Goal: Information Seeking & Learning: Learn about a topic

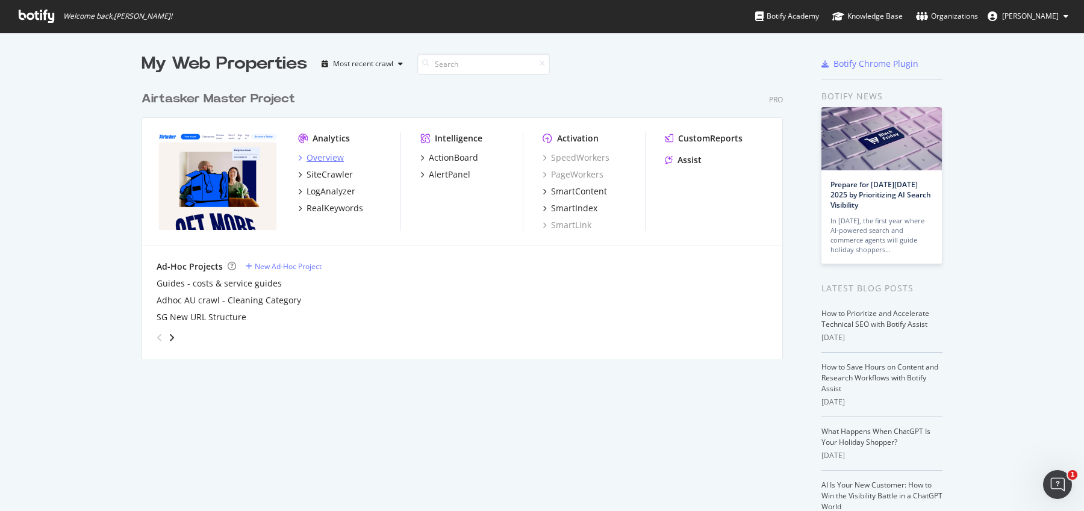
click at [335, 158] on div "Overview" at bounding box center [324, 158] width 37 height 12
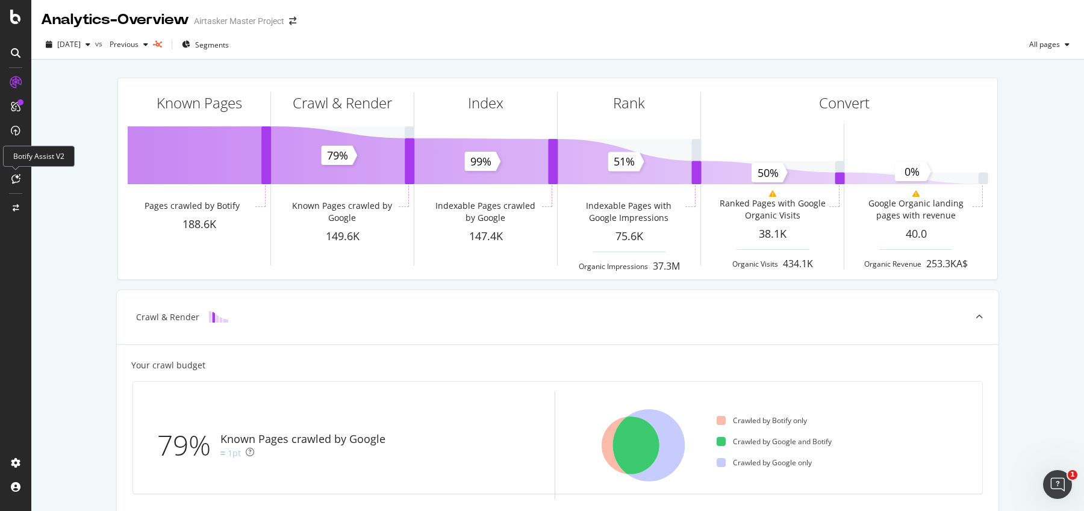
click at [16, 182] on icon at bounding box center [15, 179] width 9 height 10
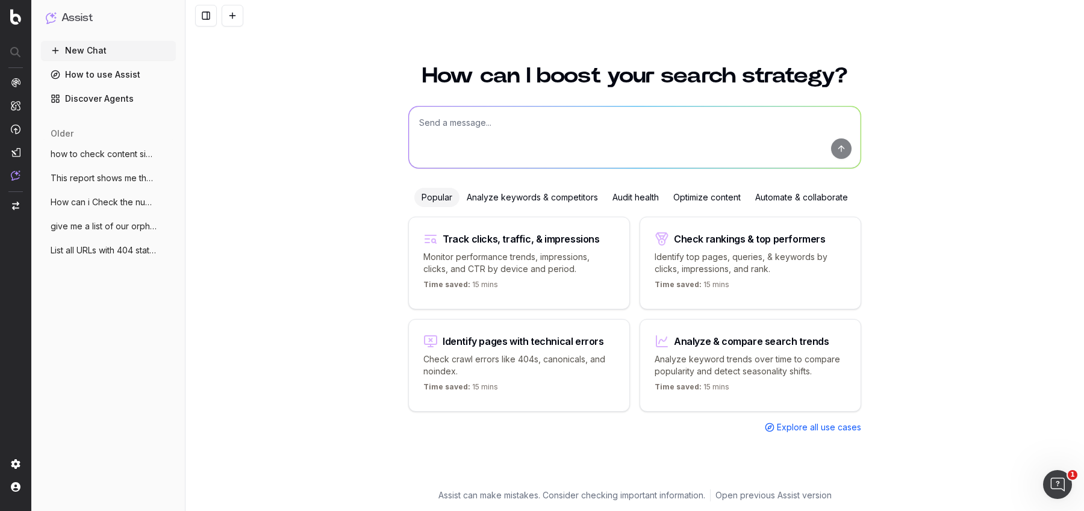
click at [77, 254] on span "List all URLs with 404 status code from" at bounding box center [104, 250] width 106 height 12
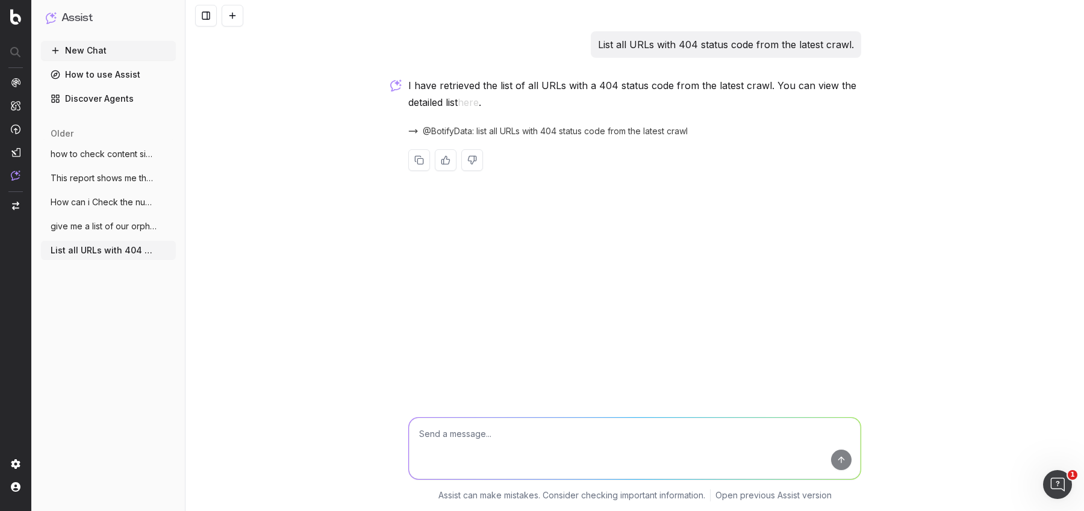
click at [58, 229] on span "give me a list of our orphaned links" at bounding box center [104, 226] width 106 height 12
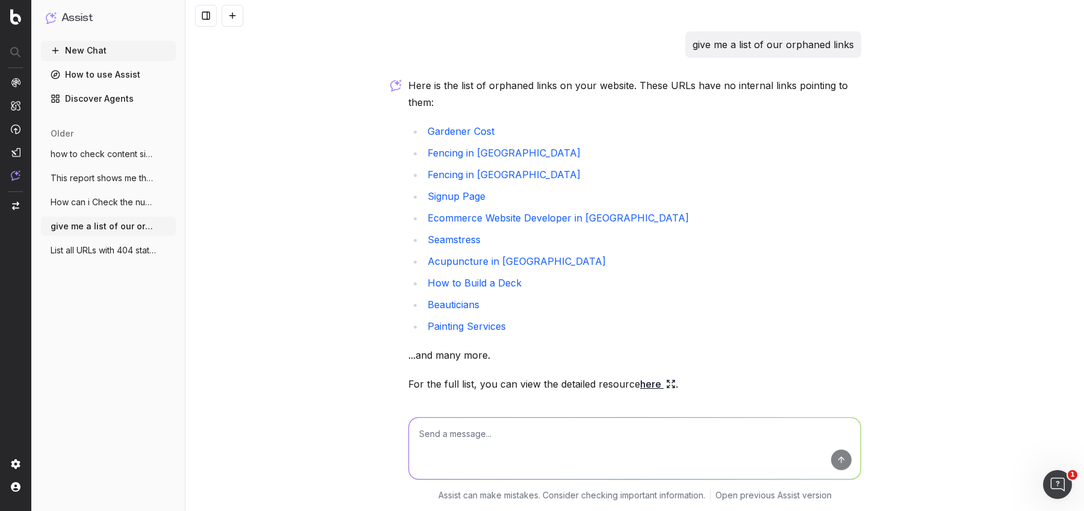
click at [104, 203] on span "How can i Check the number of pages inde" at bounding box center [104, 202] width 106 height 12
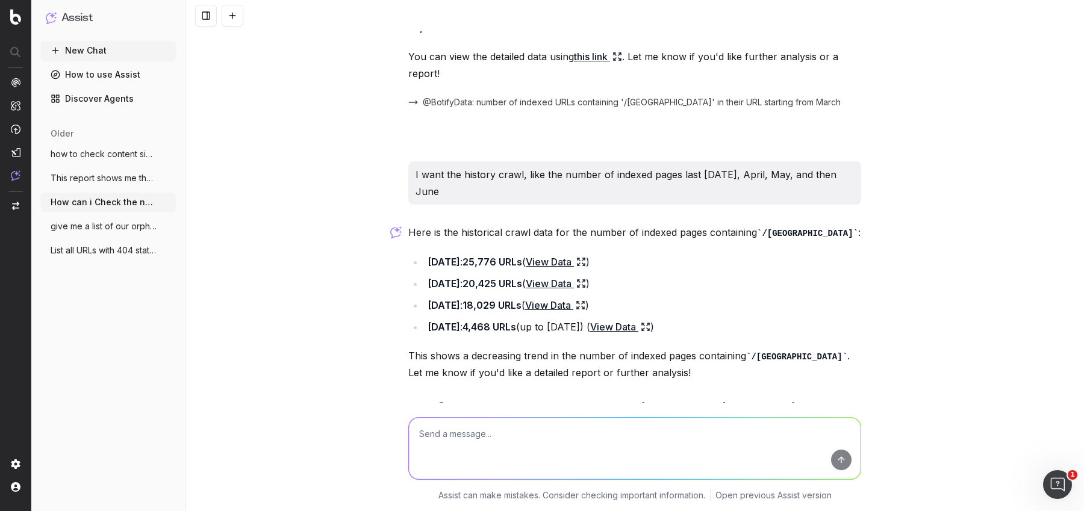
scroll to position [1224, 0]
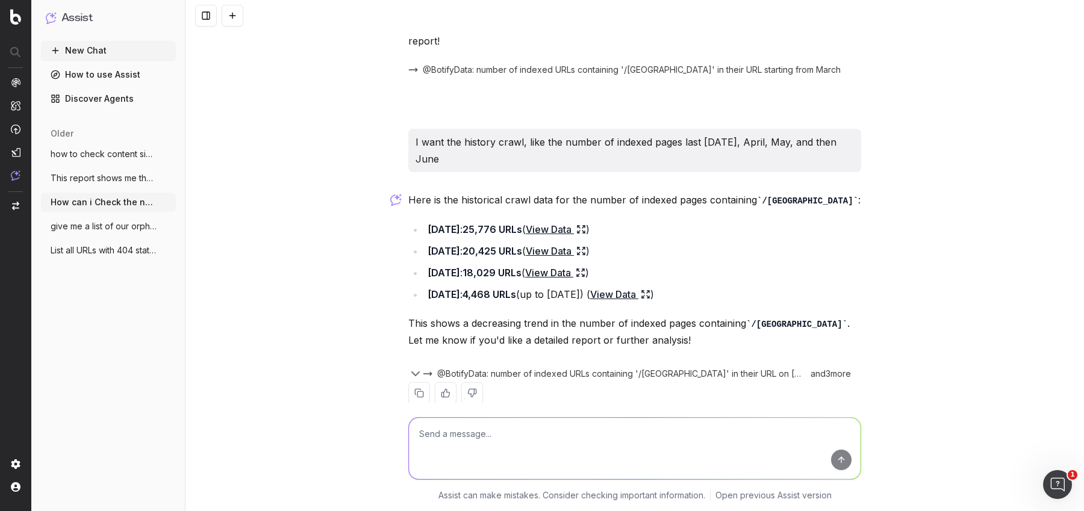
click at [498, 134] on p "I want the history crawl, like the number of indexed pages last March 12, April…" at bounding box center [634, 151] width 438 height 34
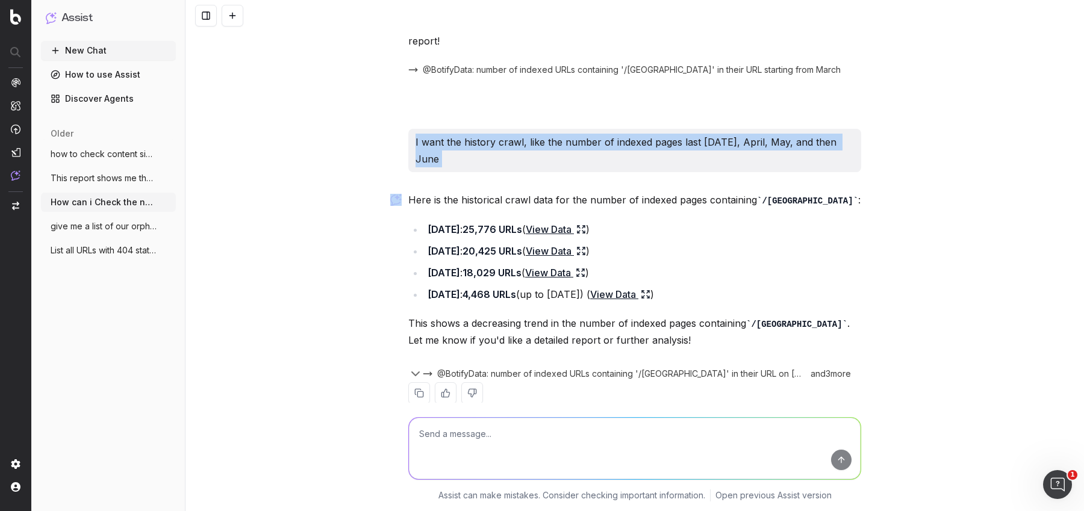
click at [498, 134] on p "I want the history crawl, like the number of indexed pages last March 12, April…" at bounding box center [634, 151] width 438 height 34
copy p "I want the history crawl, like the number of indexed pages last March 12, April…"
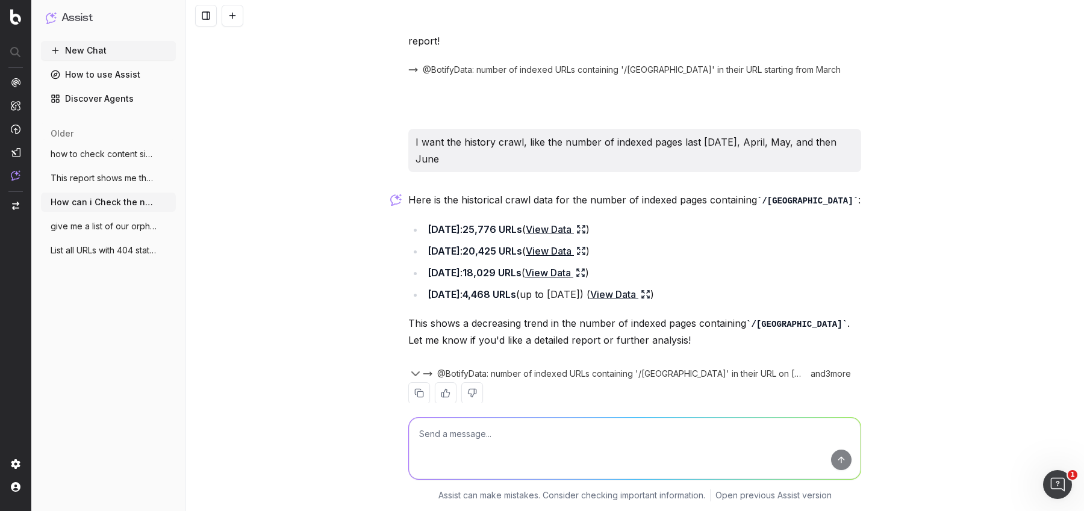
click at [454, 438] on textarea at bounding box center [634, 448] width 451 height 61
paste textarea "I want the history crawl, like the number of indexed pages last March 12, April…"
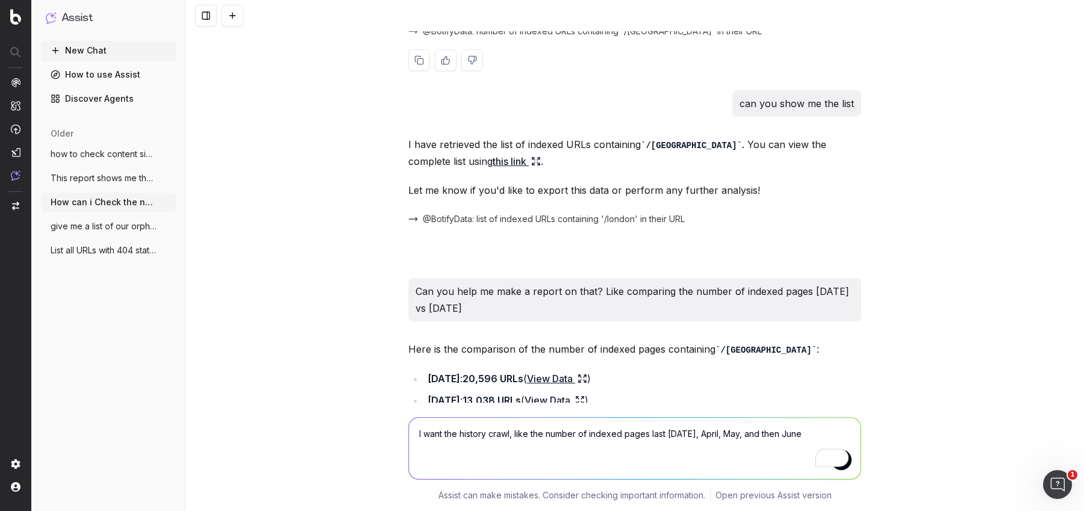
scroll to position [267, 0]
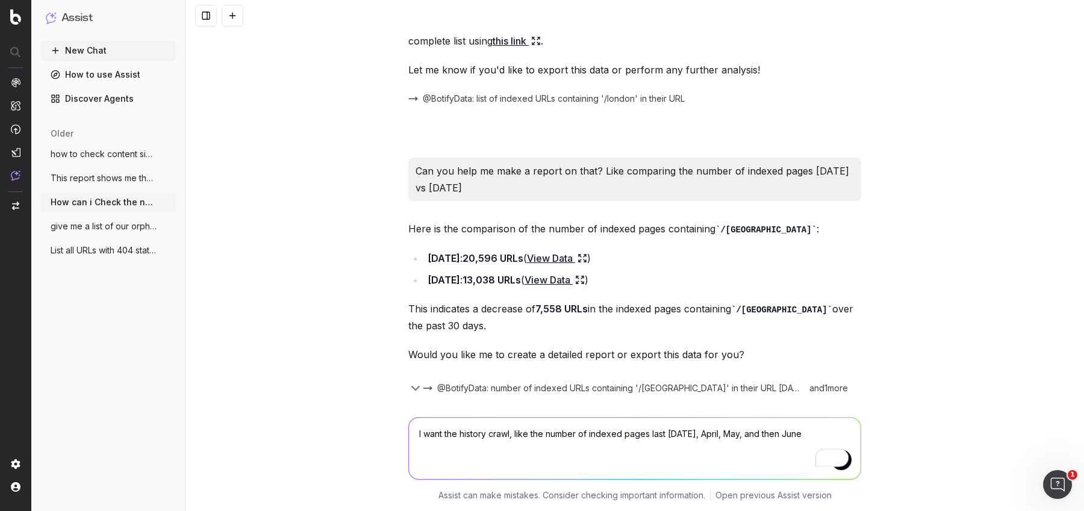
type textarea "I want the history crawl, like the number of indexed pages last March 12, April…"
click at [87, 54] on button "New Chat" at bounding box center [108, 50] width 135 height 19
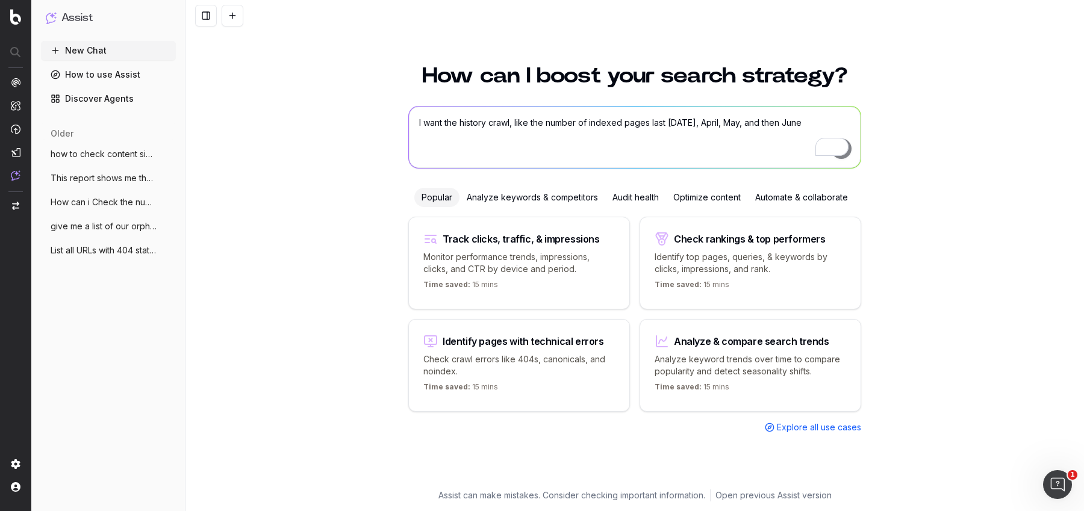
click at [483, 132] on textarea "I want the history crawl, like the number of indexed pages last March 12, April…" at bounding box center [634, 137] width 451 height 61
paste textarea "I want the history crawl, like the number of indexed pages last March 12, April…"
click at [417, 123] on textarea "I want the history crawl, like the number of indexed pages last March 12, April…" at bounding box center [634, 137] width 451 height 61
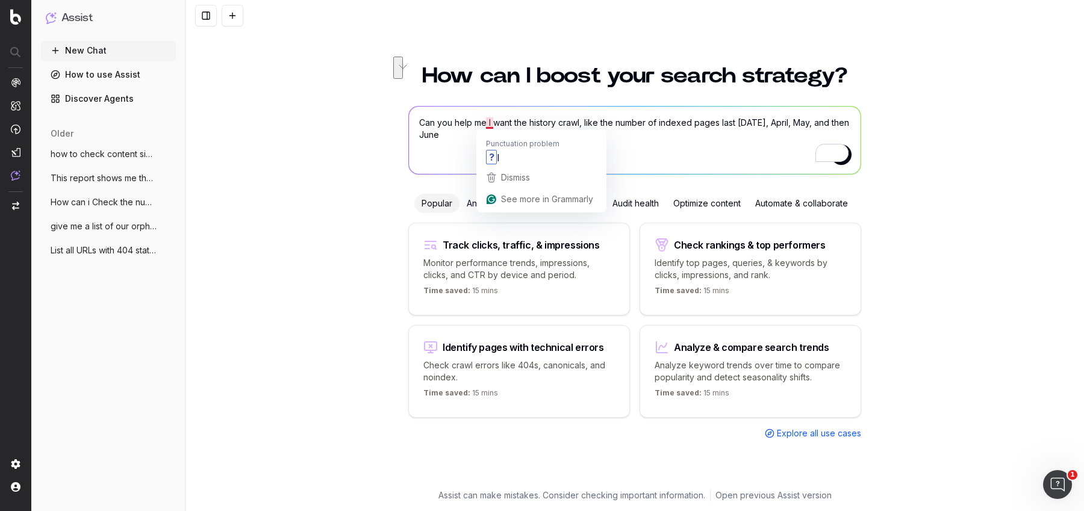
drag, startPoint x: 490, startPoint y: 140, endPoint x: 488, endPoint y: 124, distance: 15.8
click at [489, 124] on textarea "Can you help me I want the history crawl, like the number of indexed pages last…" at bounding box center [634, 140] width 451 height 67
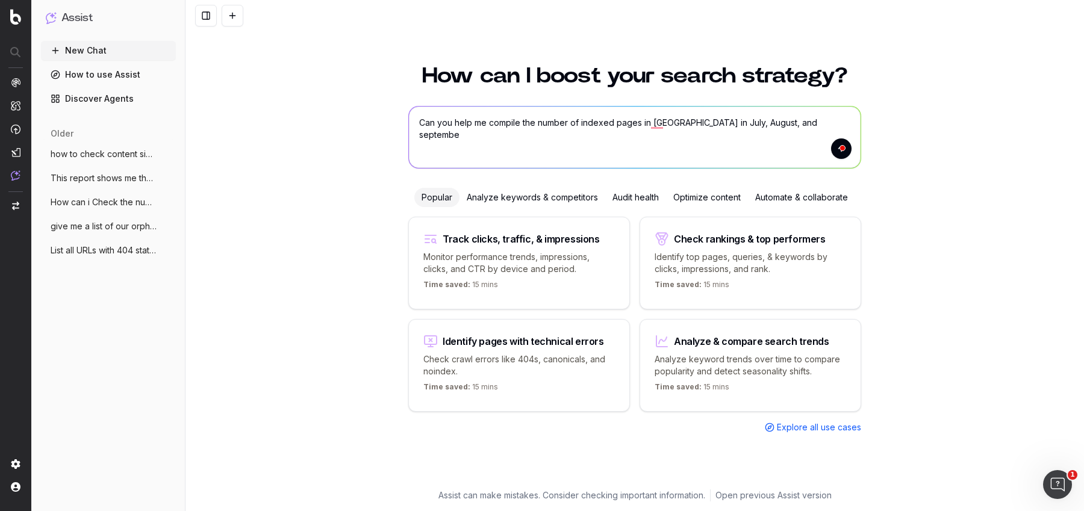
type textarea "Can you help me compile the number of indexed pages in UK in July, August, and …"
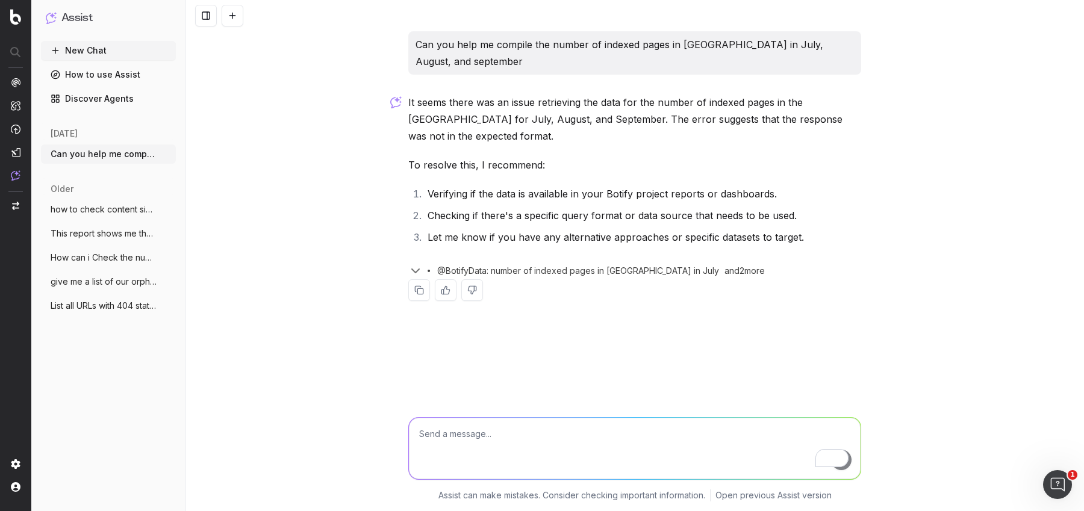
click at [521, 44] on p "Can you help me compile the number of indexed pages in UK in July, August, and …" at bounding box center [634, 53] width 438 height 34
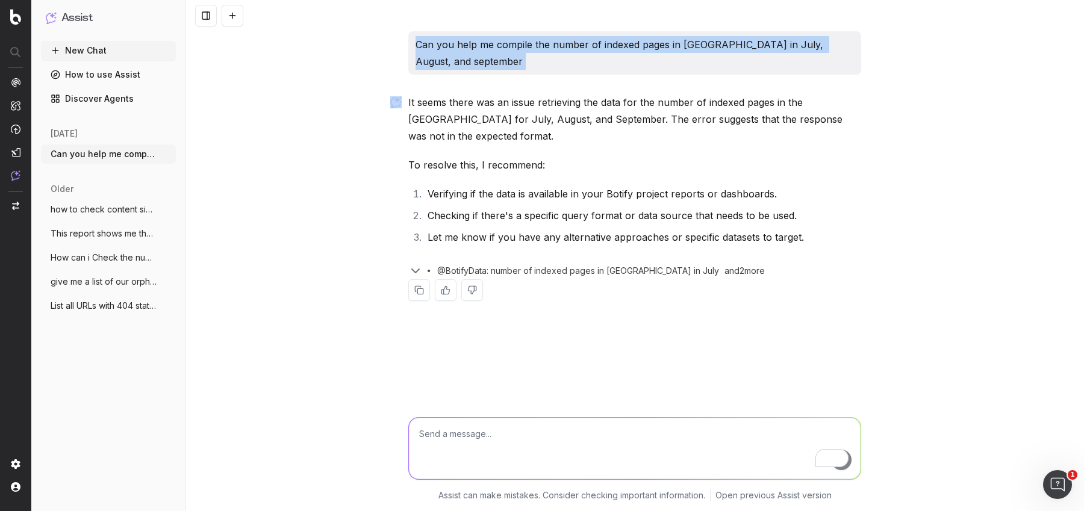
click at [521, 44] on p "Can you help me compile the number of indexed pages in UK in July, August, and …" at bounding box center [634, 53] width 438 height 34
copy p "Can you help me compile the number of indexed pages in UK in July, August, and …"
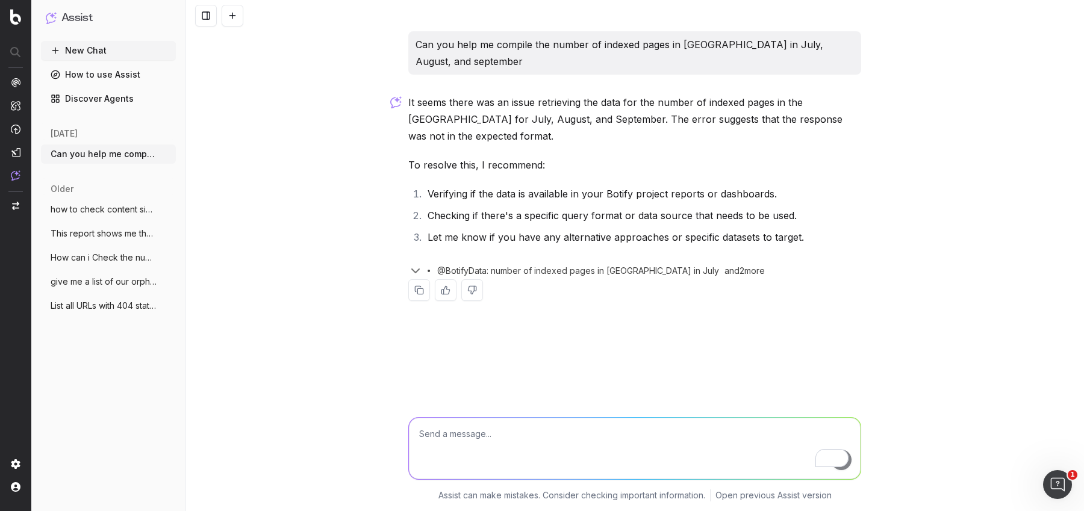
click at [477, 438] on textarea "To enrich screen reader interactions, please activate Accessibility in Grammarl…" at bounding box center [634, 448] width 451 height 61
paste textarea "Can you help me compile the number of indexed pages in UK in July, August, and …"
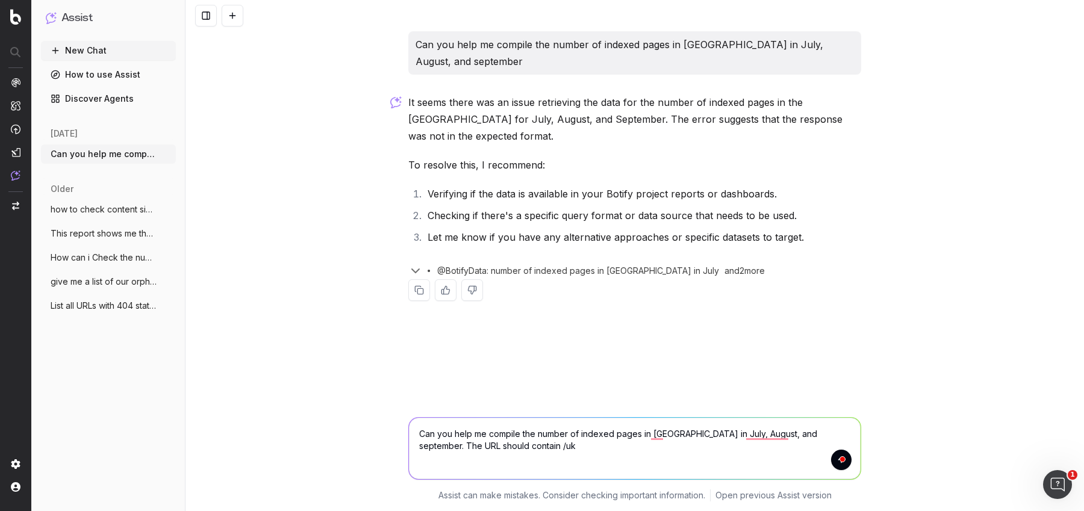
type textarea "Can you help me compile the number of indexed pages in UK in July, August, and …"
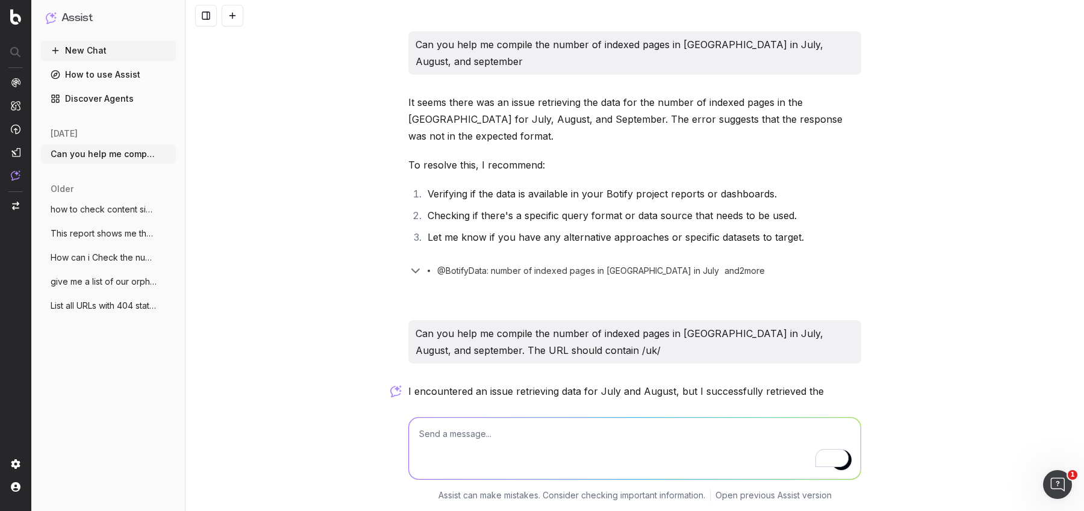
scroll to position [14, 0]
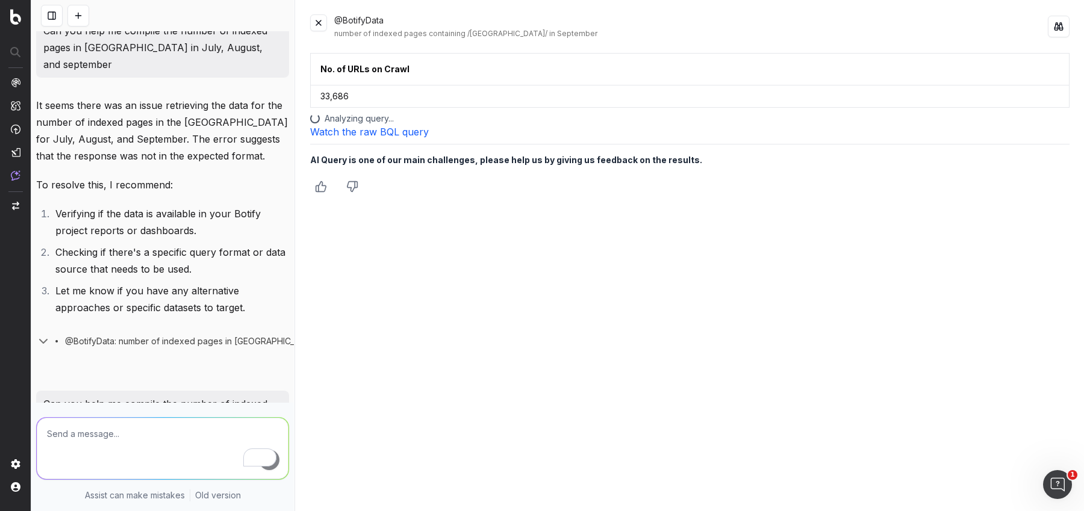
click at [319, 22] on button at bounding box center [318, 22] width 17 height 17
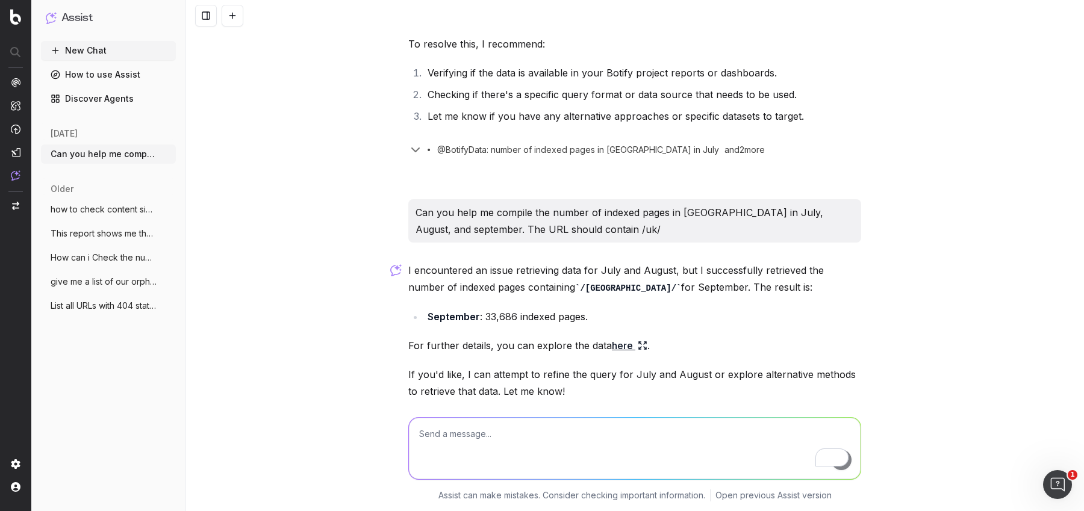
scroll to position [158, 0]
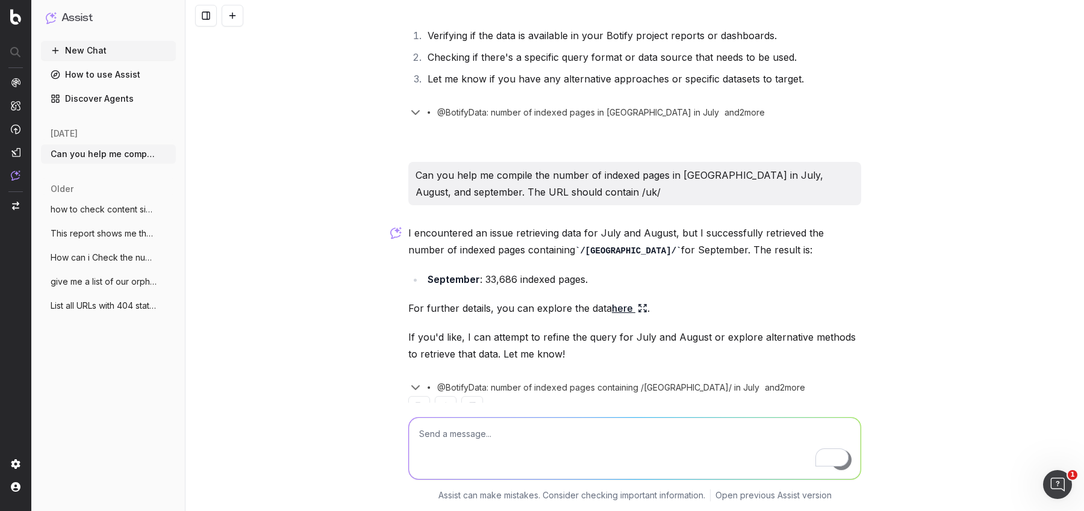
click at [625, 300] on link "here" at bounding box center [630, 308] width 36 height 17
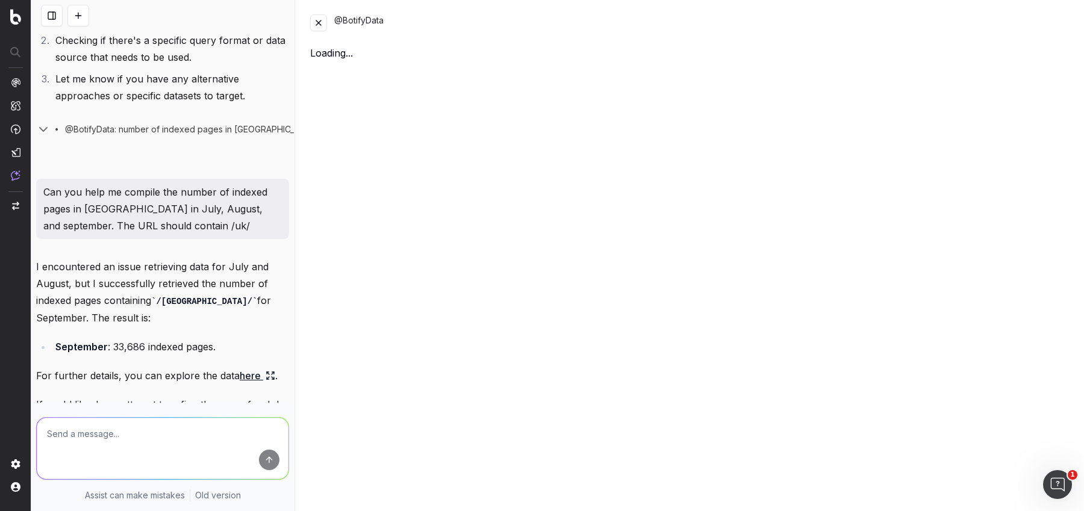
scroll to position [208, 0]
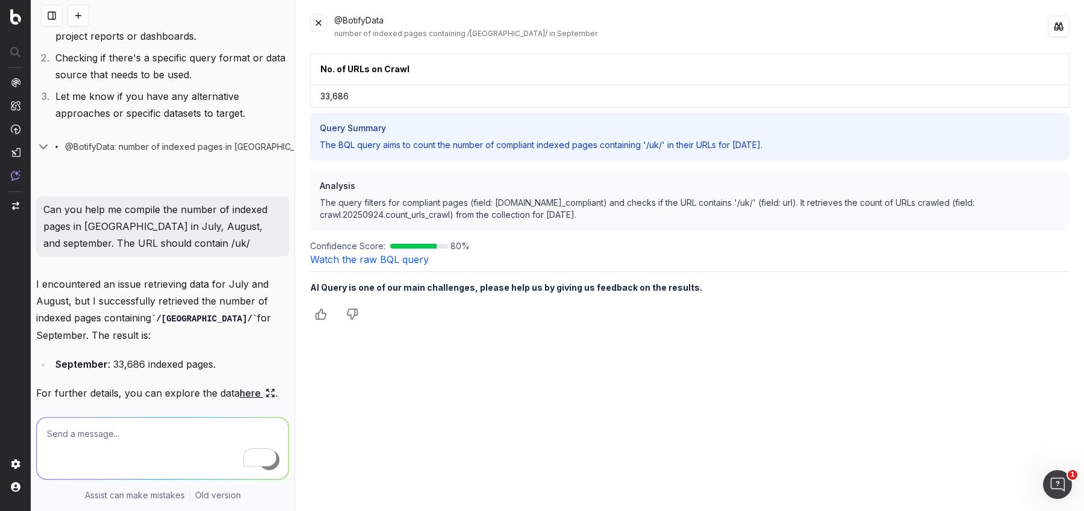
click at [314, 24] on button at bounding box center [318, 22] width 17 height 17
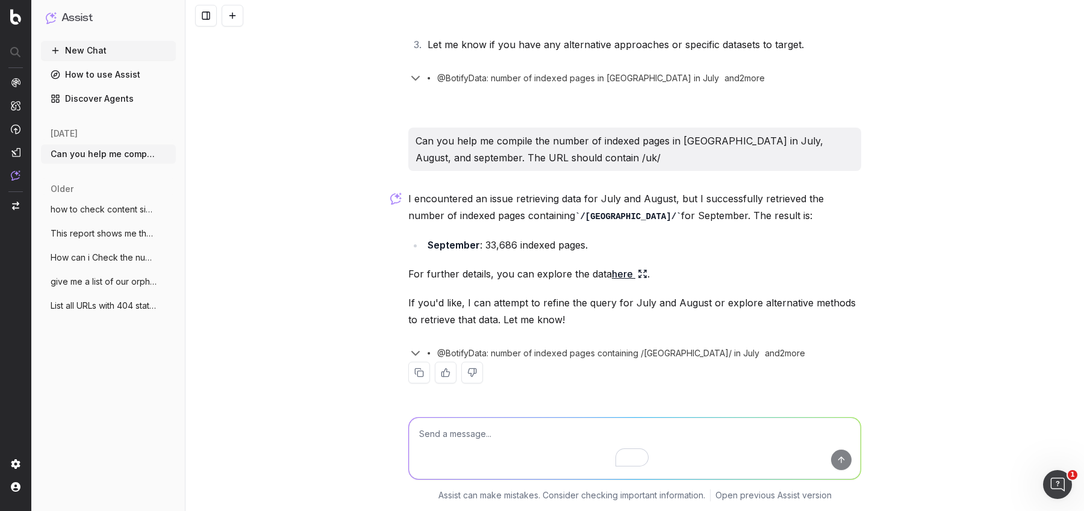
scroll to position [158, 0]
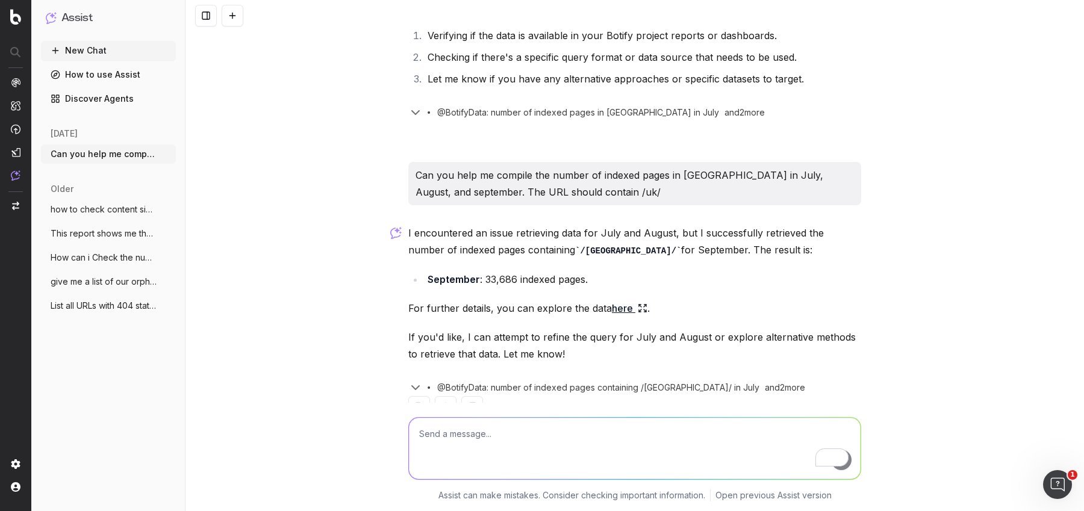
click at [468, 441] on textarea "To enrich screen reader interactions, please activate Accessibility in Grammarl…" at bounding box center [634, 448] width 451 height 61
click at [555, 437] on textarea "if i do it manually, how can i retrieve history crawl" at bounding box center [634, 448] width 451 height 61
click at [636, 437] on textarea "if i do it manually, how can i find history crawl" at bounding box center [634, 448] width 451 height 61
type textarea "if i do it manually, how can i find history crawl in botify"
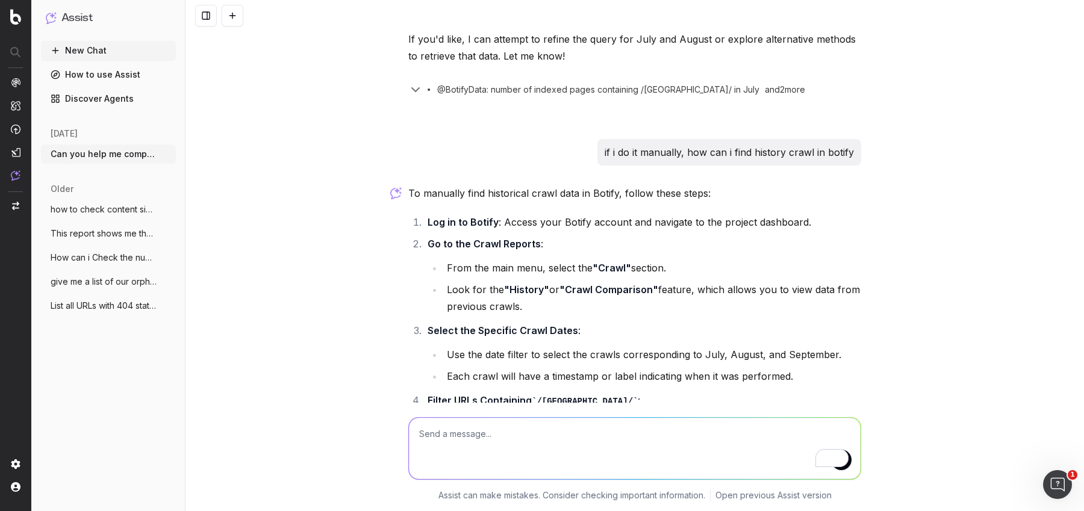
scroll to position [462, 0]
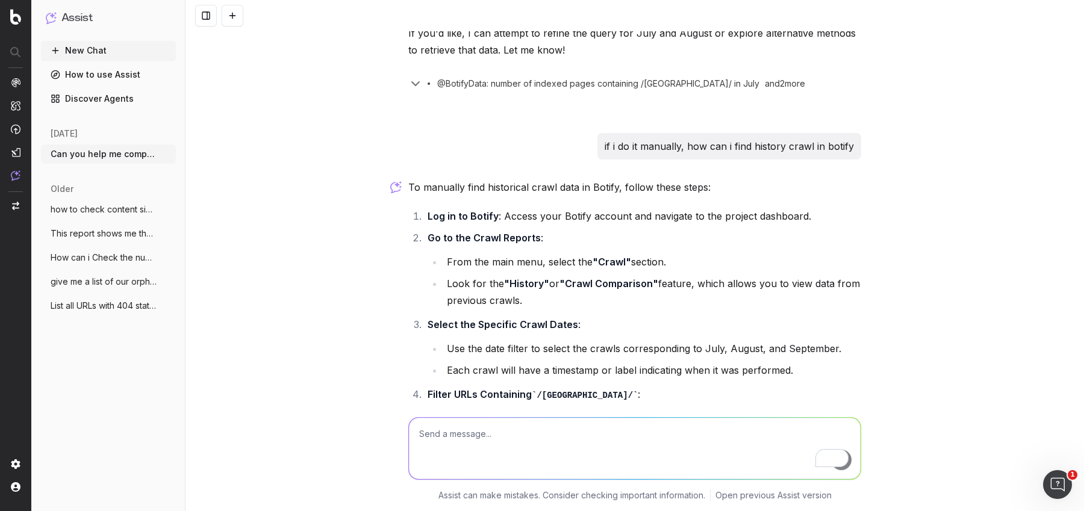
click at [456, 431] on textarea "To enrich screen reader interactions, please activate Accessibility in Grammarl…" at bounding box center [634, 448] width 451 height 61
paste textarea "uk-location-pages Level 1"
type textarea "how are the "uk-location-pages Level 1" level determined?"
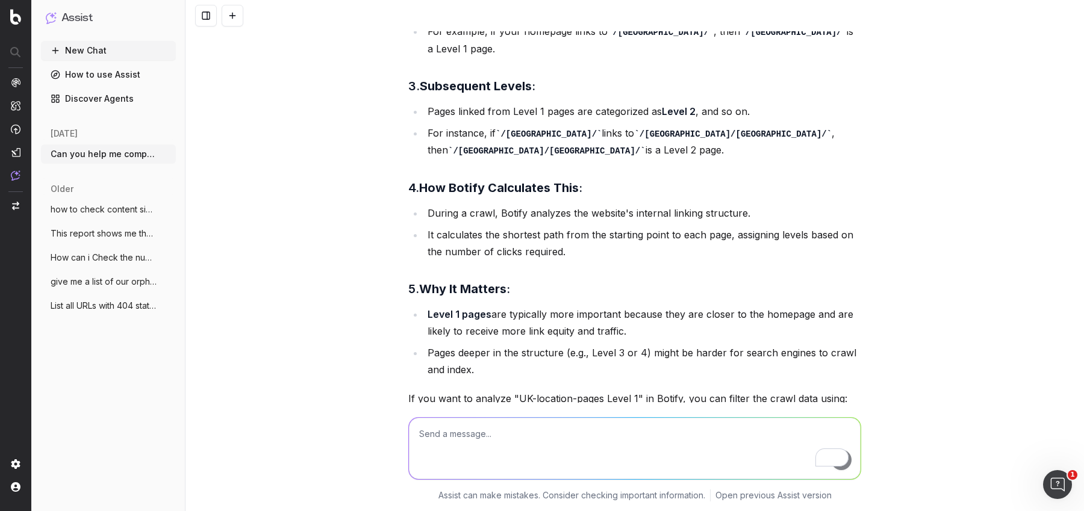
scroll to position [1381, 0]
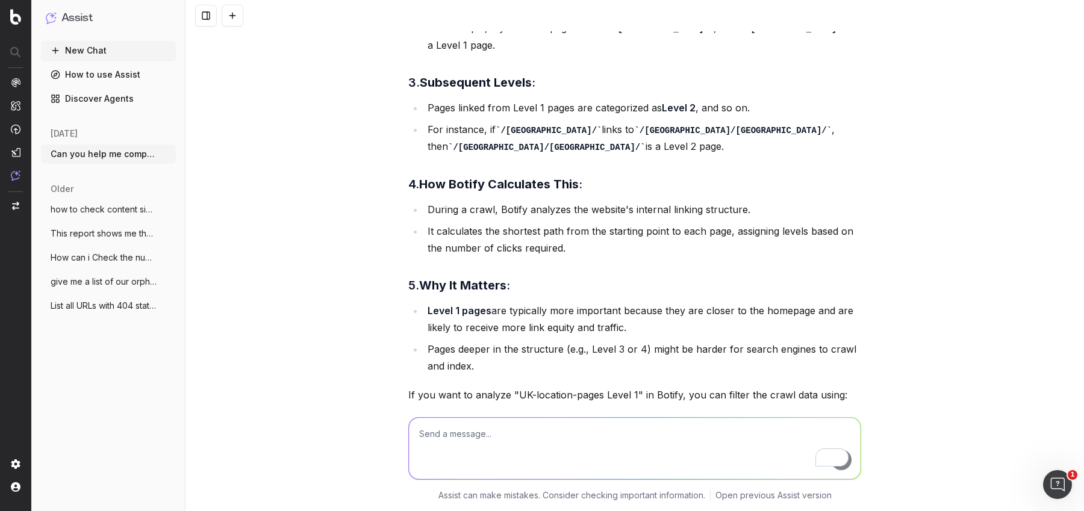
click at [482, 447] on textarea "To enrich screen reader interactions, please activate Accessibility in Grammarl…" at bounding box center [634, 448] width 451 height 61
paste textarea "uk-location-pages Level 1"
type textarea "so what are uk-location-pages Level 3?"
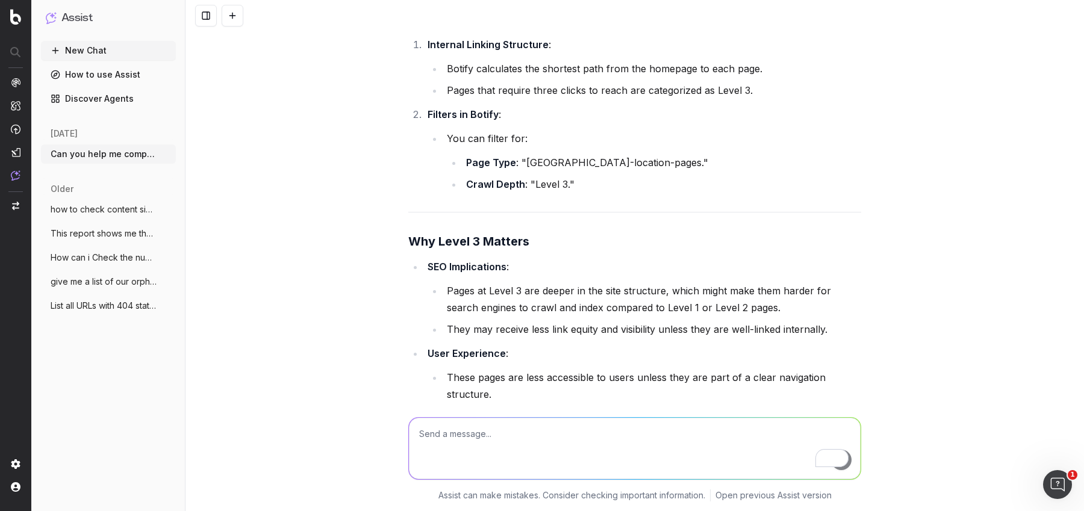
scroll to position [2379, 0]
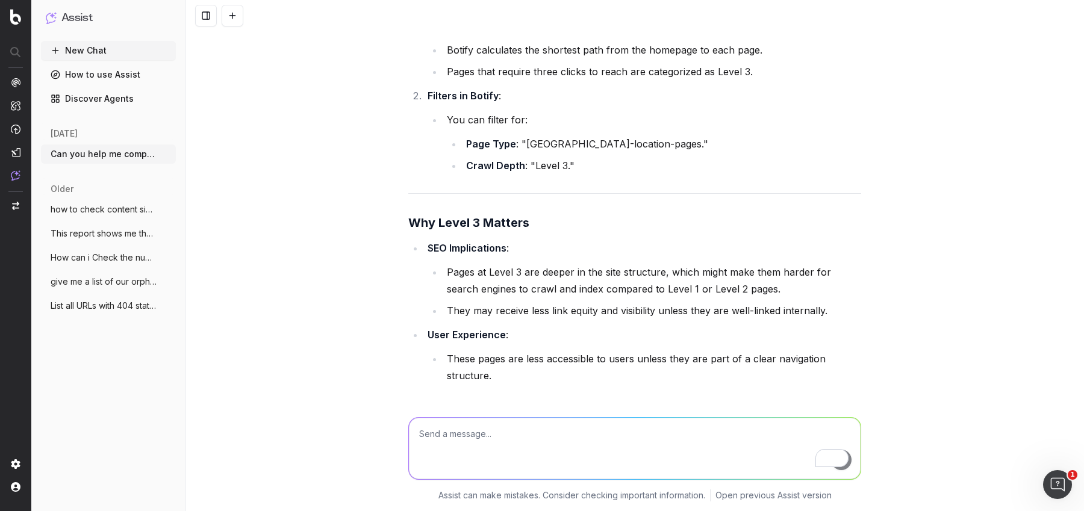
click at [488, 426] on textarea "To enrich screen reader interactions, please activate Accessibility in Grammarl…" at bounding box center [634, 448] width 451 height 61
paste textarea "https://www.airtasker.com/uk/services/handyman/greater-manchester/"
type textarea "this type of urls "https://www.airtasker.com/uk/services/handyman/greater-manch…"
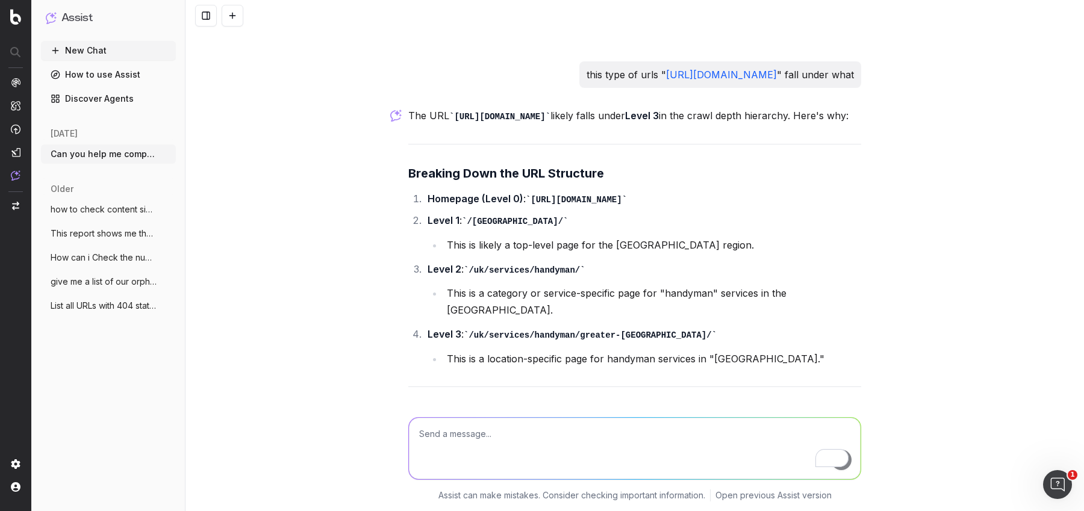
scroll to position [2829, 0]
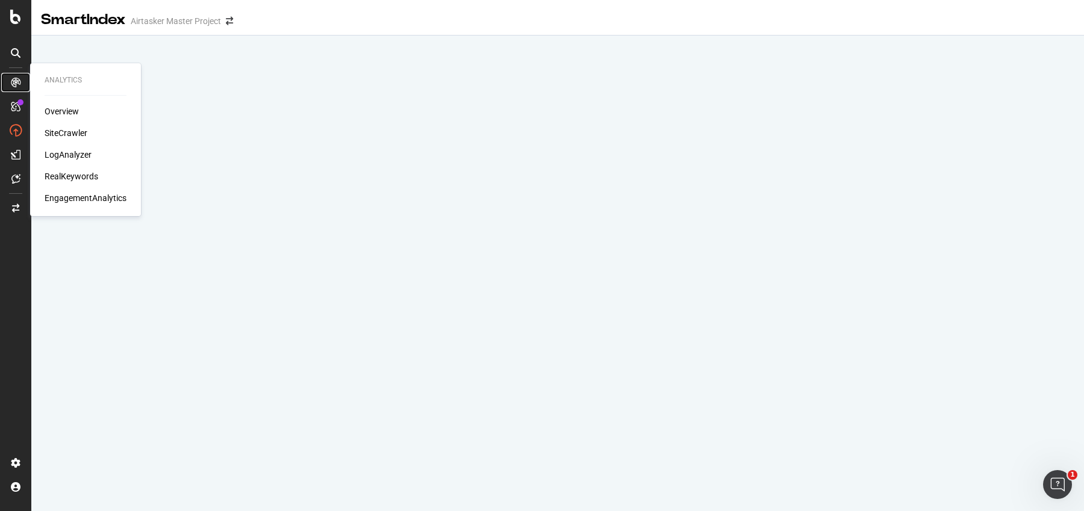
click at [14, 85] on icon at bounding box center [16, 83] width 10 height 10
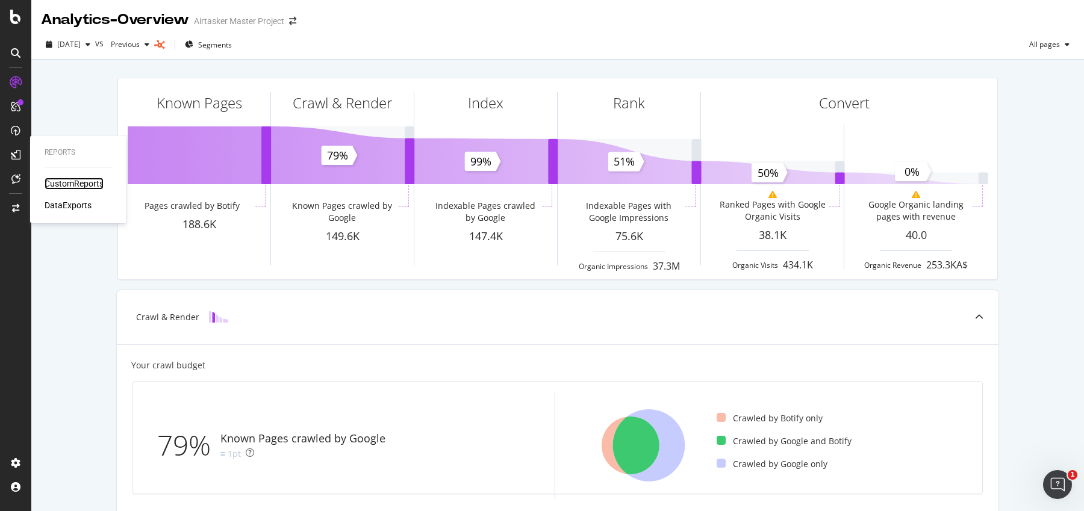
click at [76, 185] on div "CustomReports" at bounding box center [74, 184] width 59 height 12
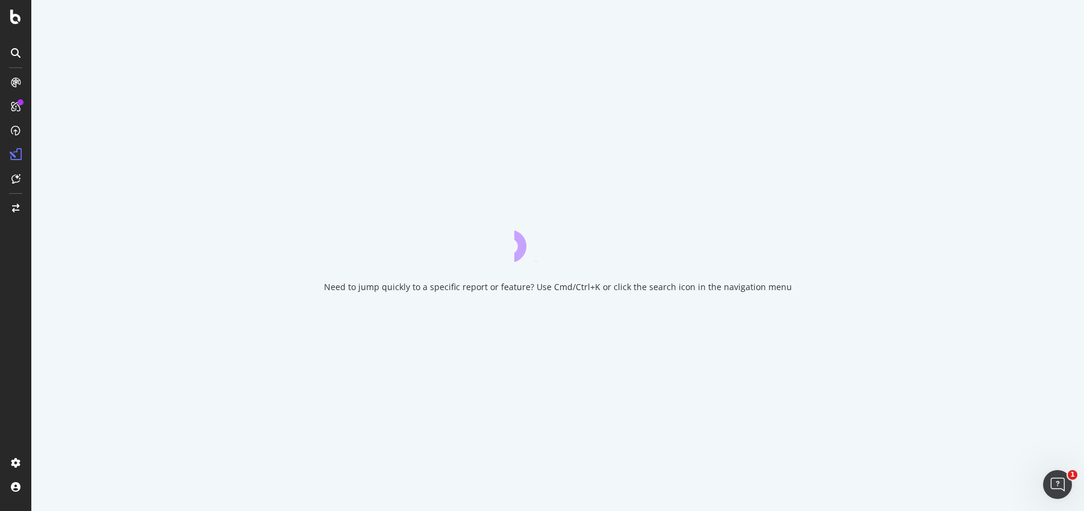
click at [11, 54] on icon at bounding box center [16, 53] width 10 height 10
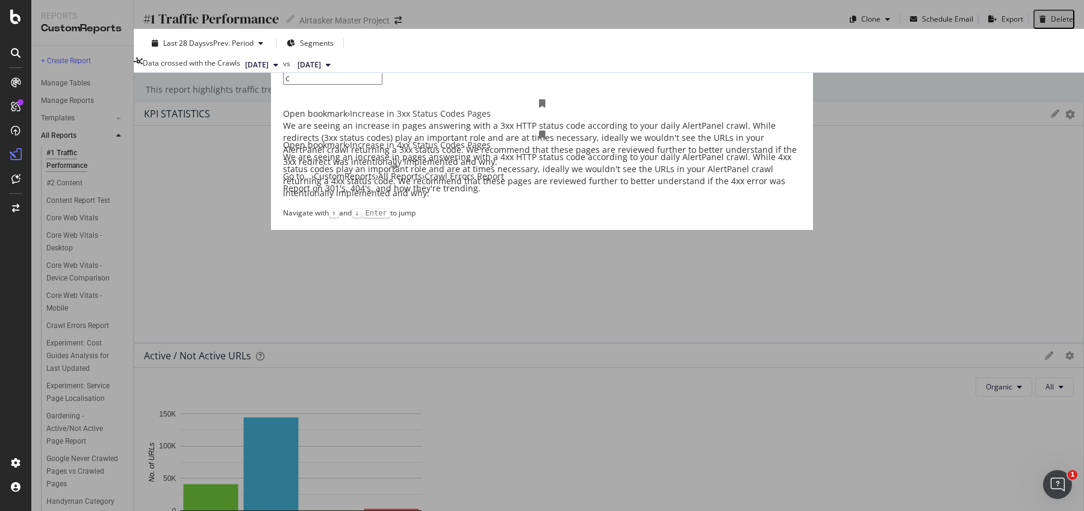
type input "c"
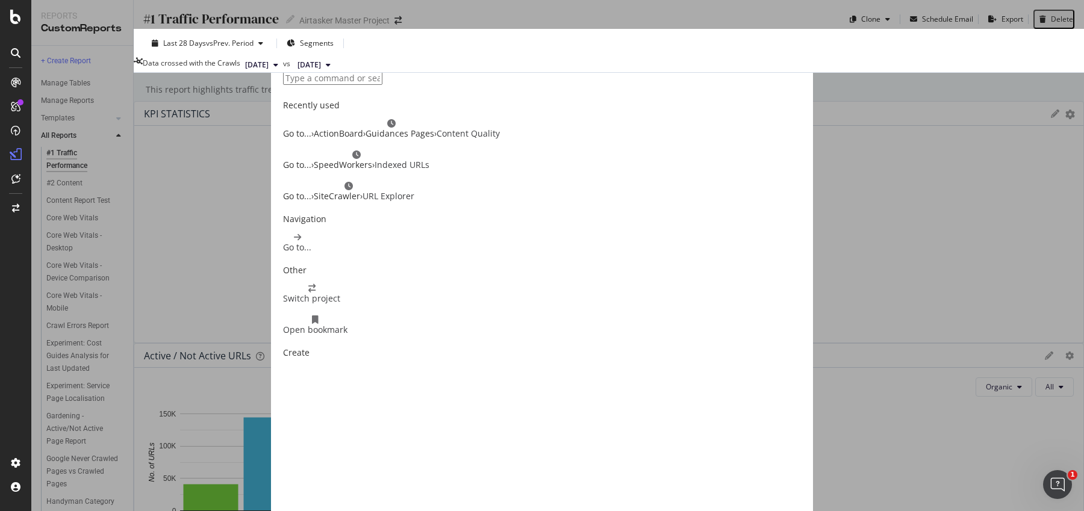
click at [154, 125] on div "Recently used Go to... › ActionBoard › Guidances Pages › Content Quality Go to.…" at bounding box center [542, 255] width 1084 height 511
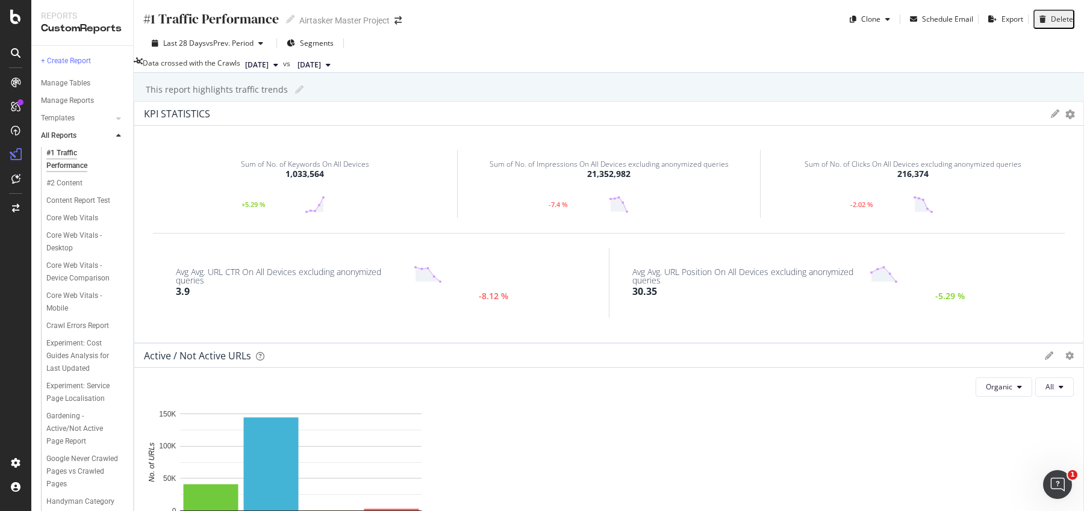
scroll to position [665, 0]
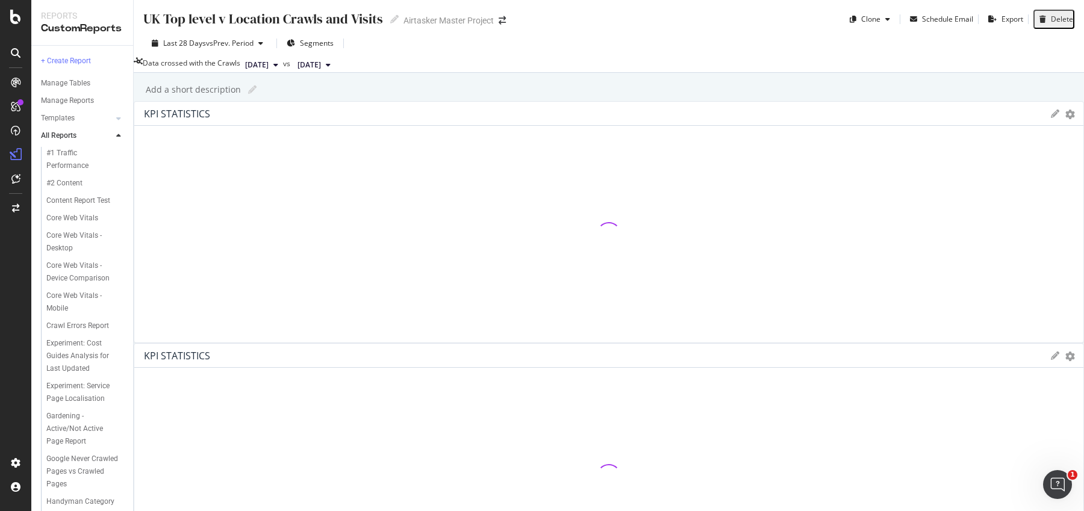
click at [15, 52] on icon at bounding box center [16, 53] width 10 height 10
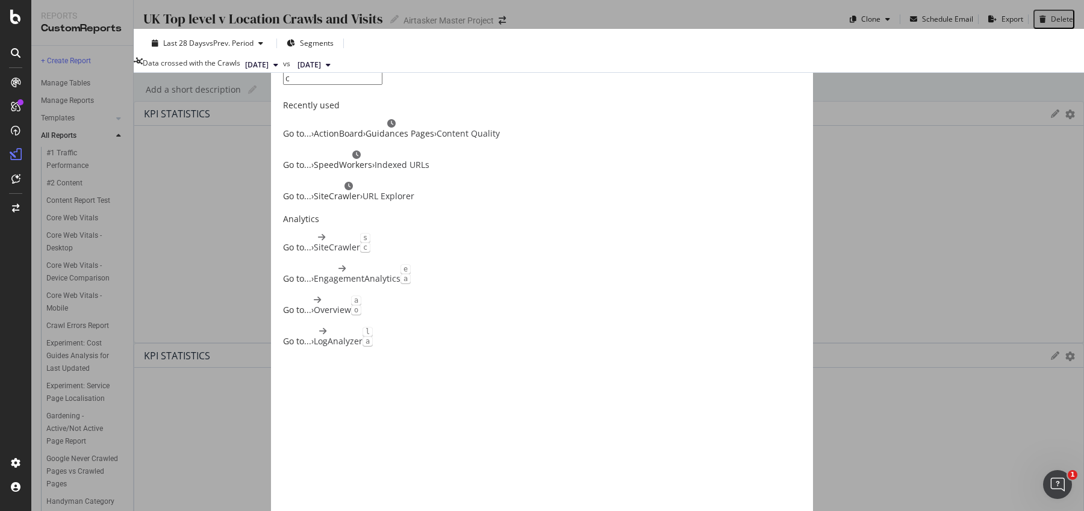
type input "c"
click at [14, 90] on div "c Recently used Go to... › ActionBoard › Guidances Pages › Content Quality Go t…" at bounding box center [542, 255] width 1084 height 511
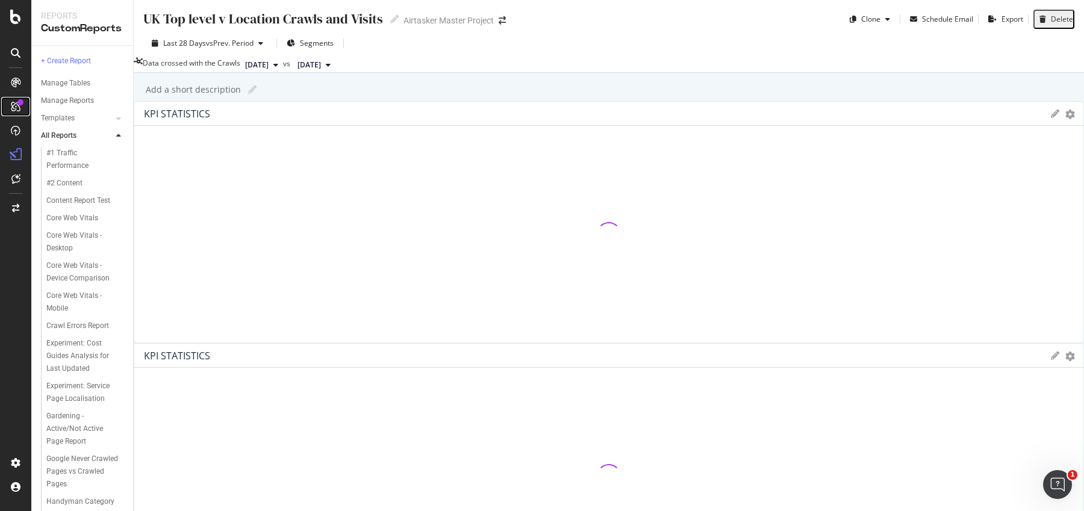
click at [14, 103] on icon at bounding box center [16, 107] width 10 height 10
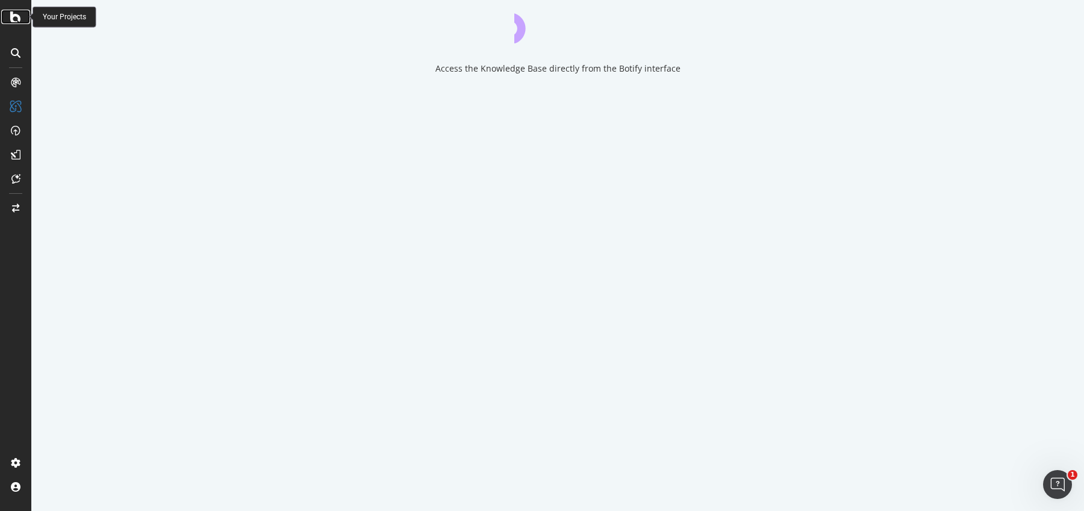
click at [17, 13] on icon at bounding box center [15, 17] width 11 height 14
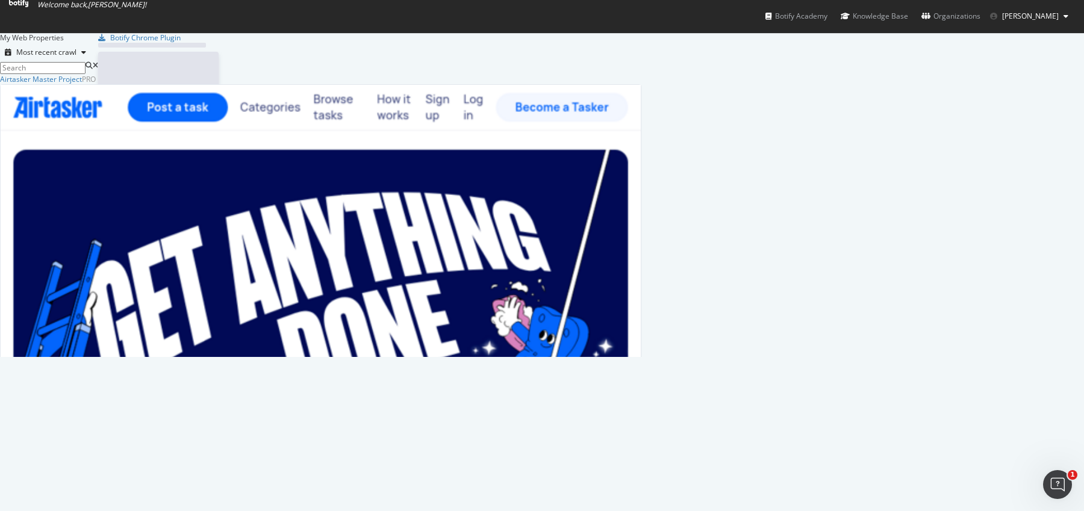
scroll to position [283, 650]
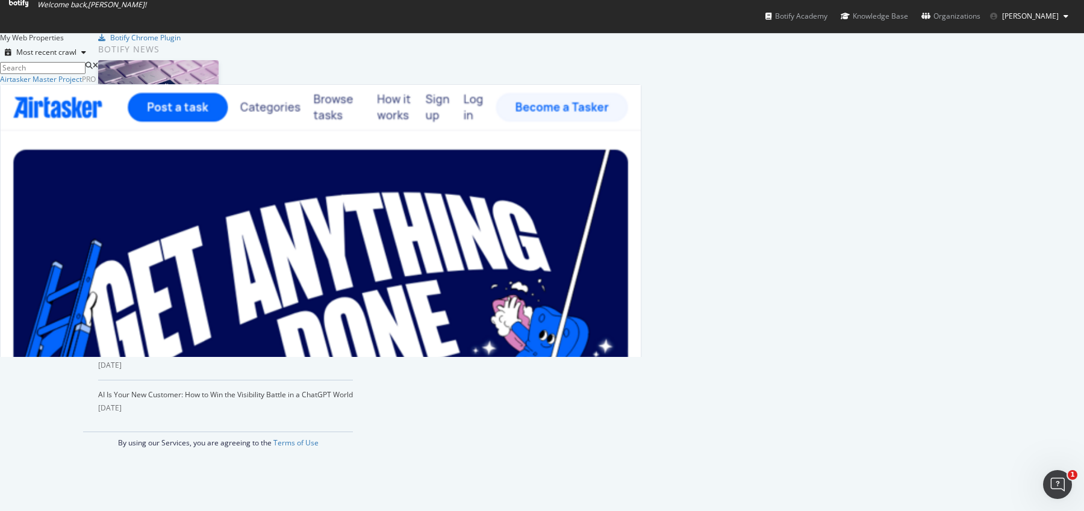
click at [85, 67] on input at bounding box center [42, 68] width 85 height 12
click at [91, 56] on div "button" at bounding box center [83, 52] width 14 height 7
click at [372, 85] on div "Most recent crawl" at bounding box center [349, 86] width 62 height 10
click at [371, 101] on div "Alphabetical order" at bounding box center [349, 104] width 62 height 10
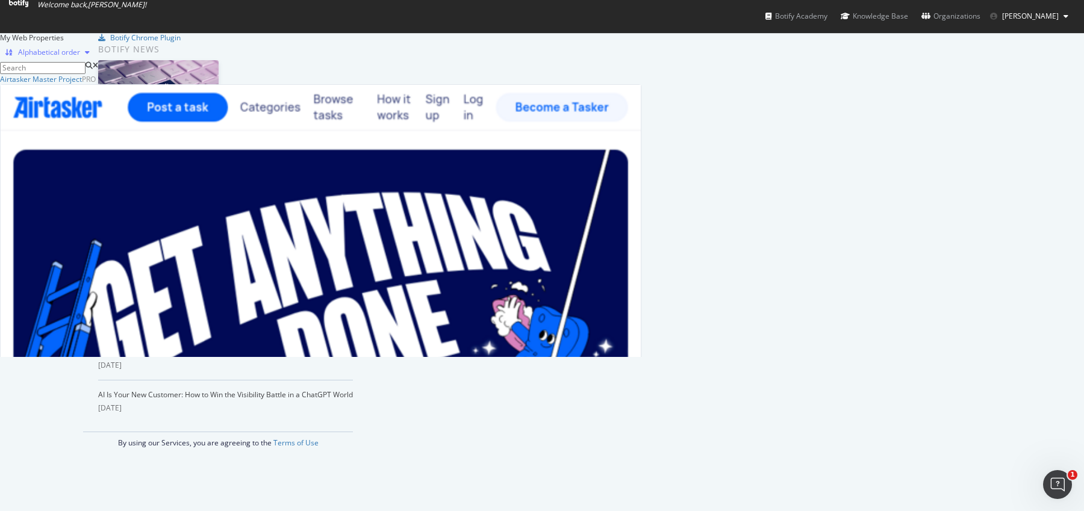
click at [80, 56] on div "Alphabetical order" at bounding box center [49, 52] width 62 height 7
click at [362, 83] on div "Most recent crawl" at bounding box center [349, 86] width 62 height 10
click at [85, 64] on input at bounding box center [42, 68] width 85 height 12
type input "r"
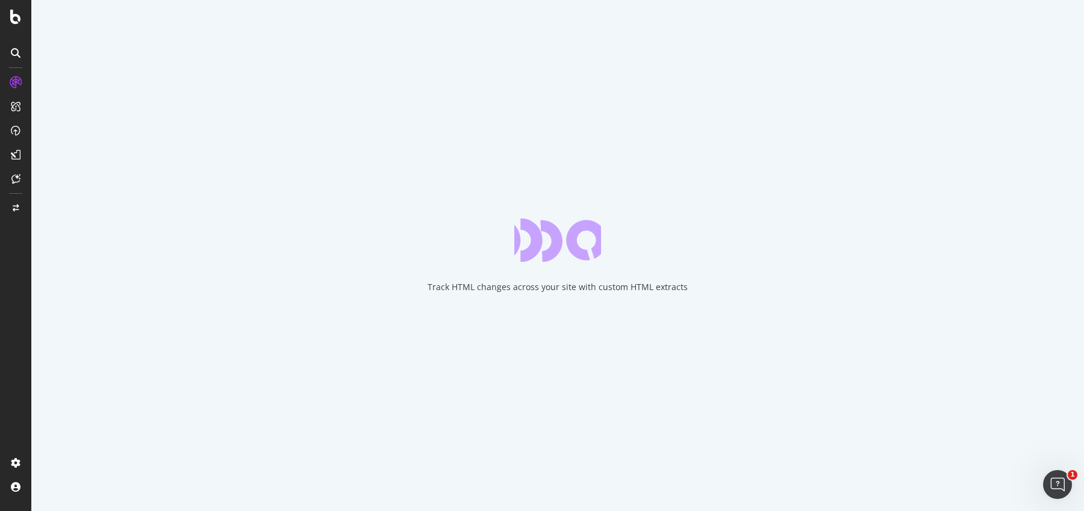
click at [19, 27] on div at bounding box center [15, 255] width 31 height 511
click at [9, 11] on div at bounding box center [15, 17] width 29 height 14
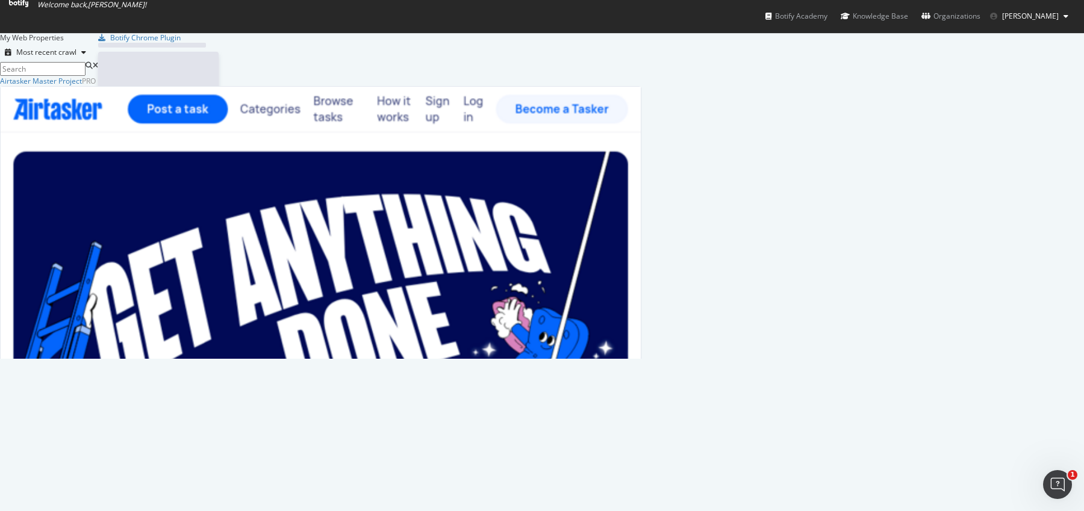
scroll to position [510, 1084]
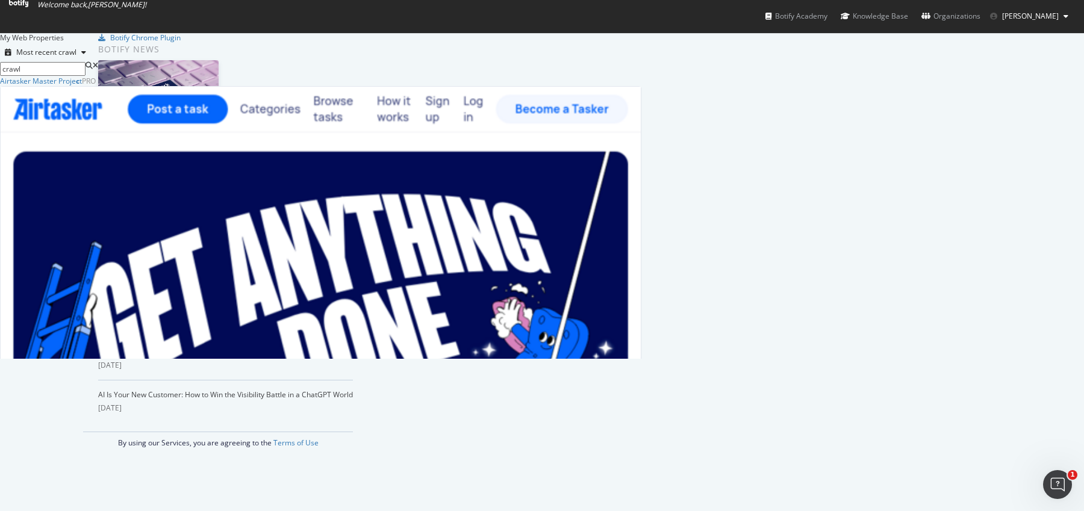
type input "crawl"
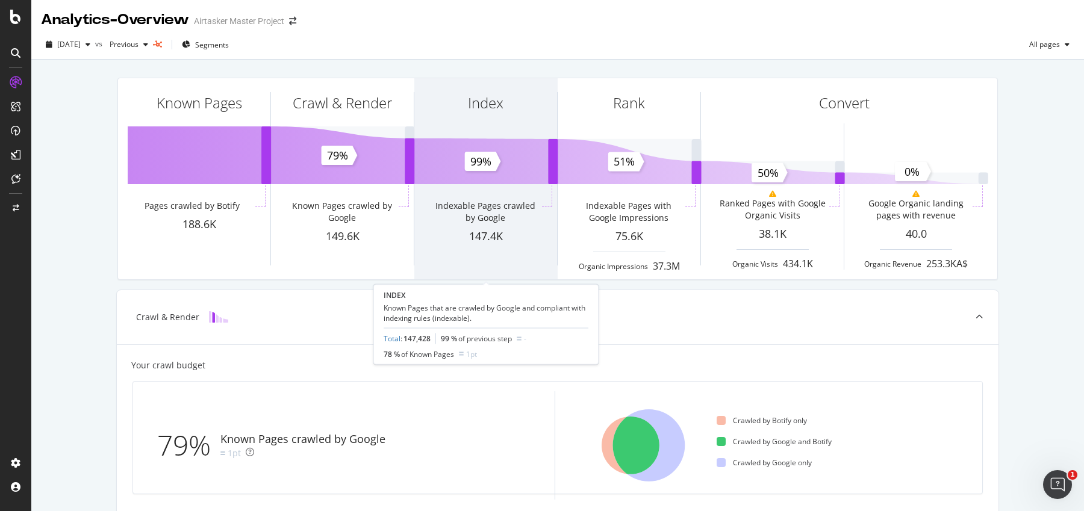
click at [503, 199] on div "Indexable Pages crawled by Google" at bounding box center [485, 206] width 143 height 43
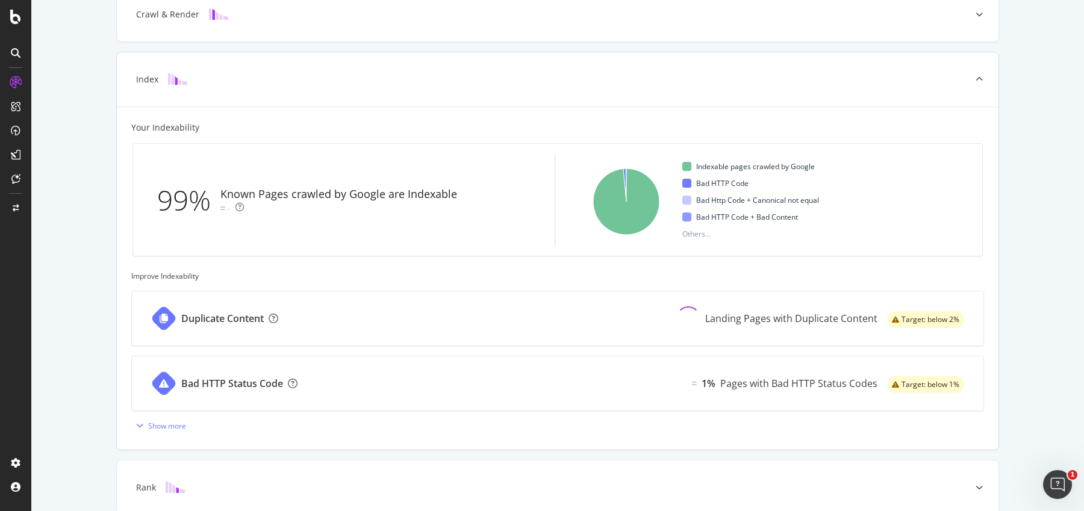
scroll to position [301, 0]
click at [175, 430] on div "Show more" at bounding box center [158, 427] width 55 height 18
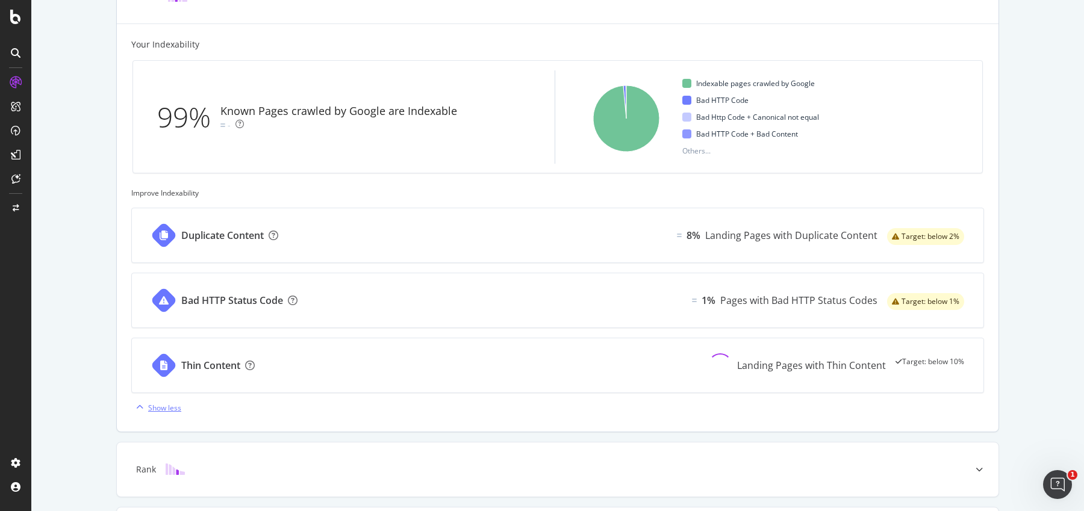
scroll to position [465, 0]
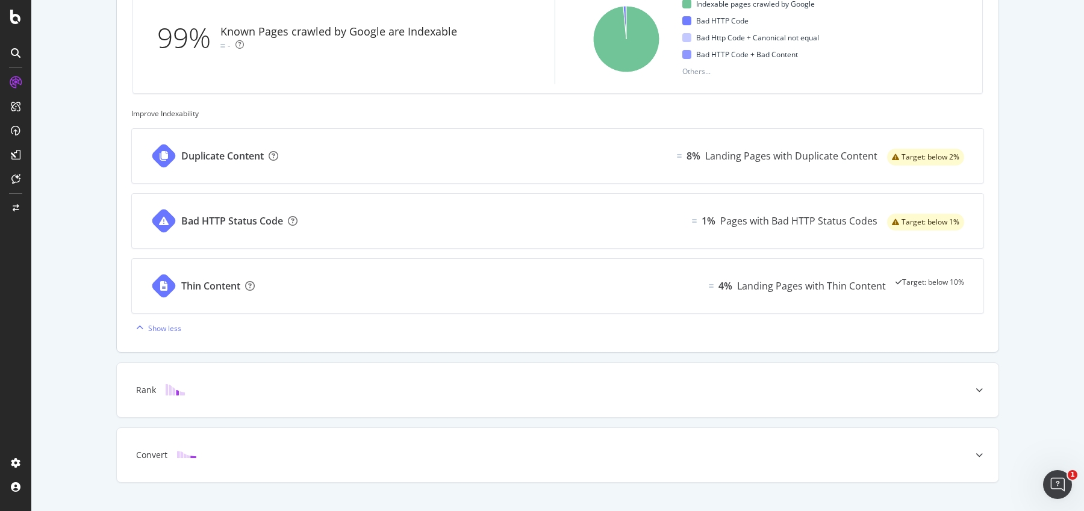
click at [213, 280] on div "Thin Content" at bounding box center [210, 286] width 59 height 14
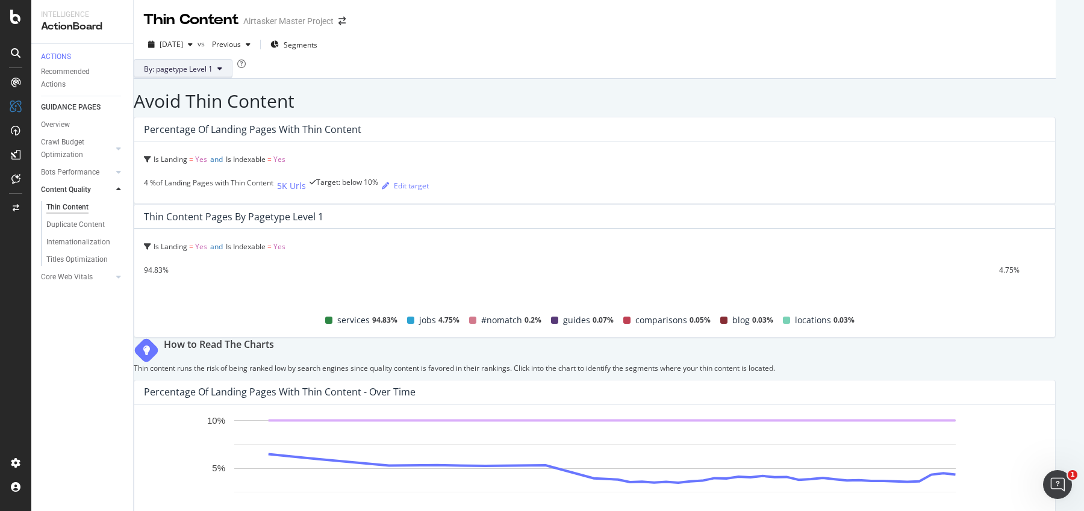
click at [203, 78] on button "By: pagetype Level 1" at bounding box center [183, 68] width 99 height 19
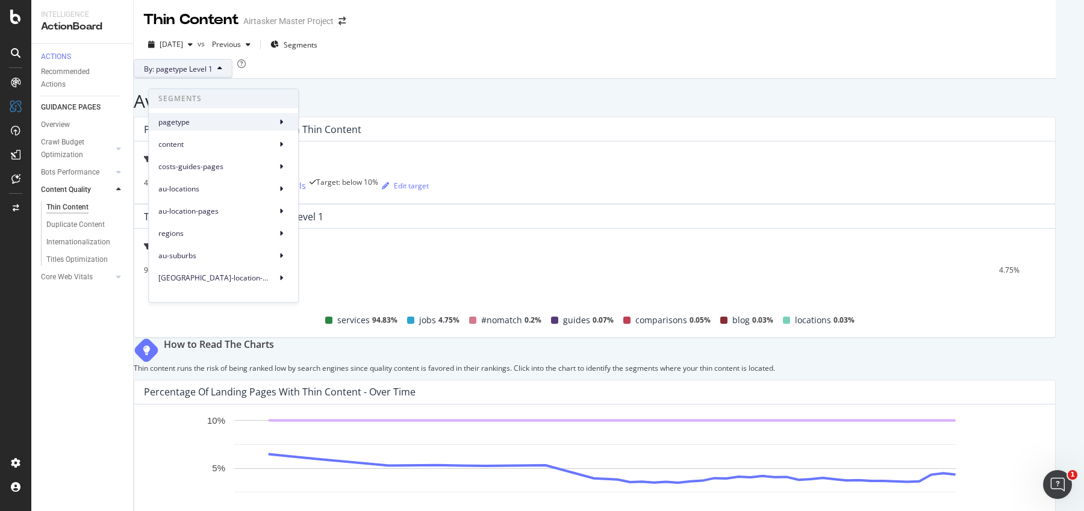
click at [201, 115] on div "pagetype" at bounding box center [223, 121] width 149 height 17
click at [324, 171] on span "pagetype Level 3" at bounding box center [337, 171] width 57 height 11
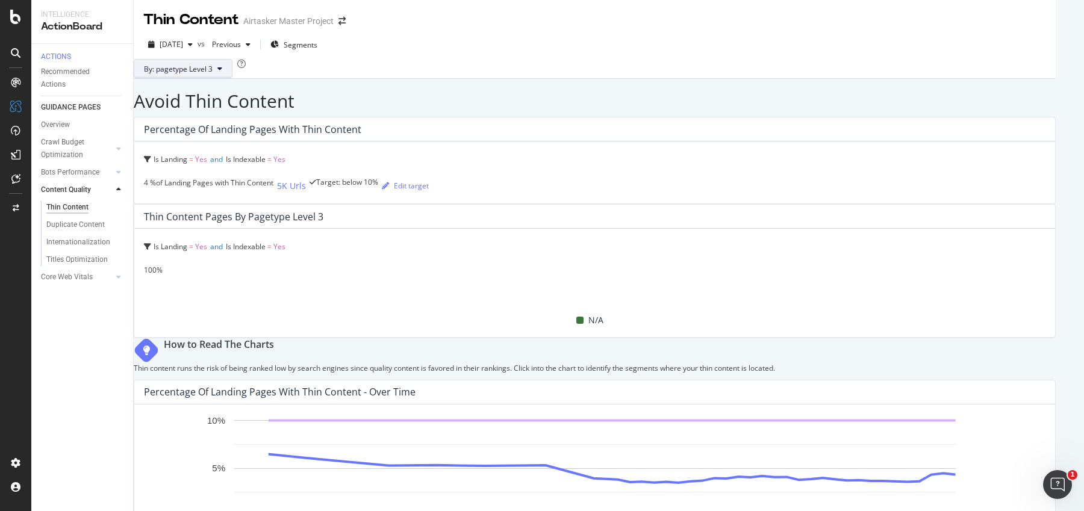
click at [212, 74] on span "By: pagetype Level 3" at bounding box center [178, 69] width 69 height 10
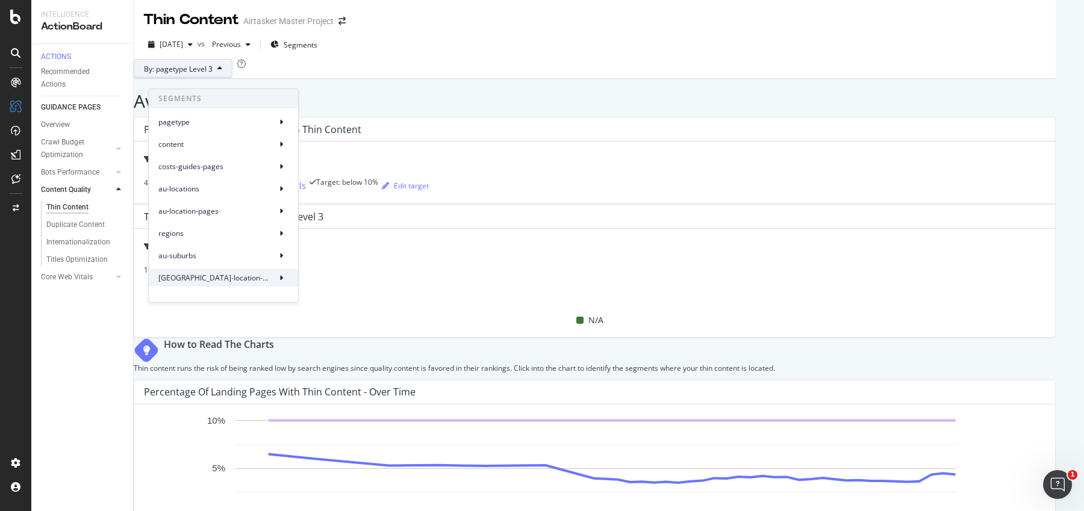
click at [220, 275] on span "uk-location-pages" at bounding box center [214, 277] width 113 height 11
click at [329, 326] on span "uk-location-pages Level 3" at bounding box center [351, 327] width 85 height 11
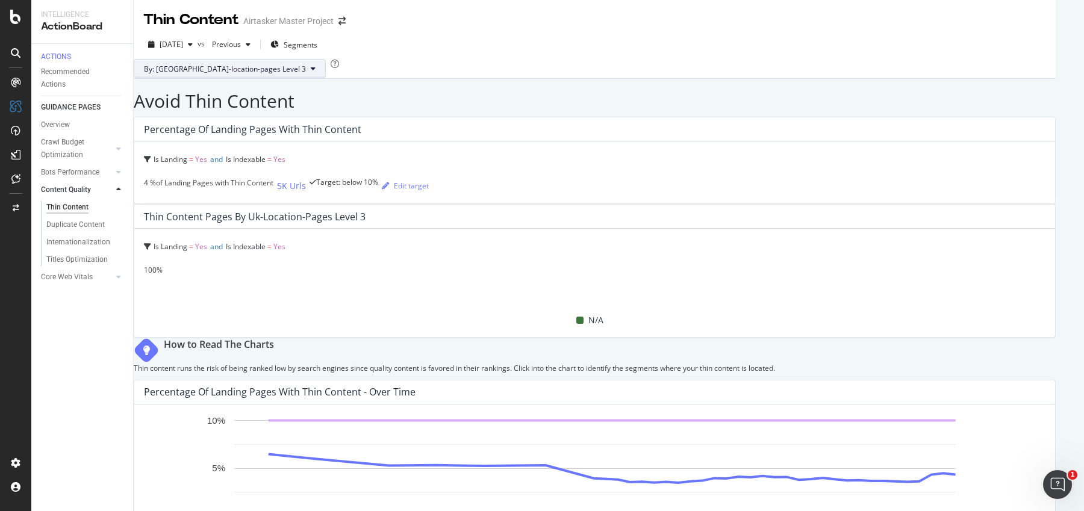
click at [253, 72] on button "By: uk-location-pages Level 3" at bounding box center [230, 68] width 192 height 19
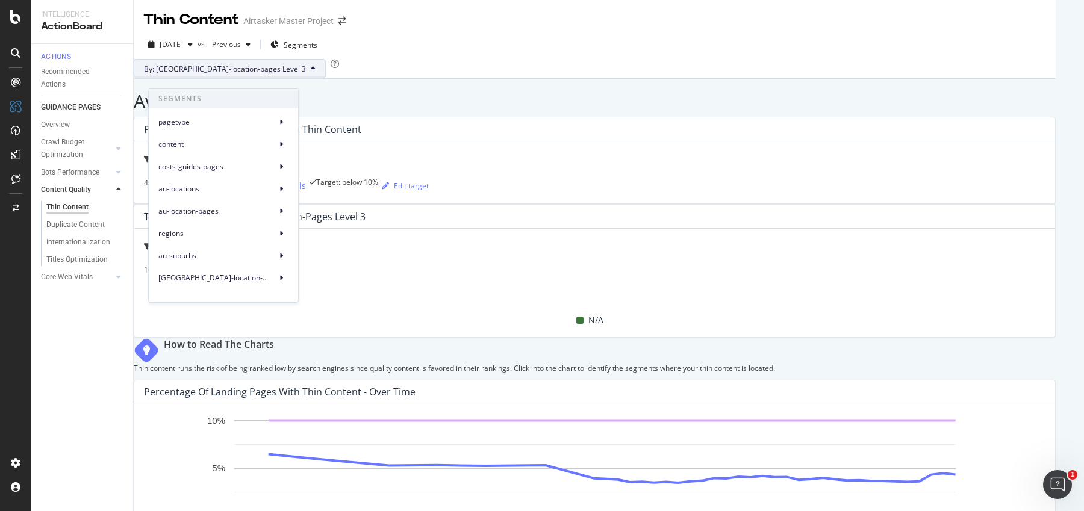
click at [404, 78] on div "By: uk-location-pages Level 3" at bounding box center [595, 68] width 922 height 19
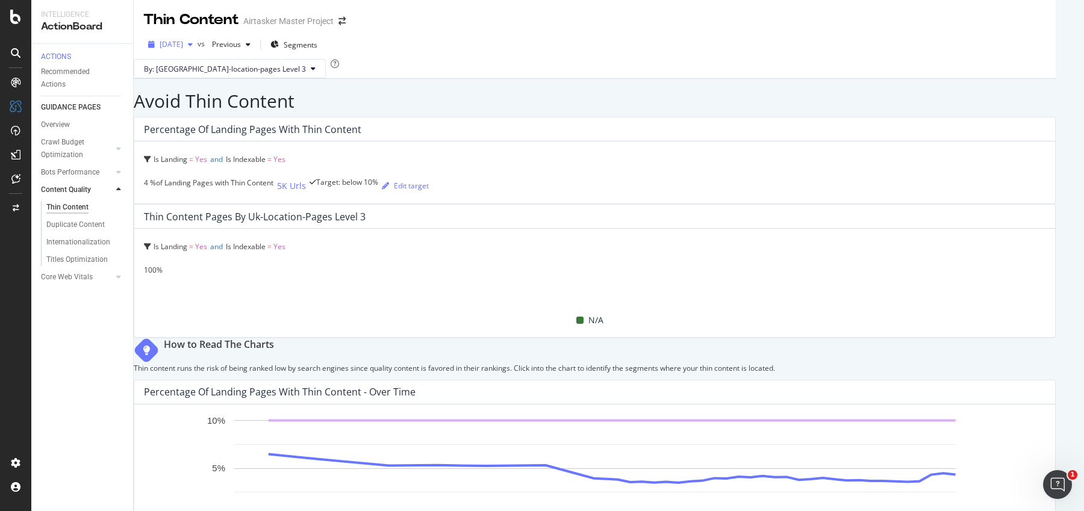
click at [176, 40] on span "[DATE]" at bounding box center [171, 44] width 23 height 10
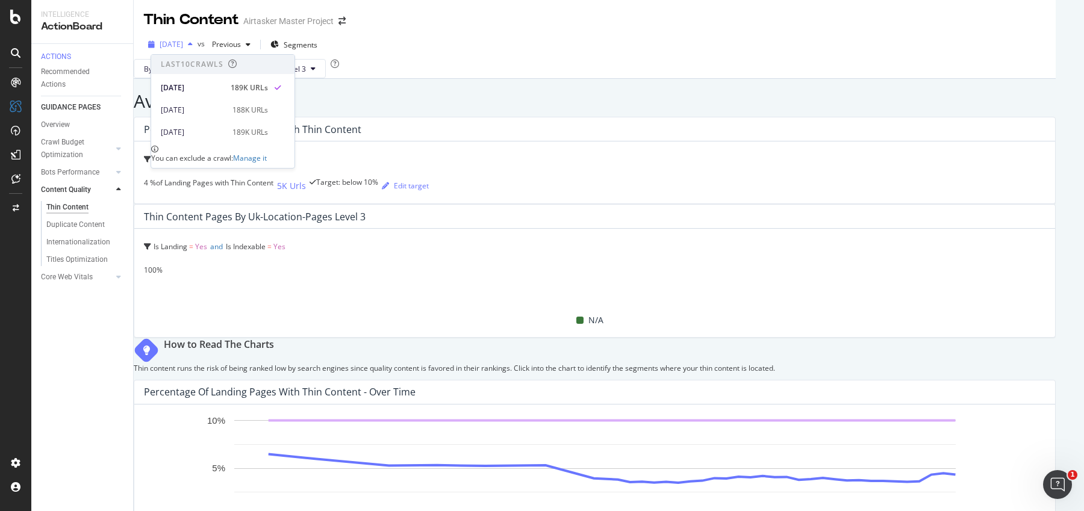
click at [176, 40] on span "[DATE]" at bounding box center [171, 44] width 23 height 10
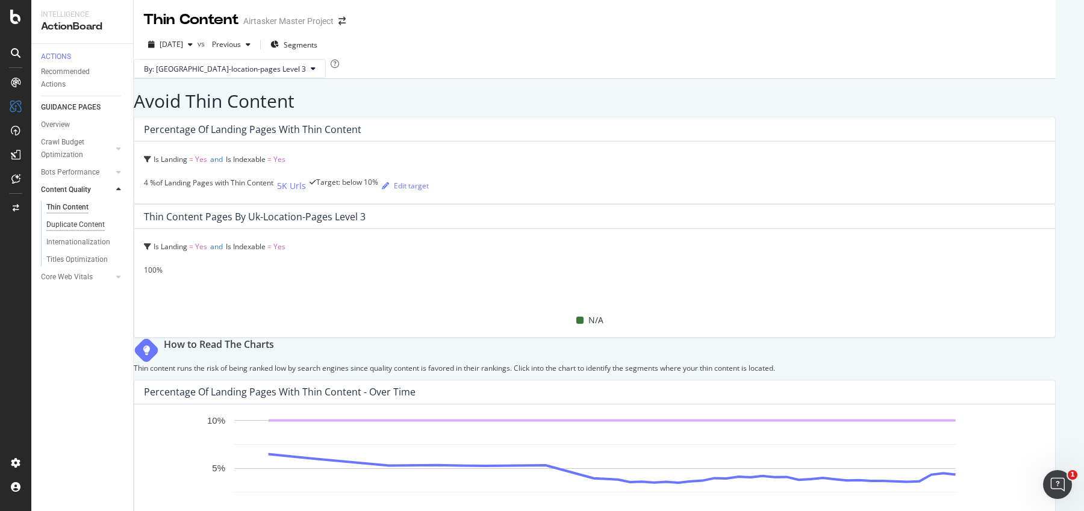
click at [85, 226] on div "Duplicate Content" at bounding box center [75, 225] width 58 height 13
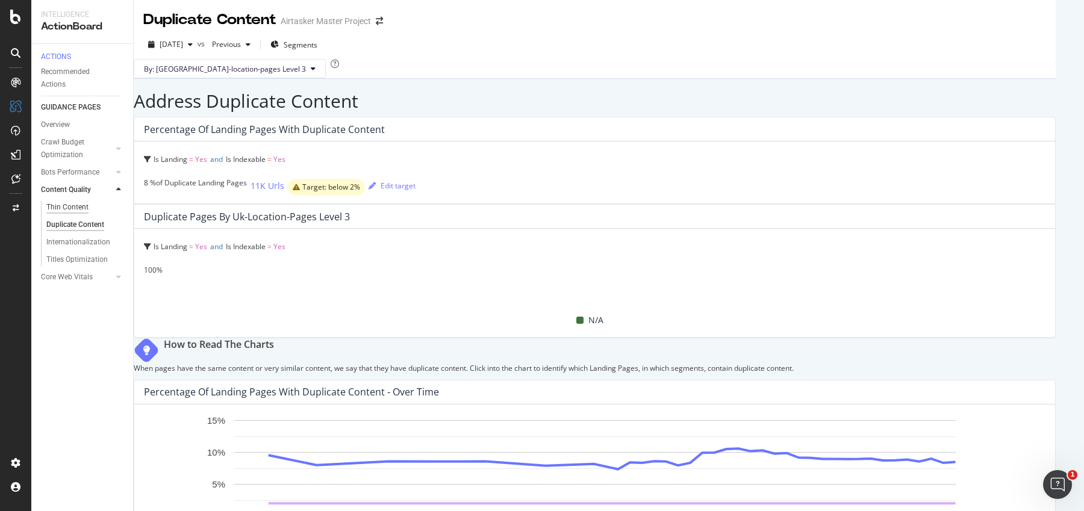
click at [76, 214] on div "Thin Content" at bounding box center [67, 207] width 42 height 13
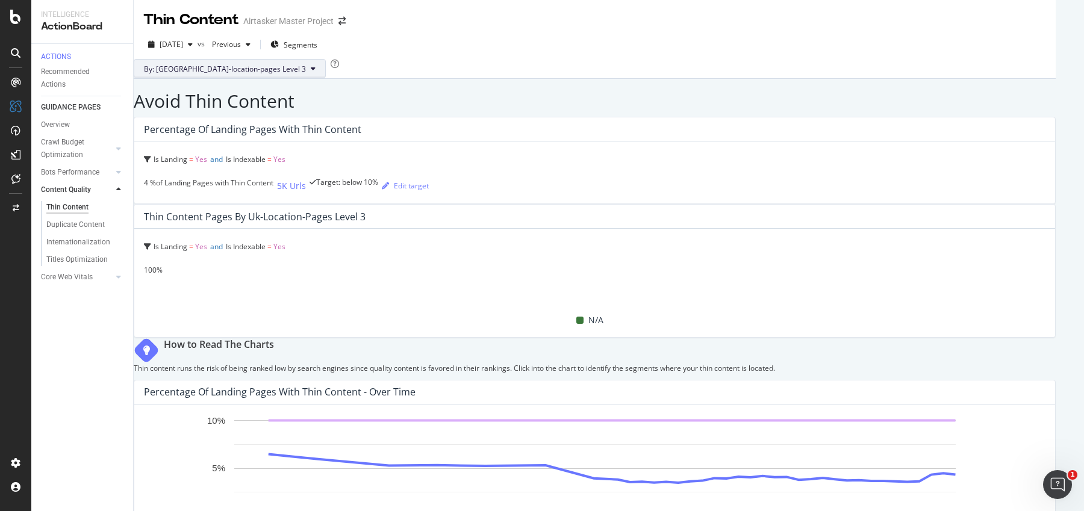
click at [221, 72] on button "By: uk-location-pages Level 3" at bounding box center [230, 68] width 192 height 19
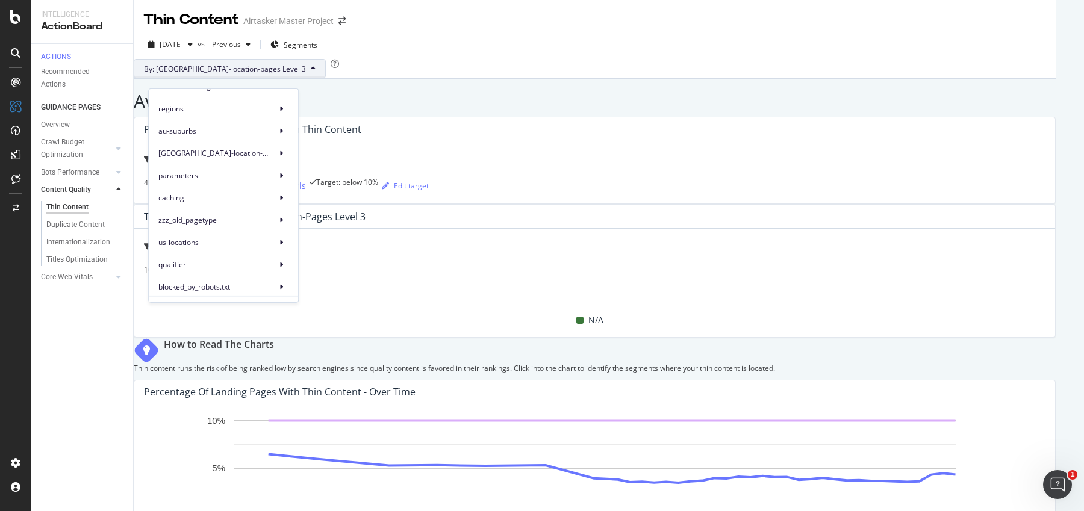
scroll to position [163, 0]
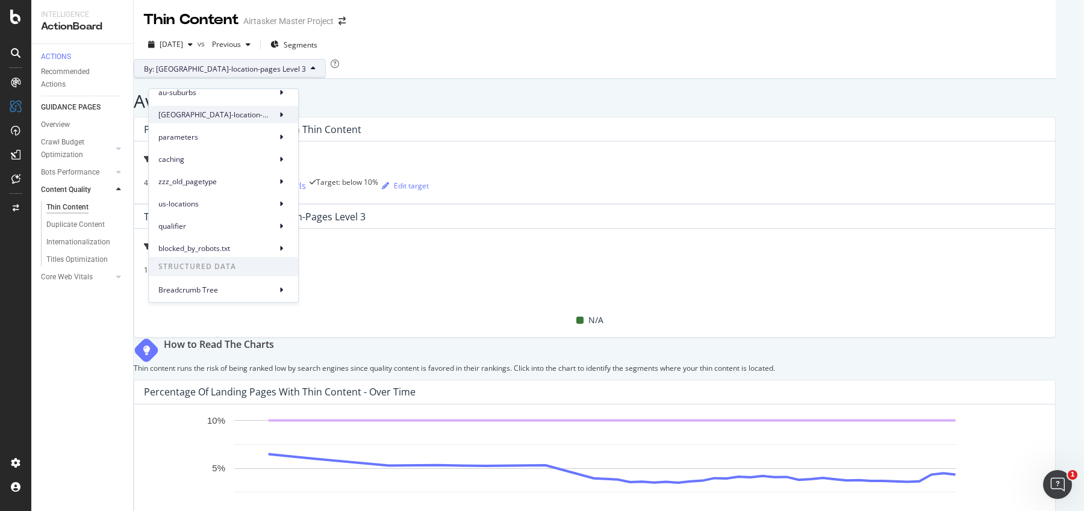
click at [235, 119] on div "uk-location-pages" at bounding box center [223, 114] width 149 height 17
click at [329, 122] on span "uk-location-pages Level 1" at bounding box center [351, 119] width 85 height 11
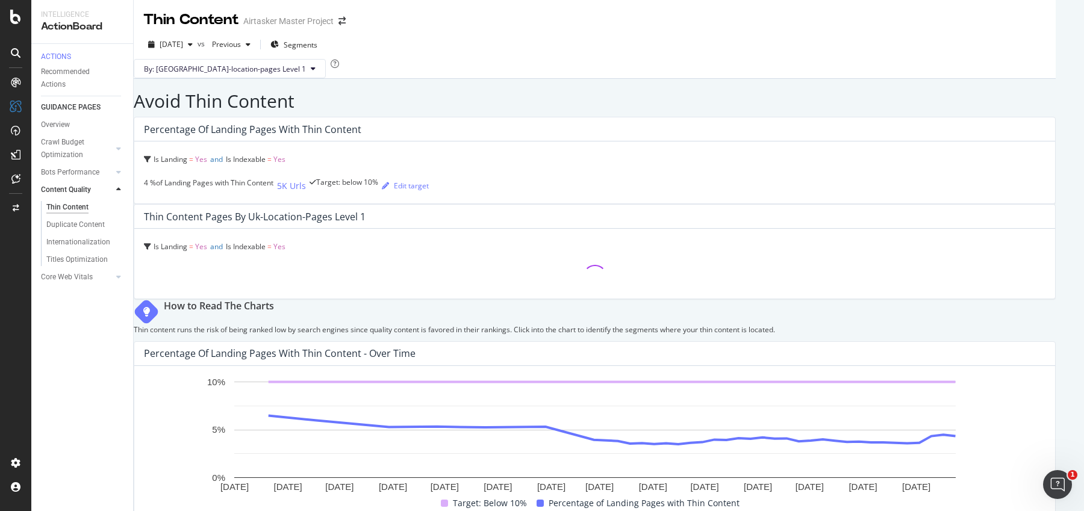
scroll to position [2, 0]
click at [246, 66] on span "By: uk-location-pages Level 1" at bounding box center [230, 68] width 192 height 19
click at [247, 74] on span "By: uk-location-pages Level 1" at bounding box center [225, 69] width 162 height 10
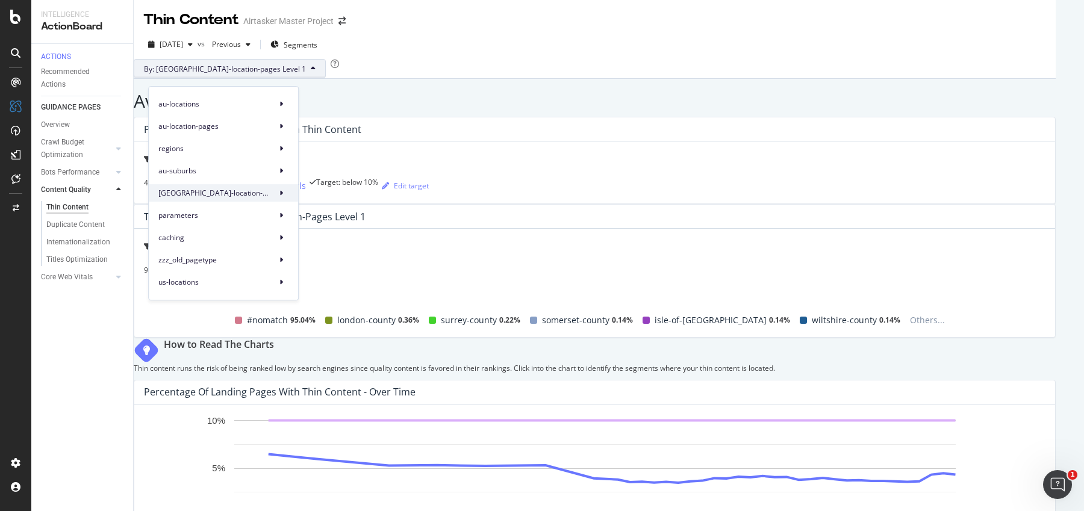
scroll to position [163, 0]
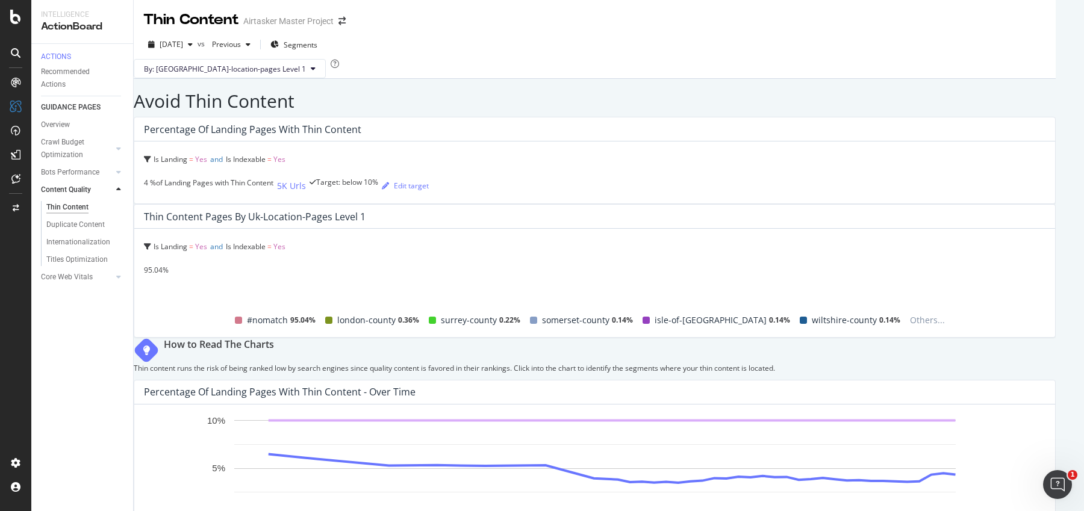
click at [365, 211] on div "Thin Content Pages by uk-location-pages Level 1" at bounding box center [255, 217] width 222 height 12
drag, startPoint x: 575, startPoint y: 150, endPoint x: 732, endPoint y: 150, distance: 157.1
click at [733, 211] on div "Thin Content Pages by uk-location-pages Level 1" at bounding box center [591, 217] width 895 height 12
copy div "uk-location-pages Level 1"
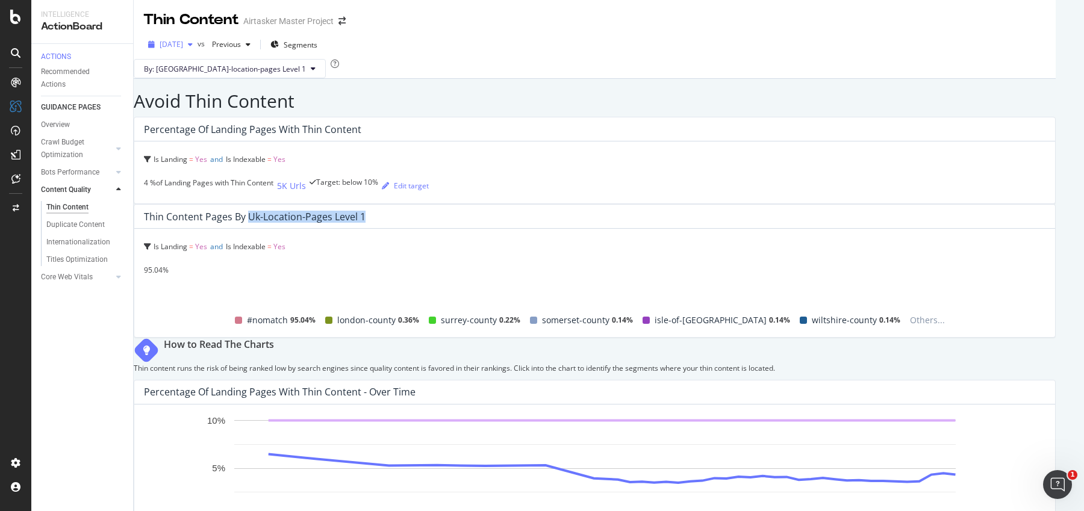
click at [183, 41] on span "[DATE]" at bounding box center [171, 44] width 23 height 10
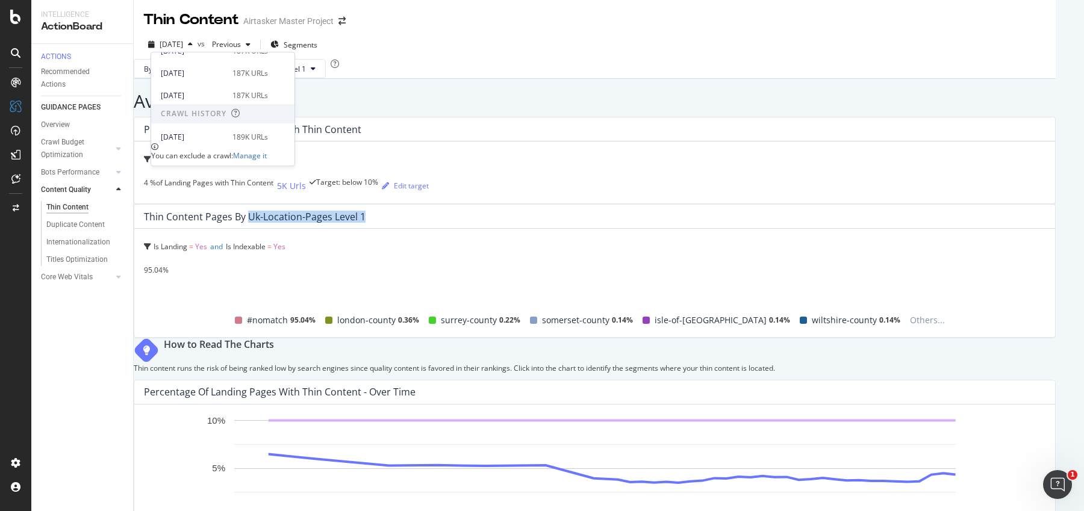
scroll to position [245, 0]
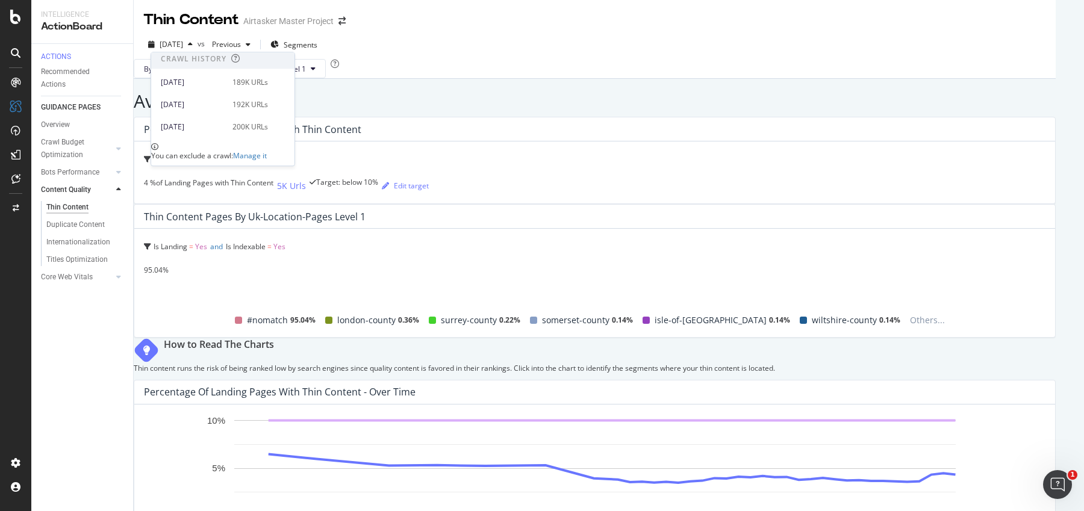
click at [607, 111] on h2 "Avoid Thin Content" at bounding box center [595, 101] width 922 height 20
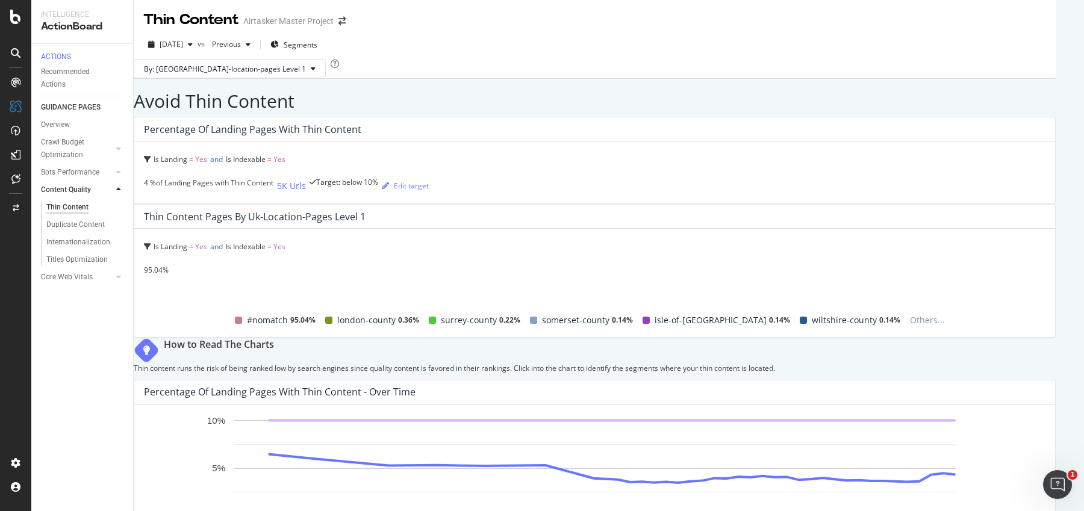
scroll to position [237, 0]
click at [72, 231] on div "Duplicate Content" at bounding box center [75, 225] width 58 height 13
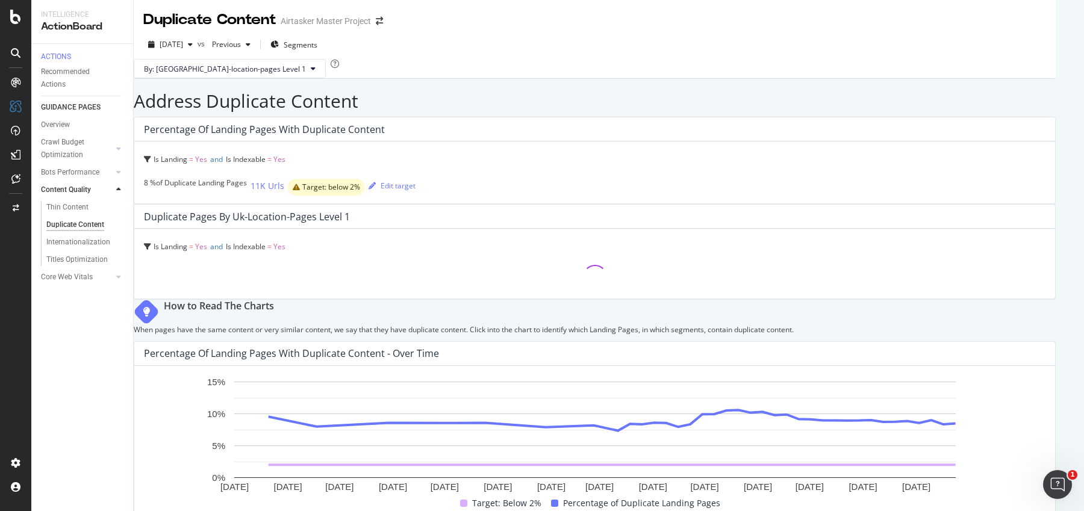
scroll to position [128, 0]
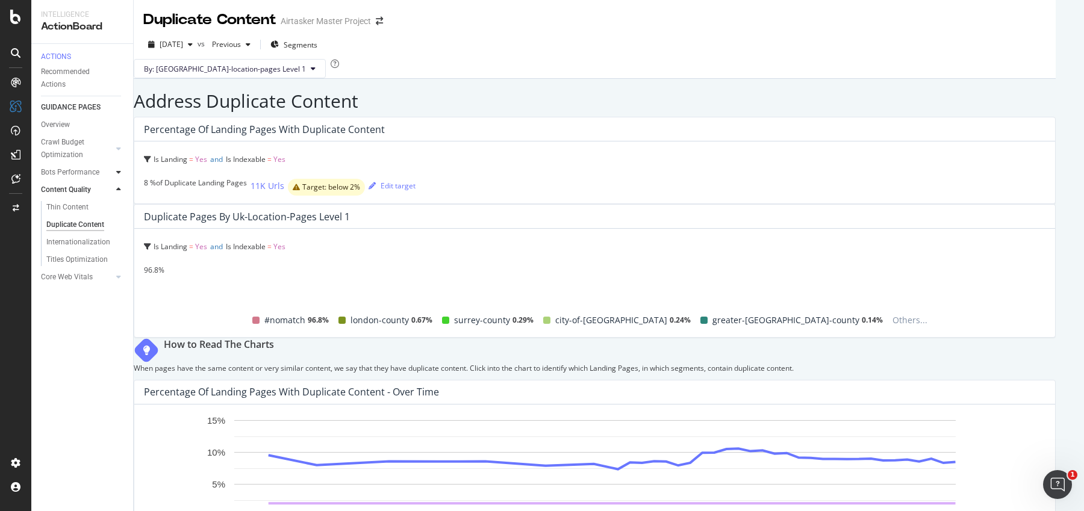
click at [120, 176] on icon at bounding box center [118, 172] width 5 height 7
click at [116, 155] on div at bounding box center [119, 149] width 12 height 12
click at [62, 190] on div "Landing Page Crawled" at bounding box center [79, 178] width 67 height 25
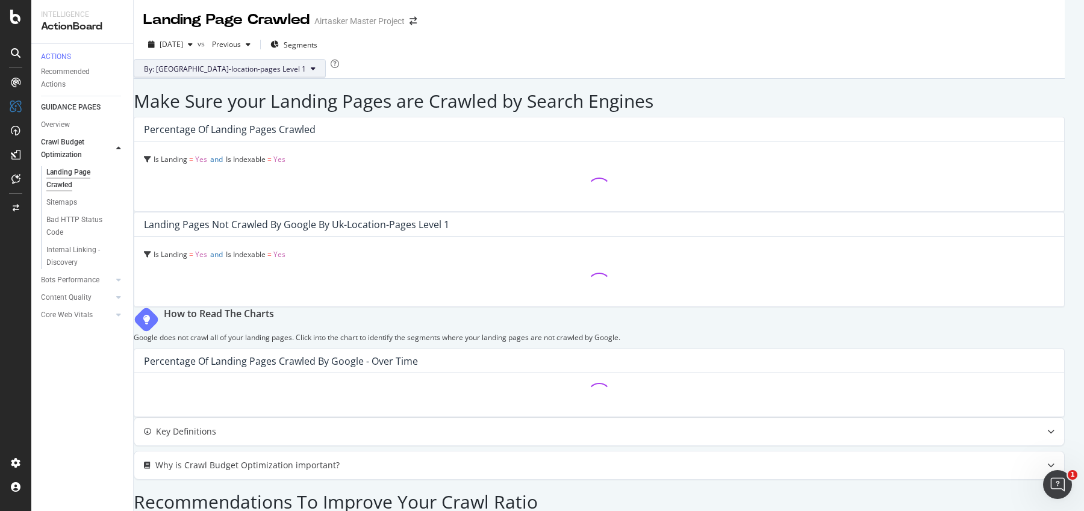
click at [212, 74] on span "By: uk-location-pages Level 1" at bounding box center [225, 69] width 162 height 10
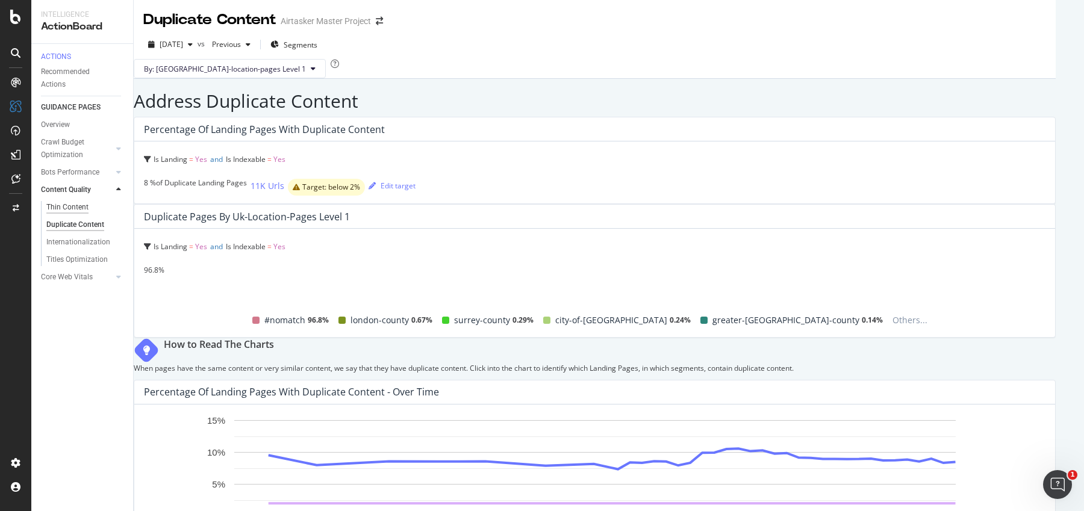
click at [76, 214] on div "Thin Content" at bounding box center [67, 207] width 42 height 13
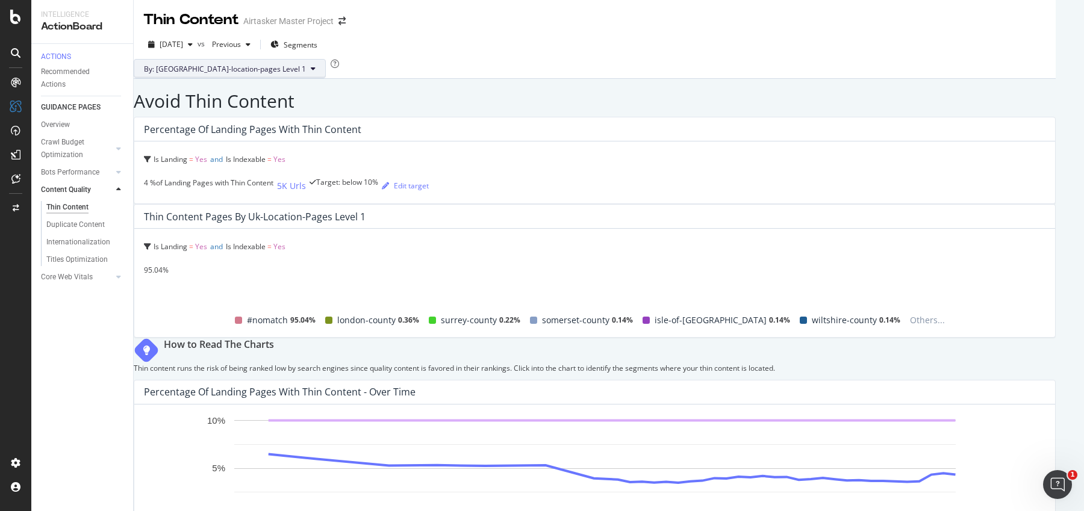
click at [234, 78] on button "By: uk-location-pages Level 1" at bounding box center [230, 68] width 192 height 19
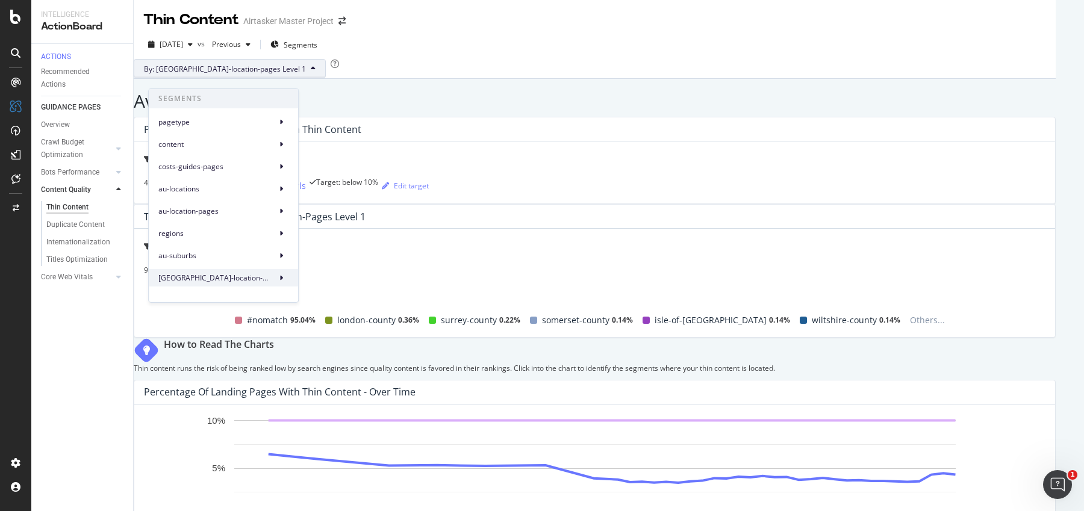
click at [268, 279] on span "uk-location-pages" at bounding box center [214, 277] width 113 height 11
click at [326, 320] on div "uk-location-pages Level 3" at bounding box center [352, 326] width 104 height 17
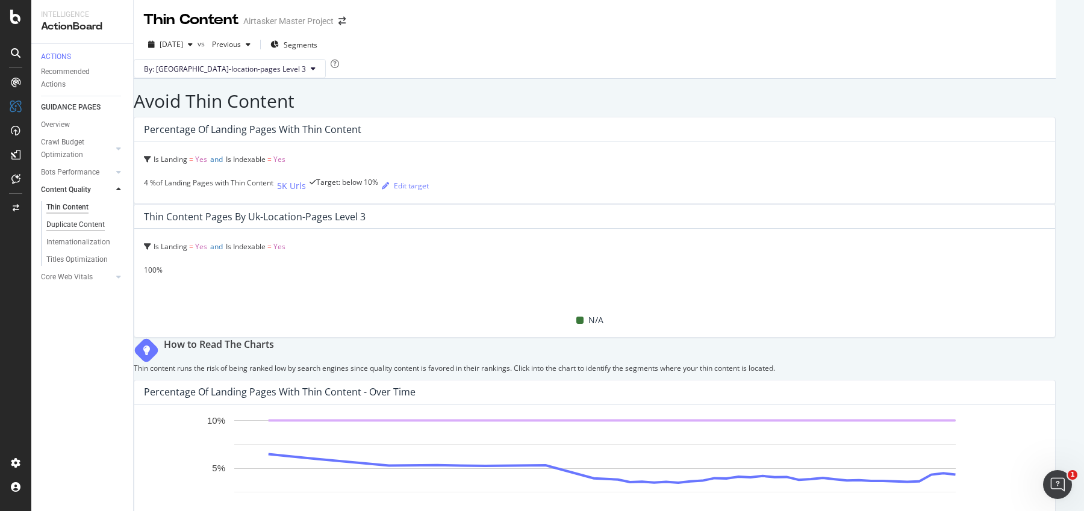
click at [73, 229] on div "Duplicate Content" at bounding box center [75, 225] width 58 height 13
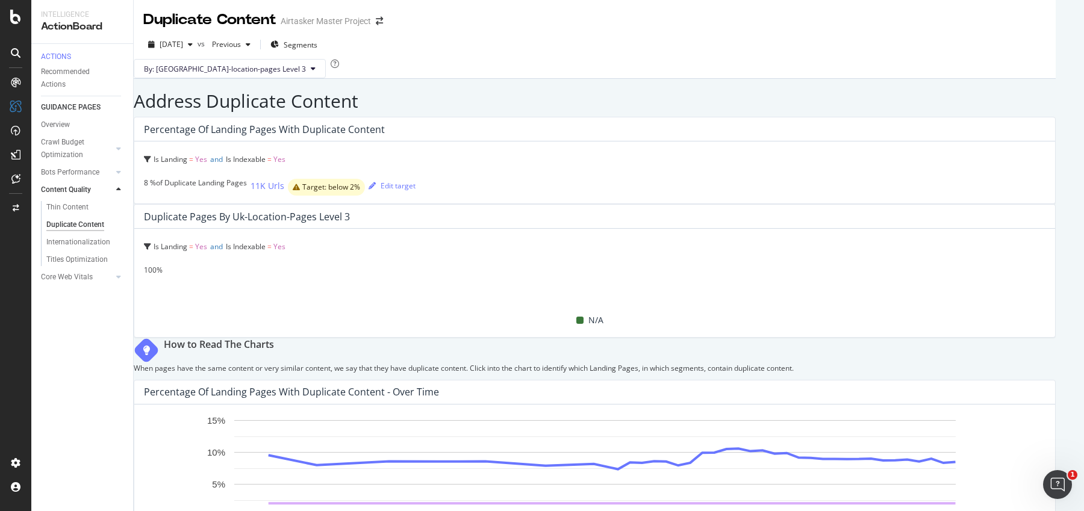
scroll to position [102, 0]
click at [66, 157] on div "Crawl Budget Optimization" at bounding box center [72, 148] width 63 height 25
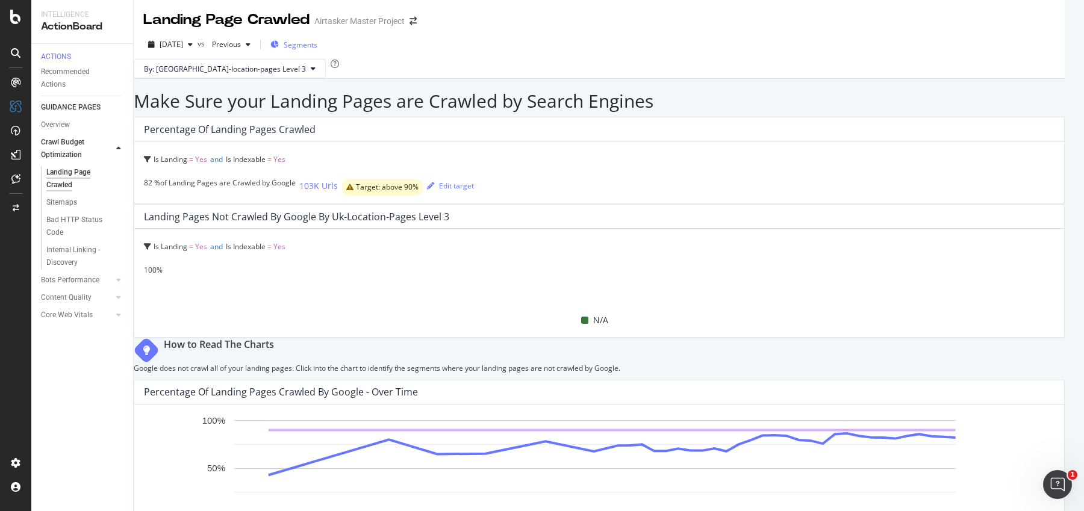
click at [312, 48] on span "Segments" at bounding box center [301, 45] width 34 height 10
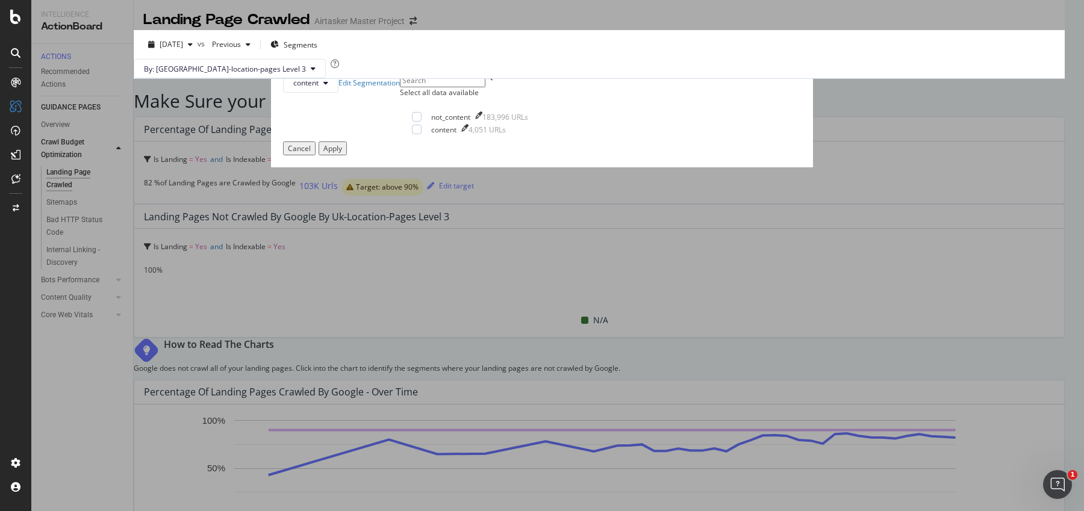
click at [394, 73] on div "times" at bounding box center [390, 68] width 5 height 10
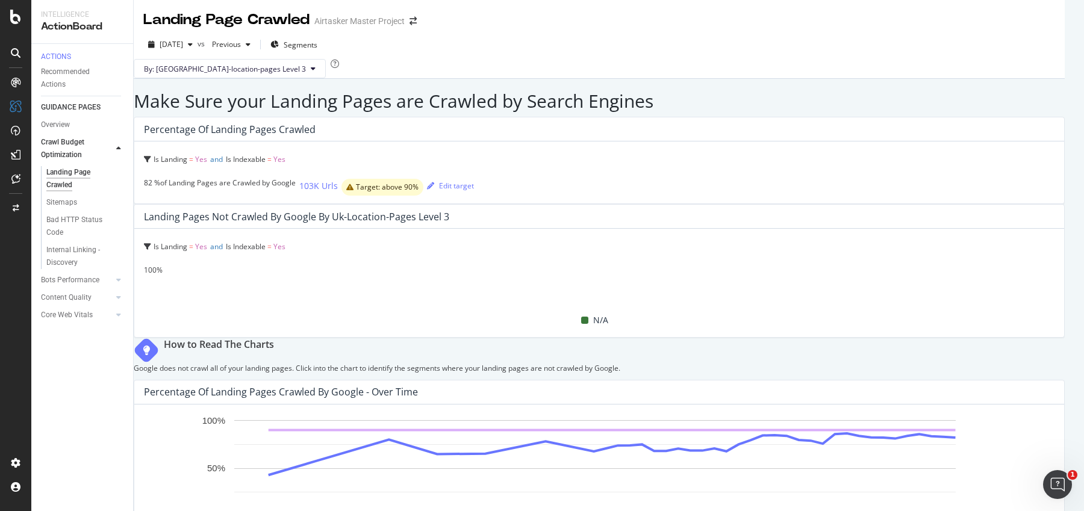
scroll to position [441, 0]
click at [61, 131] on div "Overview" at bounding box center [55, 125] width 29 height 13
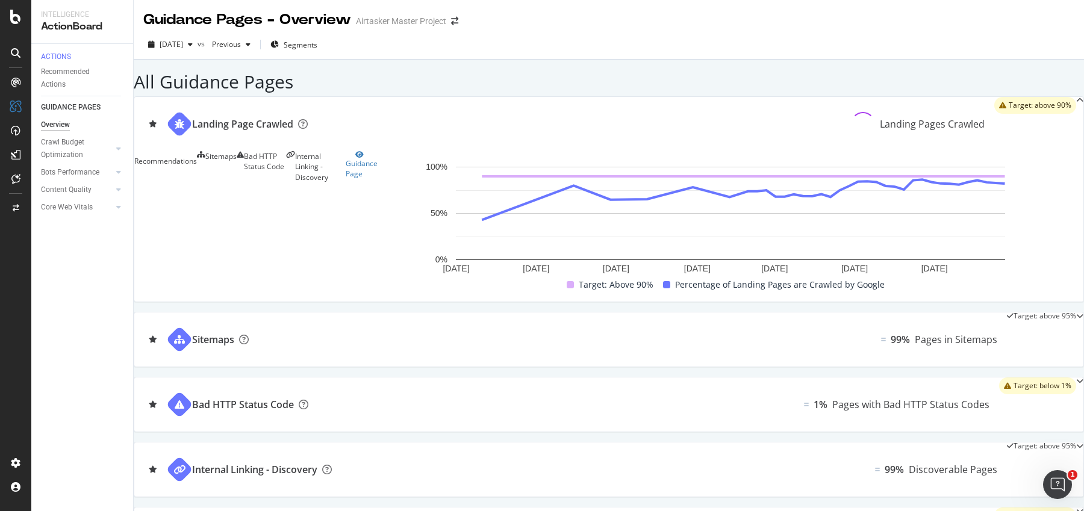
scroll to position [802, 0]
click at [14, 16] on icon at bounding box center [15, 17] width 11 height 14
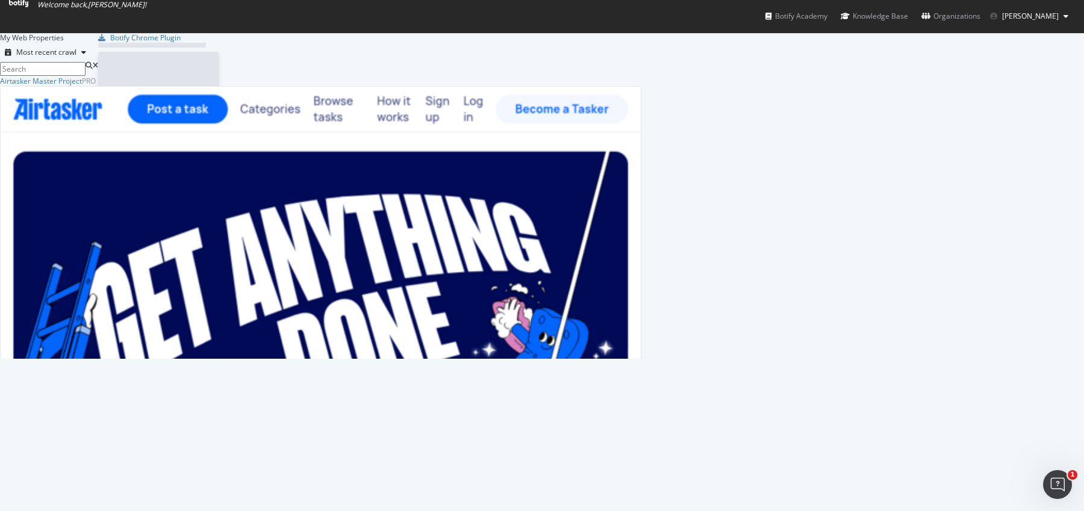
scroll to position [510, 1084]
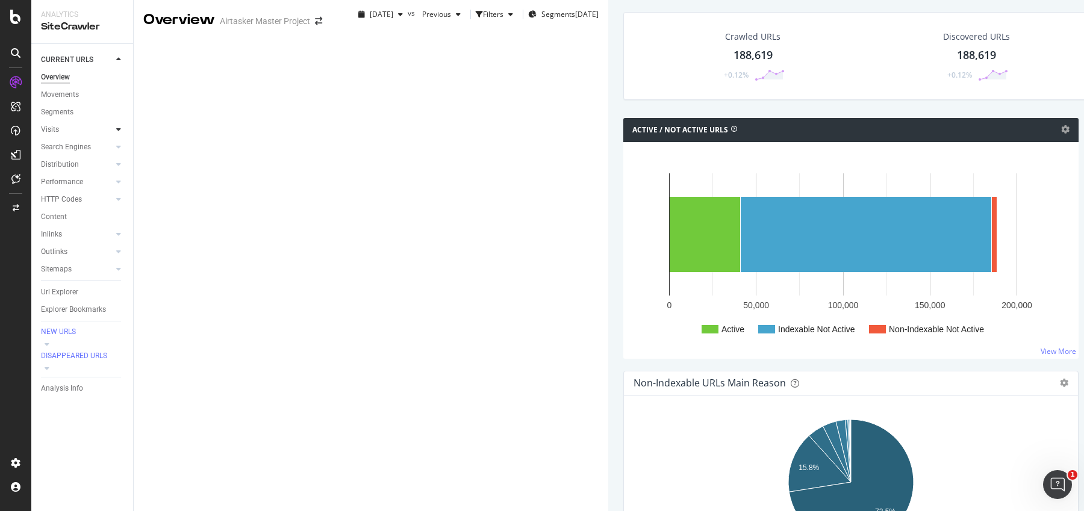
click at [119, 129] on icon at bounding box center [118, 129] width 5 height 7
click at [120, 180] on icon at bounding box center [118, 181] width 5 height 7
click at [119, 254] on icon at bounding box center [118, 251] width 5 height 7
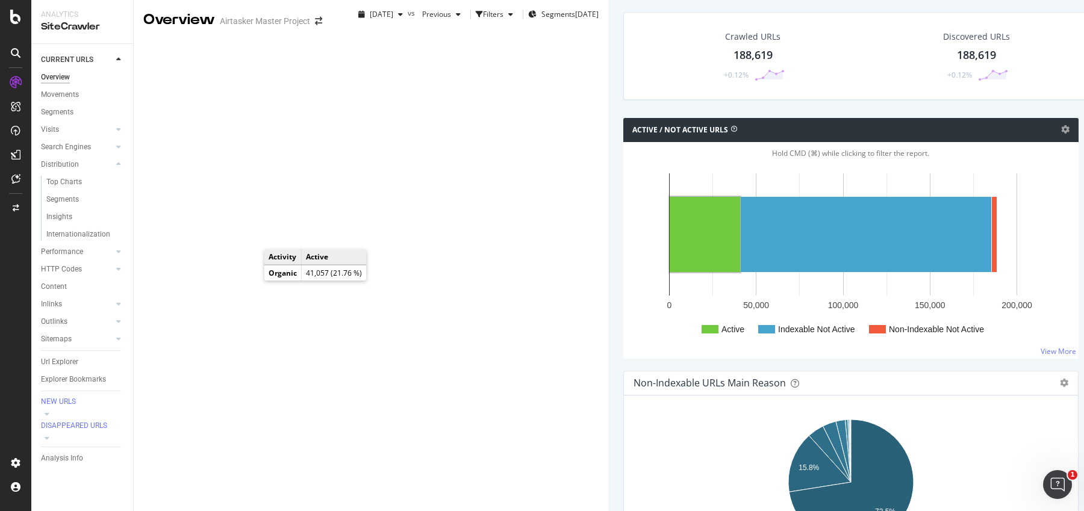
click at [669, 267] on rect "A chart." at bounding box center [704, 234] width 70 height 75
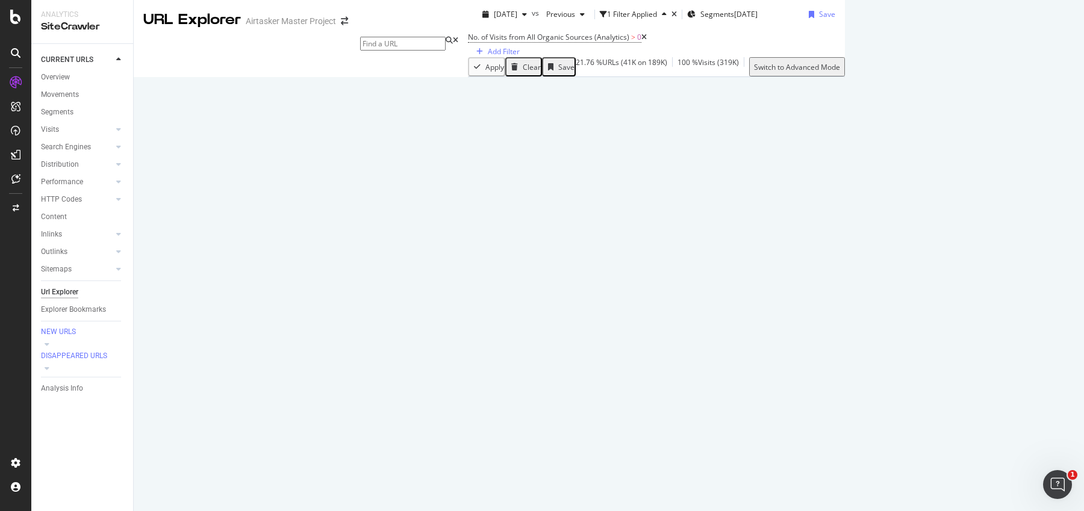
click at [15, 31] on div at bounding box center [15, 255] width 31 height 511
click at [14, 17] on icon at bounding box center [15, 17] width 11 height 14
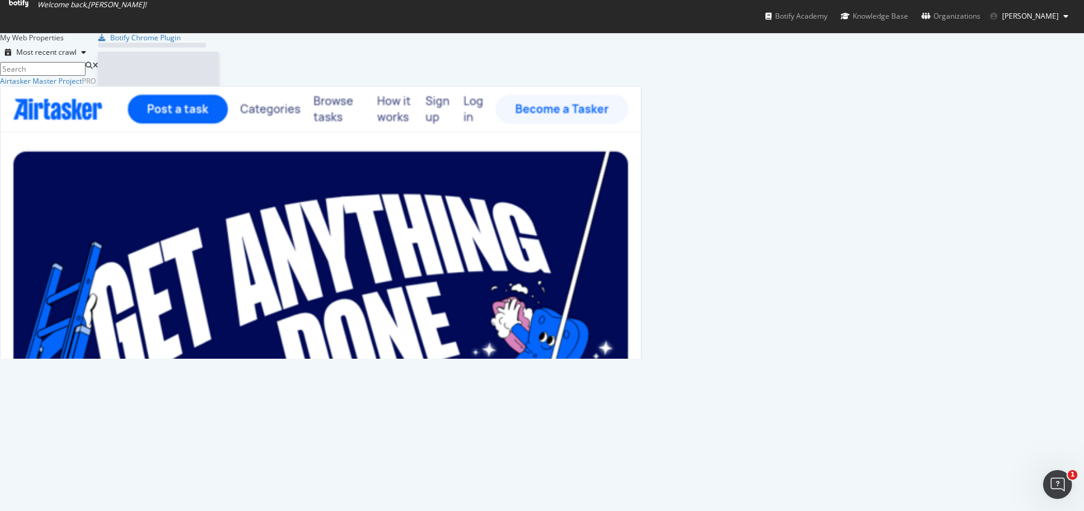
scroll to position [510, 1084]
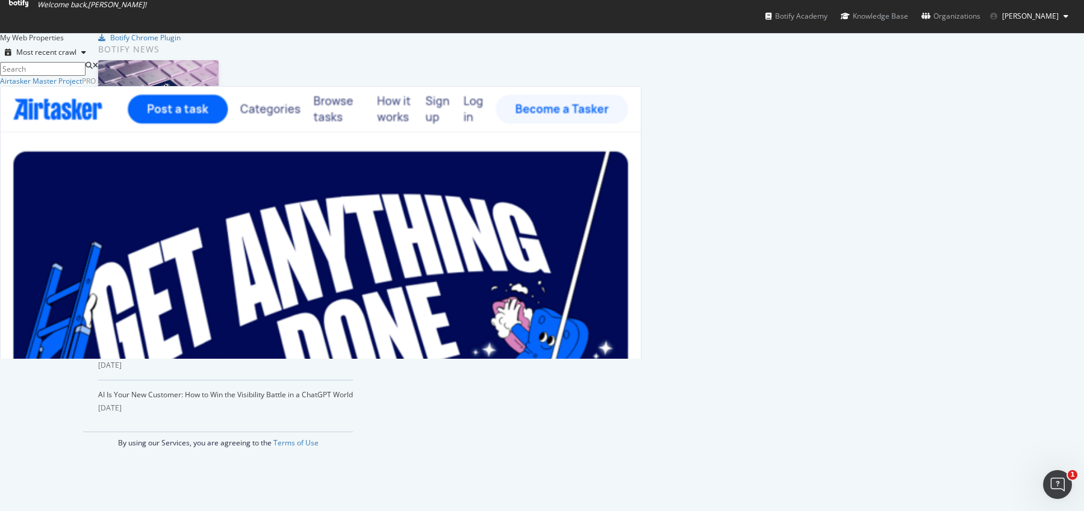
drag, startPoint x: 358, startPoint y: 175, endPoint x: 294, endPoint y: 175, distance: 63.2
click at [294, 175] on div "Analytics Overview SiteCrawler LogAnalyzer RealKeywords Intelligence ActionBoar…" at bounding box center [321, 478] width 640 height 782
copy div "SiteCrawler"
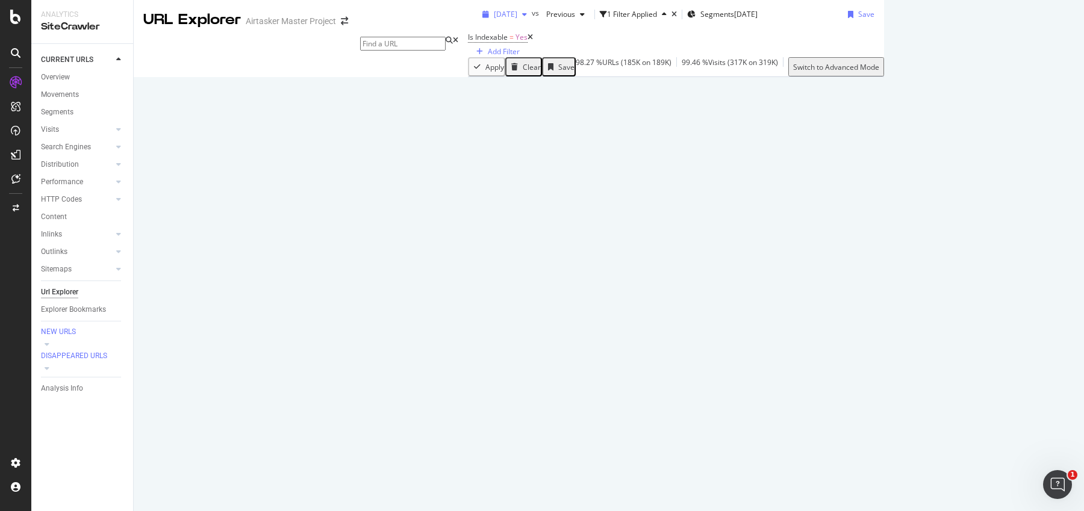
click at [494, 19] on span "[DATE]" at bounding box center [505, 14] width 23 height 10
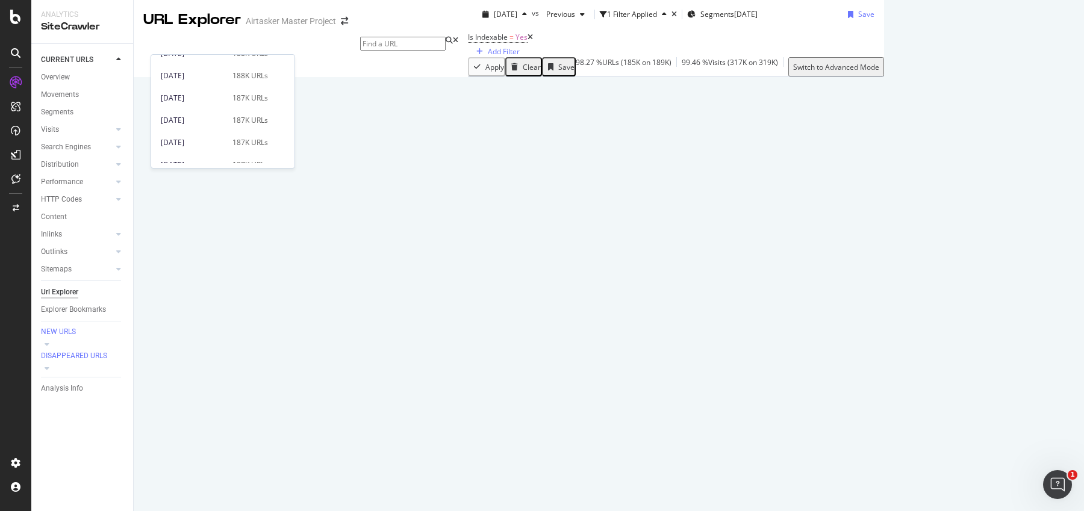
scroll to position [223, 0]
click at [215, 105] on div "[DATE]" at bounding box center [193, 107] width 64 height 11
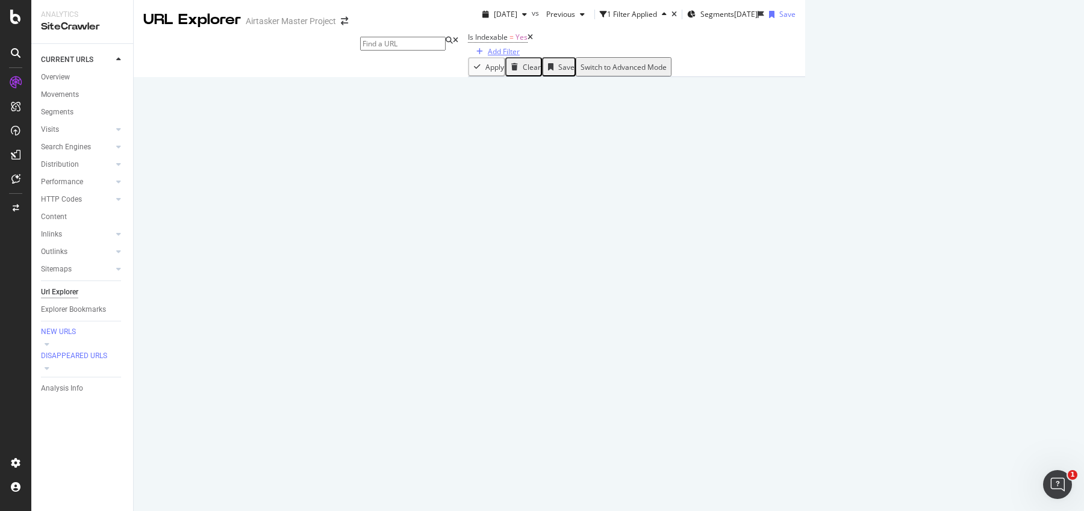
click at [488, 57] on div "Add Filter" at bounding box center [504, 51] width 32 height 10
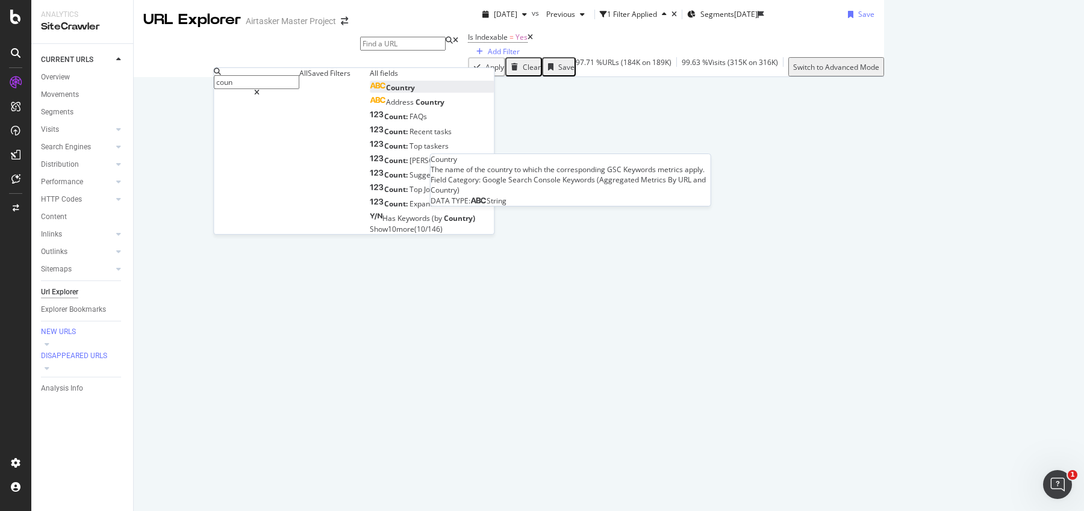
type input "coun"
click at [370, 93] on div "Country" at bounding box center [392, 87] width 45 height 10
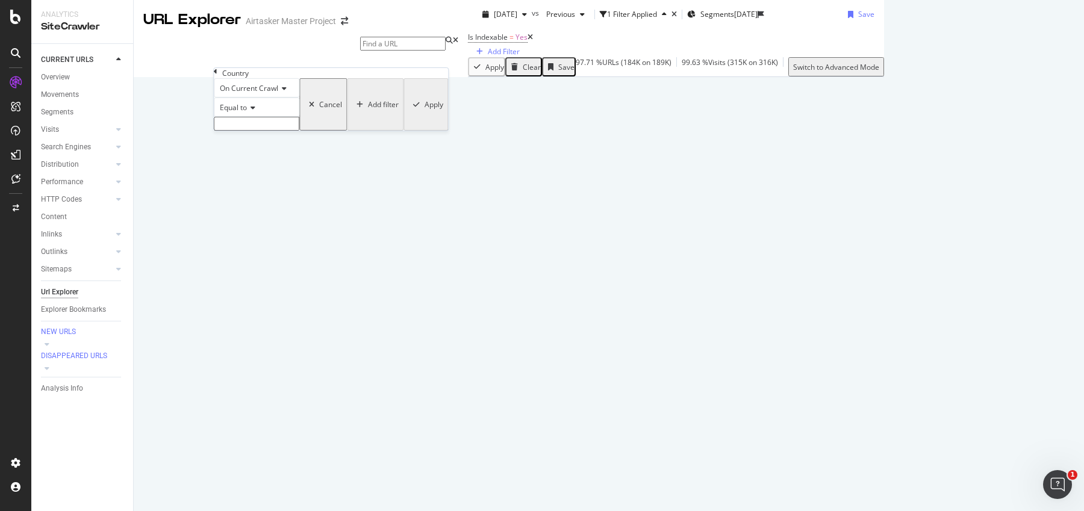
click at [256, 131] on input "text" at bounding box center [256, 124] width 85 height 14
click at [267, 131] on input "uk" at bounding box center [256, 124] width 85 height 14
click at [239, 162] on span "[GEOGRAPHIC_DATA]" at bounding box center [234, 157] width 35 height 10
type input "[GEOGRAPHIC_DATA]"
click at [368, 113] on div "Add filter" at bounding box center [383, 108] width 31 height 10
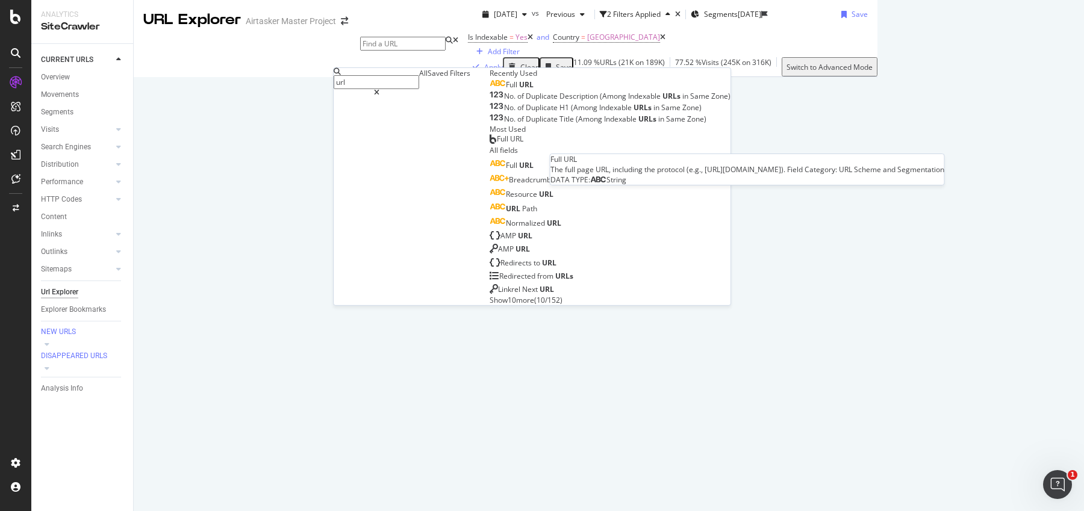
type input "url"
click at [519, 90] on span "URL" at bounding box center [526, 84] width 14 height 10
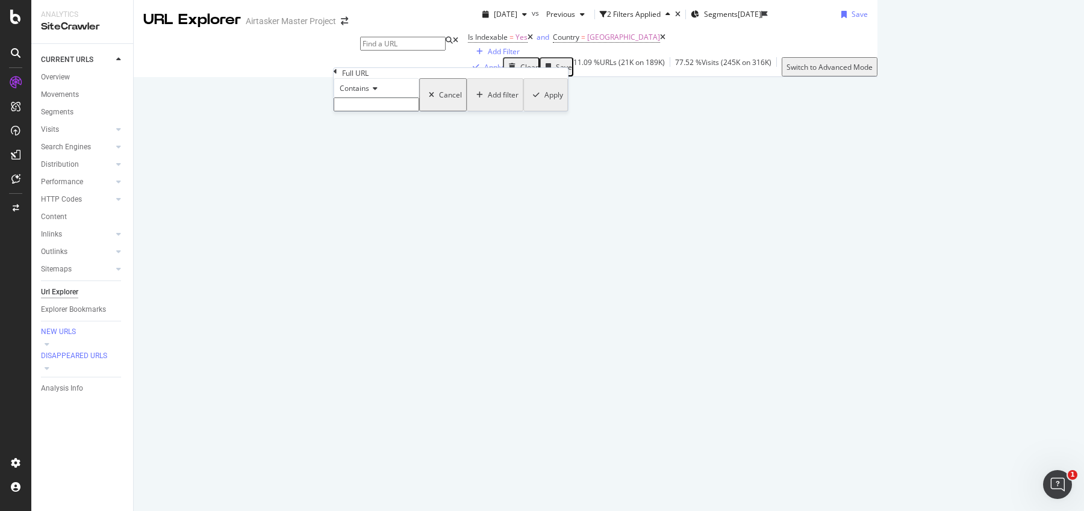
click at [377, 111] on input "text" at bounding box center [375, 105] width 85 height 14
paste input "/uk/services"
type input "/uk/services"
click at [527, 118] on div "Apply" at bounding box center [544, 98] width 35 height 39
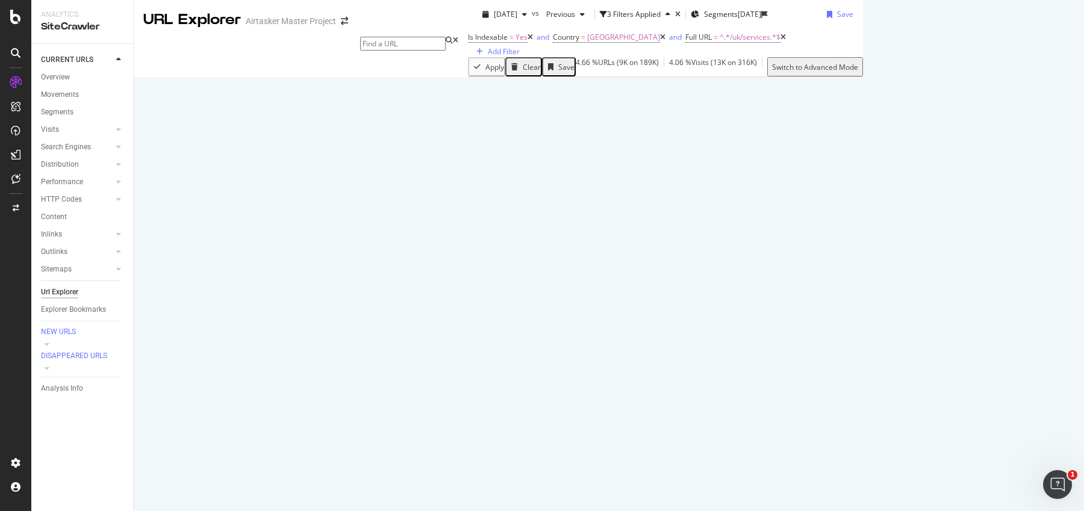
drag, startPoint x: 157, startPoint y: 319, endPoint x: 193, endPoint y: 319, distance: 35.5
click at [887, 298] on span "8,801 Entries on 8,801 distinct URLs" at bounding box center [912, 236] width 50 height 123
copy span "8,801"
click at [494, 19] on span "[DATE]" at bounding box center [505, 14] width 23 height 10
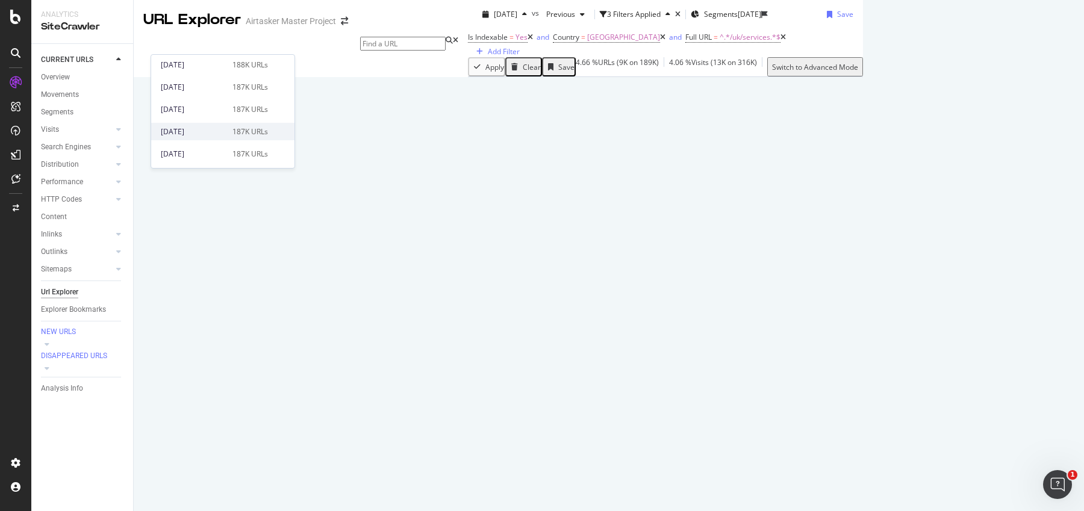
click at [193, 128] on div "2025 Aug. 6th" at bounding box center [193, 131] width 64 height 11
drag, startPoint x: 153, startPoint y: 318, endPoint x: 199, endPoint y: 319, distance: 46.4
click at [882, 299] on div "10,981 Entries on 10,981 distinct URLs Create alert Manage Columns Export as CSV" at bounding box center [891, 232] width 18 height 133
copy span "10,981"
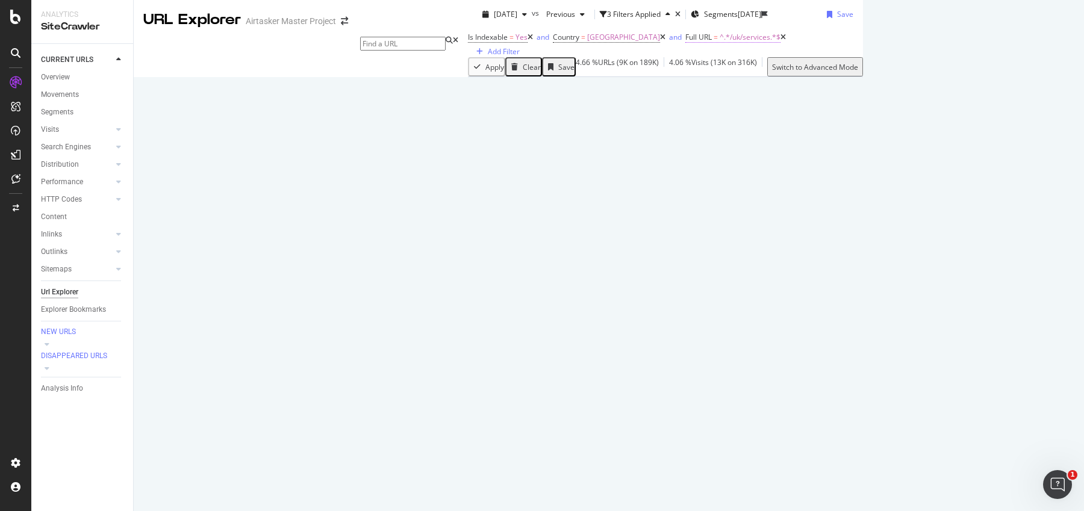
click at [719, 42] on span "^.*/uk/services.*$" at bounding box center [749, 37] width 61 height 10
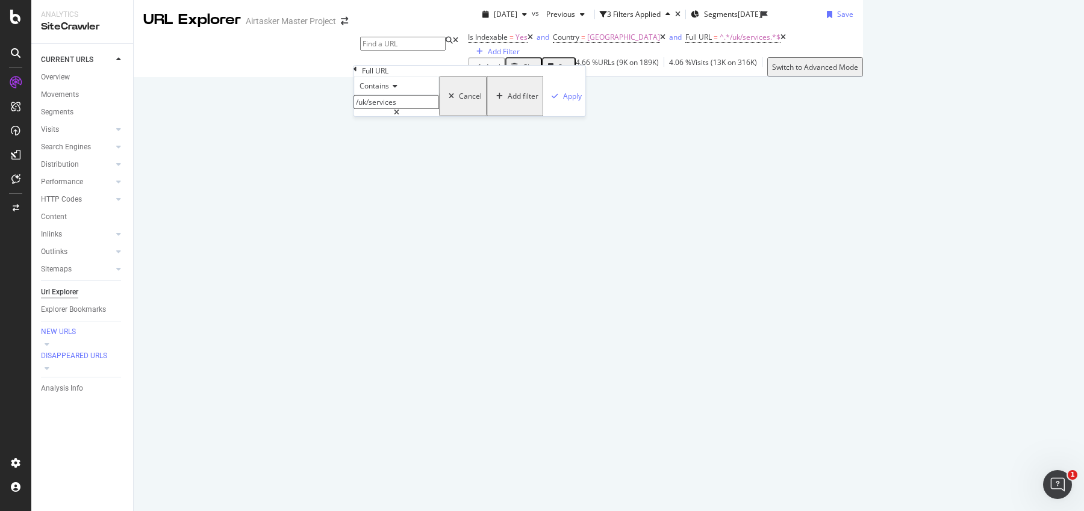
click at [420, 109] on input "/uk/services" at bounding box center [395, 102] width 85 height 14
click at [439, 109] on input "/uk/services" at bounding box center [395, 102] width 85 height 14
paste input "greater-manchester/"
drag, startPoint x: 393, startPoint y: 125, endPoint x: 341, endPoint y: 125, distance: 51.8
click at [341, 125] on body "Analytics SiteCrawler CURRENT URLS Overview Movements Segments Visits Analysis …" at bounding box center [542, 255] width 1084 height 511
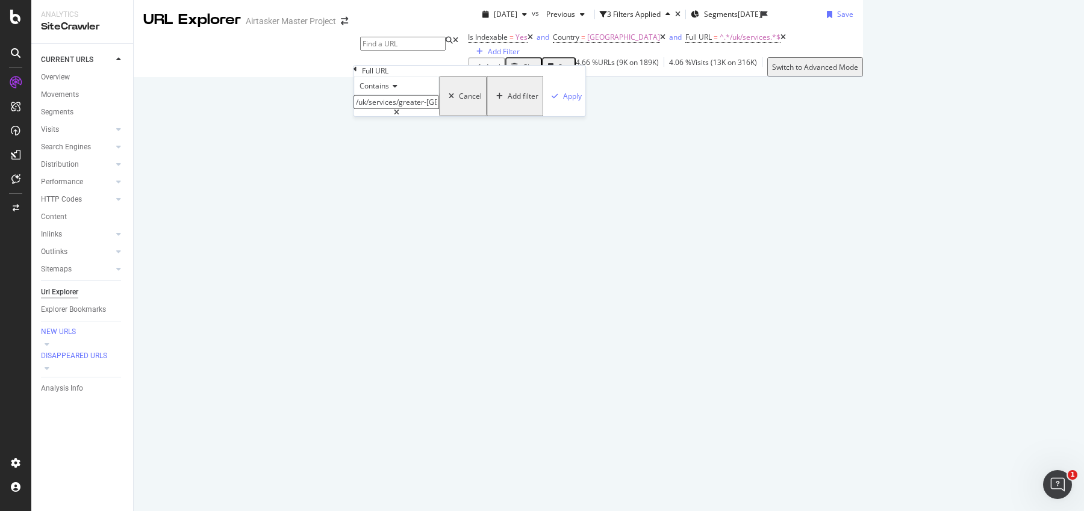
click at [364, 109] on input "/uk/services/greater-manchester" at bounding box center [395, 102] width 85 height 14
type input "/uk/services/greater-manchester"
click at [389, 91] on span "Contains" at bounding box center [373, 86] width 29 height 10
click at [439, 95] on div "Contains" at bounding box center [395, 85] width 85 height 19
click at [507, 101] on div "Add filter" at bounding box center [522, 96] width 31 height 10
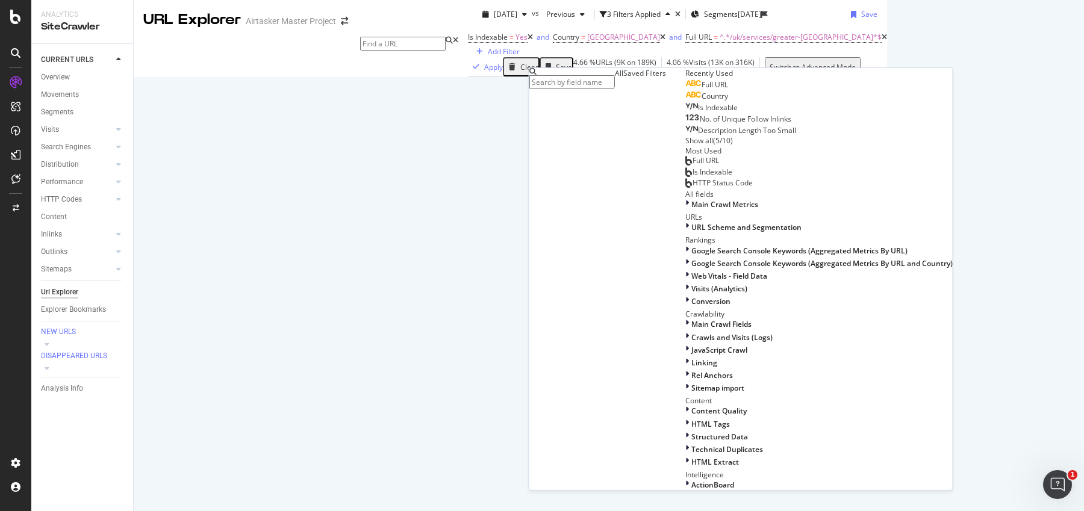
click at [685, 90] on div "Full URL" at bounding box center [706, 85] width 43 height 10
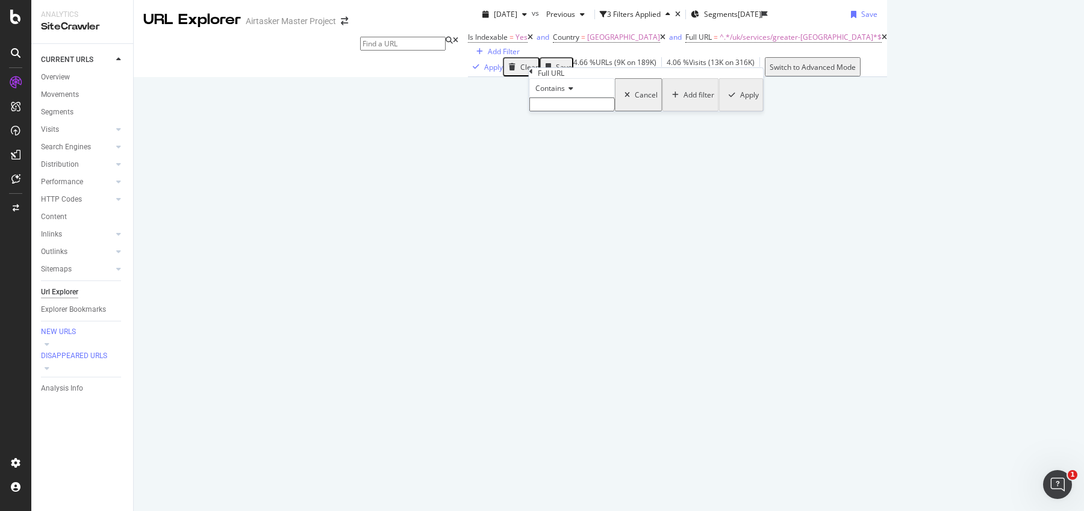
click at [568, 111] on input "text" at bounding box center [571, 105] width 85 height 14
click at [719, 42] on span "^.*/uk/services/greater-manchester.*$" at bounding box center [800, 37] width 162 height 10
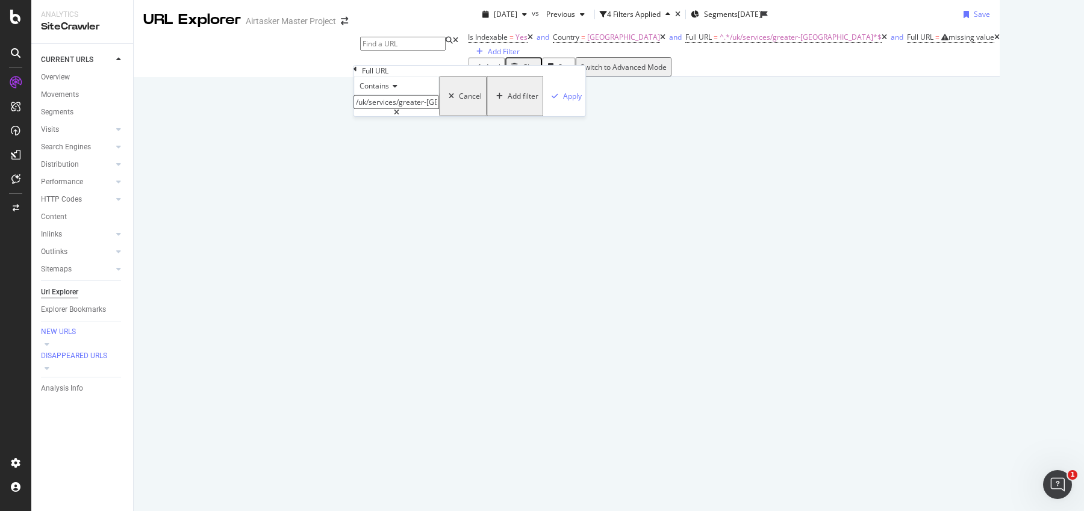
drag, startPoint x: 408, startPoint y: 128, endPoint x: 314, endPoint y: 128, distance: 93.9
click at [314, 128] on body "Analytics SiteCrawler CURRENT URLS Overview Movements Segments Visits Analysis …" at bounding box center [542, 255] width 1084 height 511
click at [397, 109] on input "/uk/services/greater-manchester" at bounding box center [395, 102] width 85 height 14
drag, startPoint x: 409, startPoint y: 127, endPoint x: 362, endPoint y: 127, distance: 46.4
click at [362, 116] on div "Contains /uk/services/greater-manchester Cancel Add filter Apply" at bounding box center [469, 96] width 232 height 40
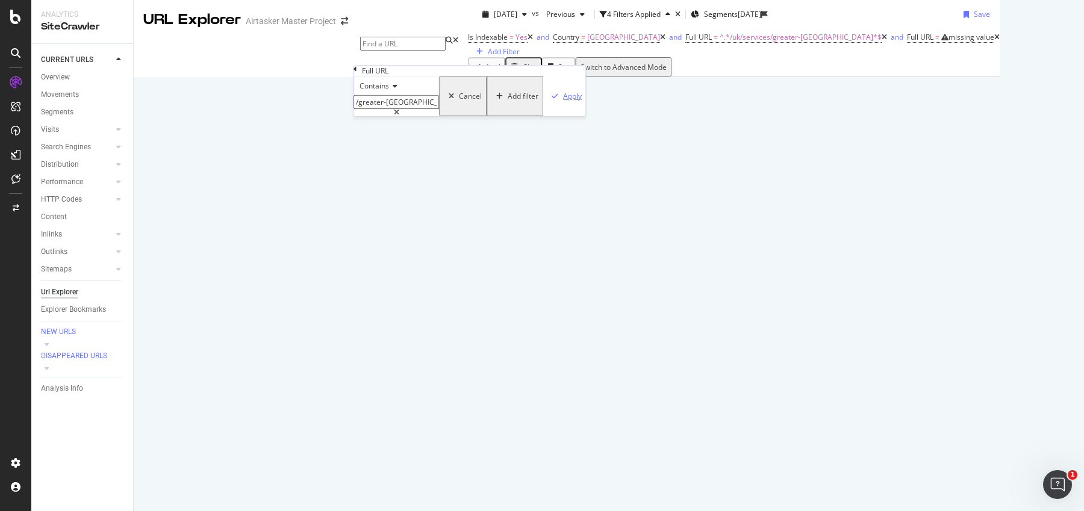
type input "/greater-[GEOGRAPHIC_DATA]"
click at [563, 101] on div "Apply" at bounding box center [572, 96] width 19 height 10
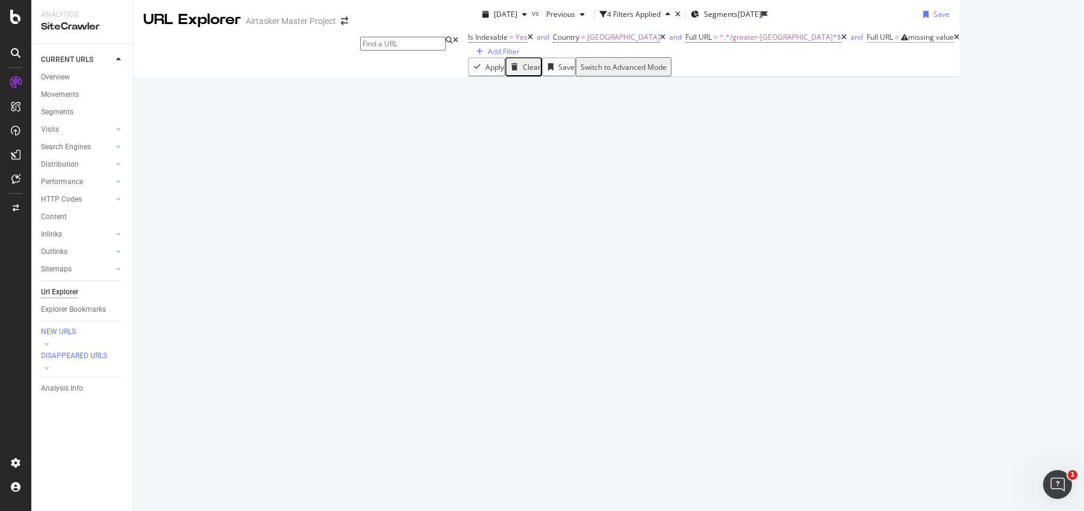
click at [908, 42] on div "missing value" at bounding box center [931, 37] width 46 height 10
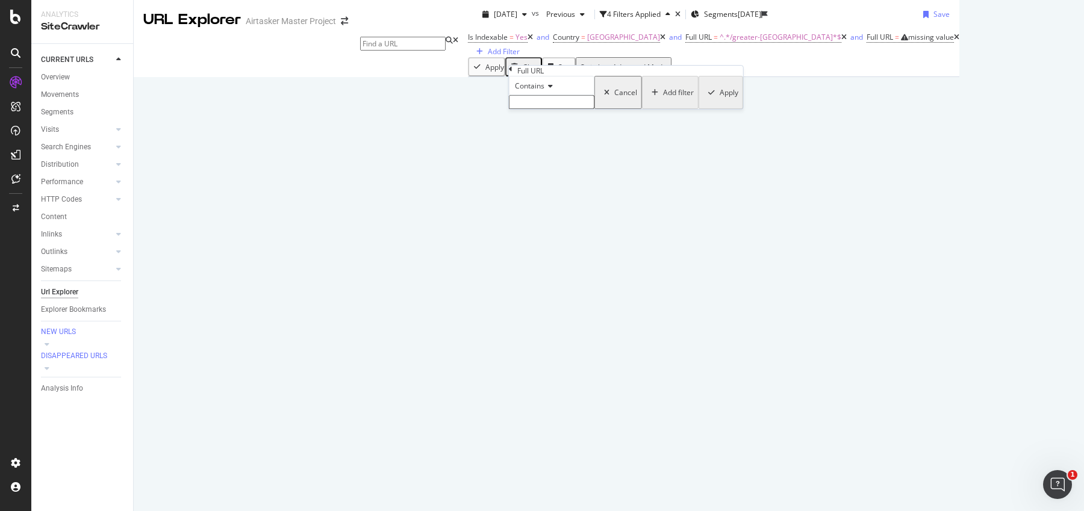
click at [614, 98] on div "Cancel" at bounding box center [625, 92] width 23 height 10
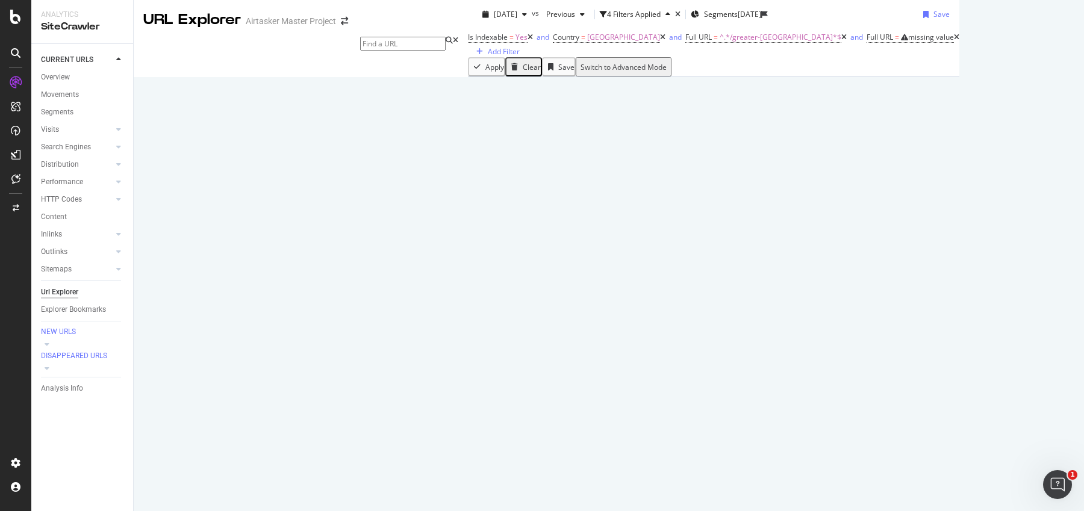
click at [954, 41] on icon at bounding box center [956, 37] width 5 height 7
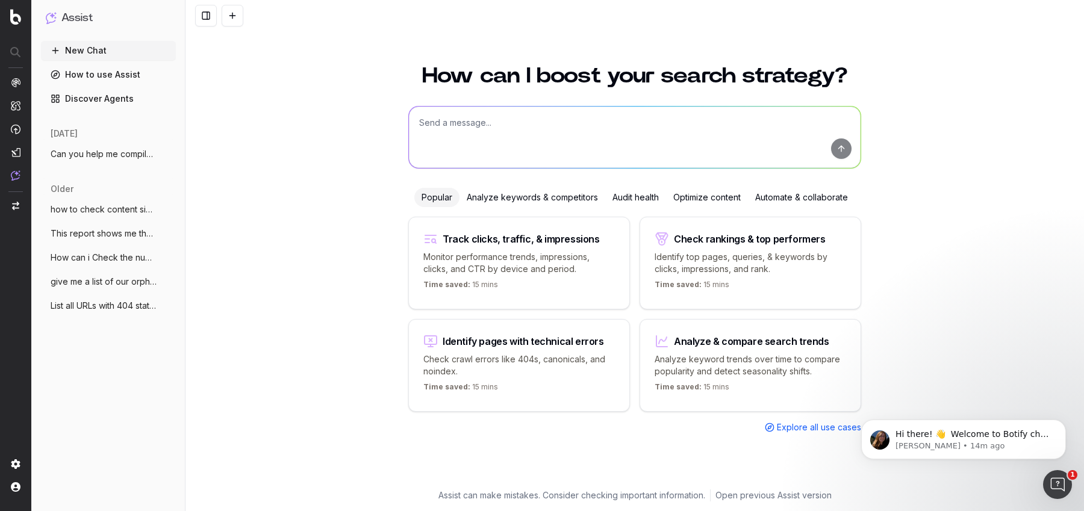
click at [108, 158] on span "Can you help me compile the number of in" at bounding box center [104, 154] width 106 height 12
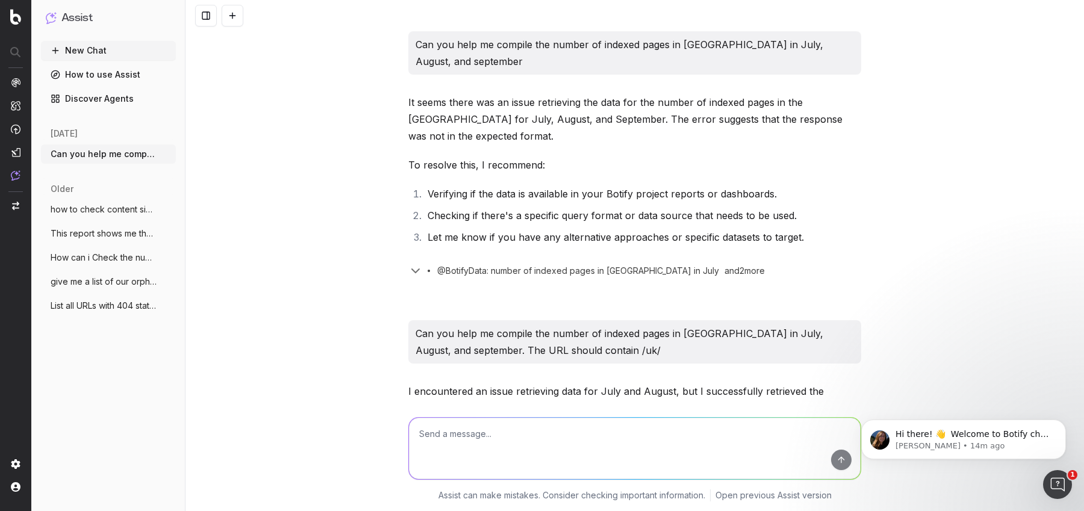
scroll to position [3269, 0]
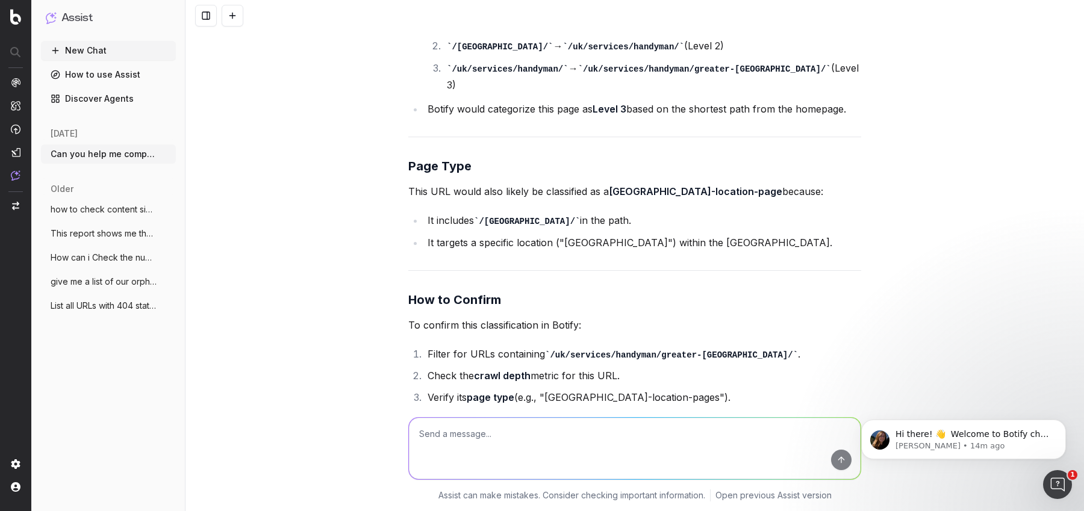
click at [442, 462] on textarea at bounding box center [634, 448] width 451 height 61
click at [509, 443] on textarea "where can i find the number of indexed pages" at bounding box center [634, 448] width 451 height 61
click at [509, 438] on textarea "where can i find the number of indexed pages" at bounding box center [634, 448] width 451 height 61
type textarea "where can i find the record of indexed pages"
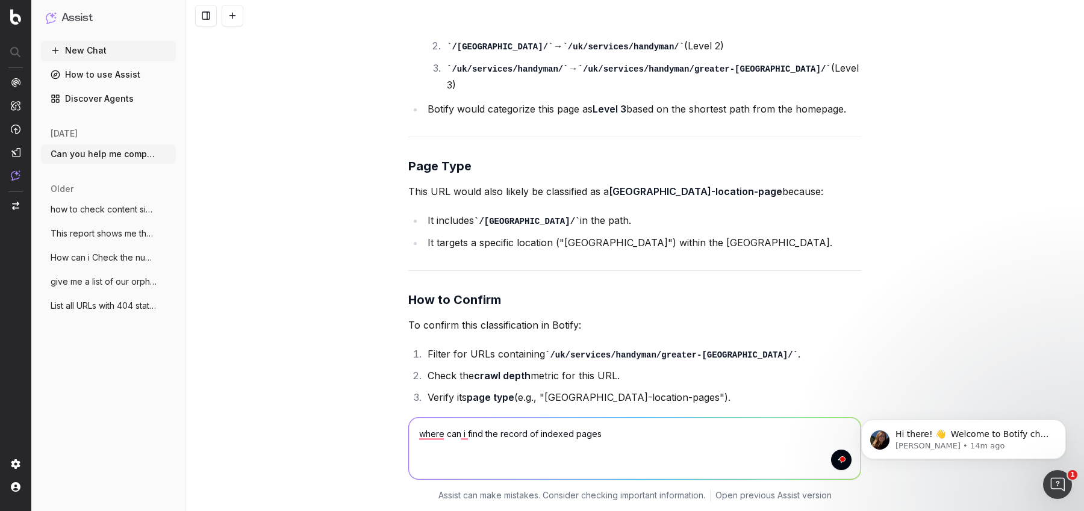
click at [646, 420] on textarea "where can i find the record of indexed pages" at bounding box center [634, 448] width 451 height 61
click at [646, 433] on textarea "where can i find the record of indexed pages" at bounding box center [634, 448] width 451 height 61
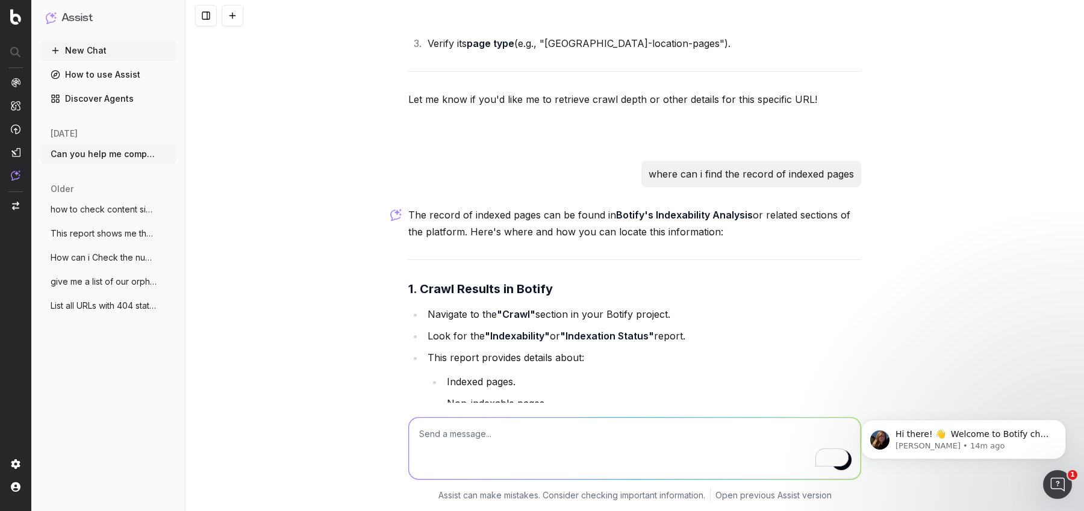
scroll to position [3640, 0]
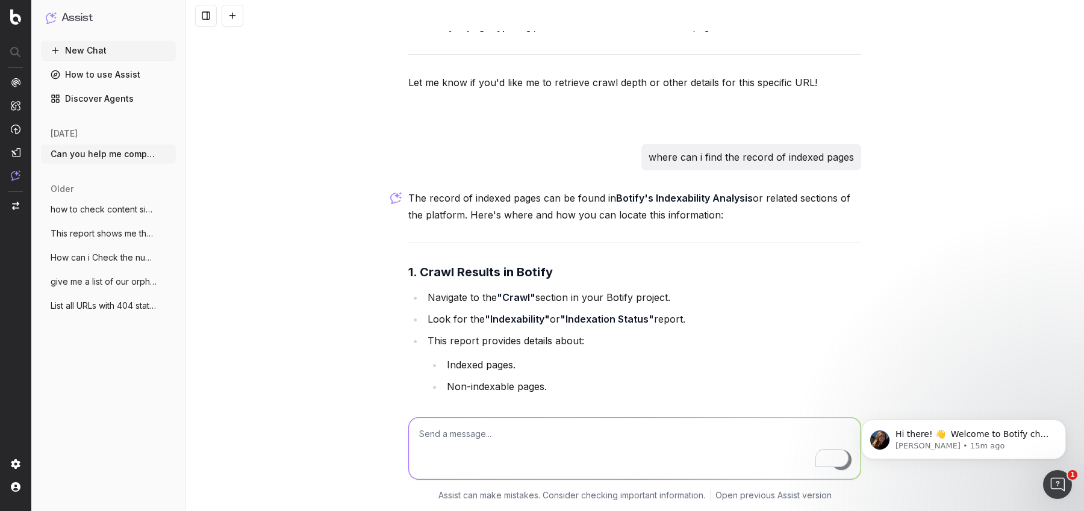
click at [509, 291] on strong ""Crawl"" at bounding box center [516, 297] width 39 height 12
copy strong "Crawl"
click at [465, 437] on textarea "To enrich screen reader interactions, please activate Accessibility in Grammarl…" at bounding box center [634, 448] width 451 height 61
paste textarea "Crawl"
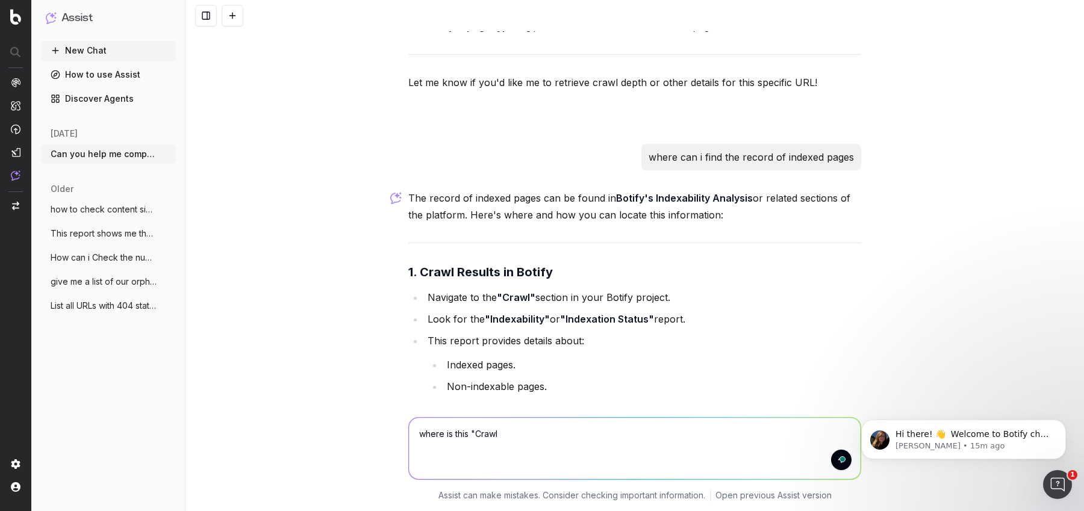
type textarea "where is this "Crawl""
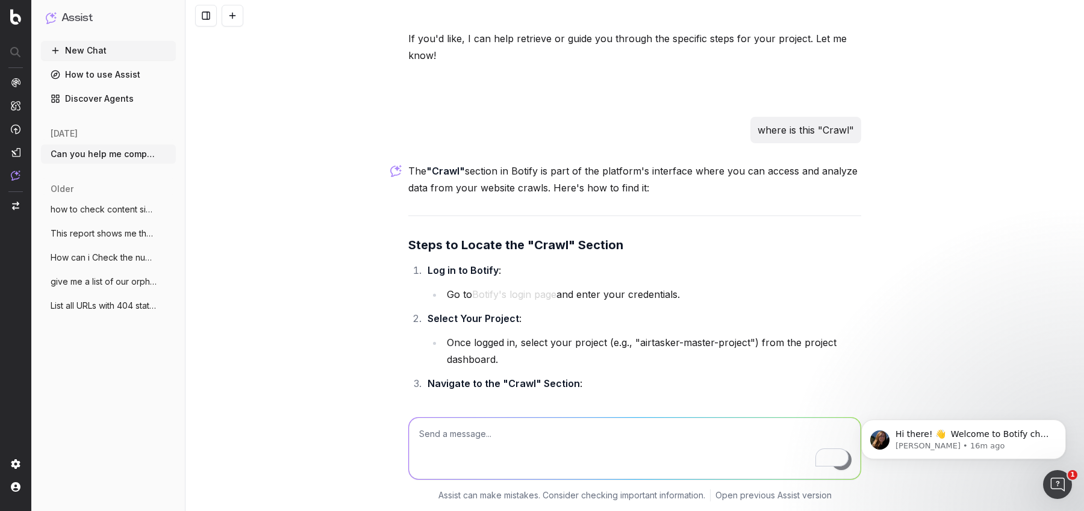
scroll to position [4714, 0]
click at [516, 449] on textarea "To enrich screen reader interactions, please activate Accessibility in Grammarl…" at bounding box center [634, 448] width 451 height 61
paste textarea "SiteCrawler"
type textarea "i can only see SiteCrawler"
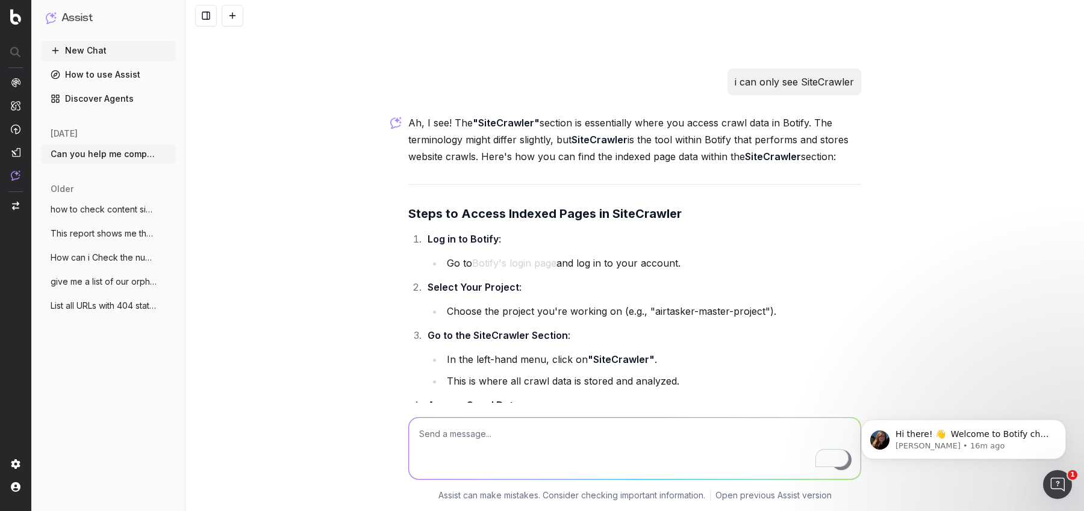
scroll to position [5567, 0]
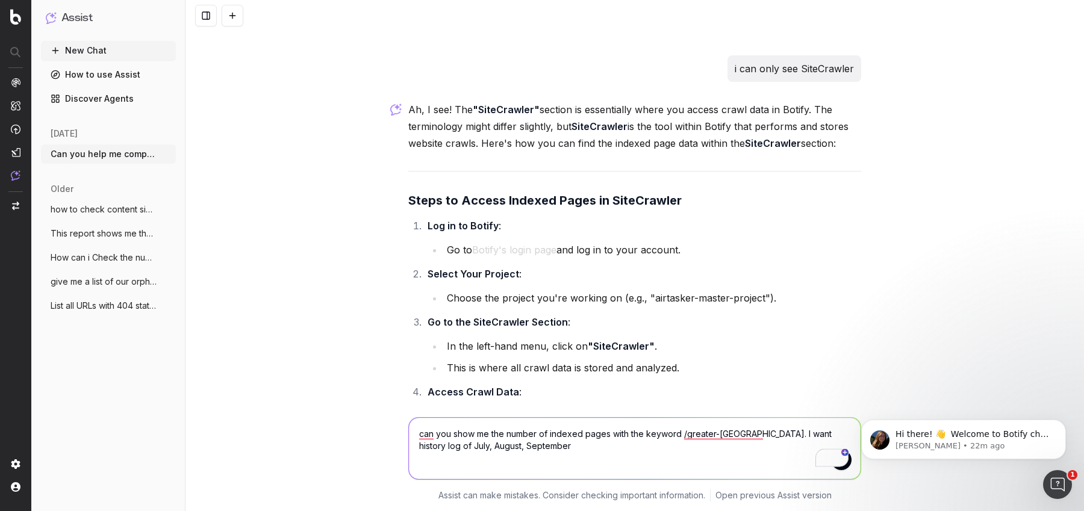
click at [799, 441] on textarea "can you show me the number of indexed pages with the keyword /greater-mancheste…" at bounding box center [634, 448] width 451 height 61
click at [790, 435] on textarea "can you show me the number of indexed pages with the keyword /greater-mancheste…" at bounding box center [634, 448] width 451 height 61
type textarea "can you show me the number of indexed pages with the keyword /greater-mancheste…"
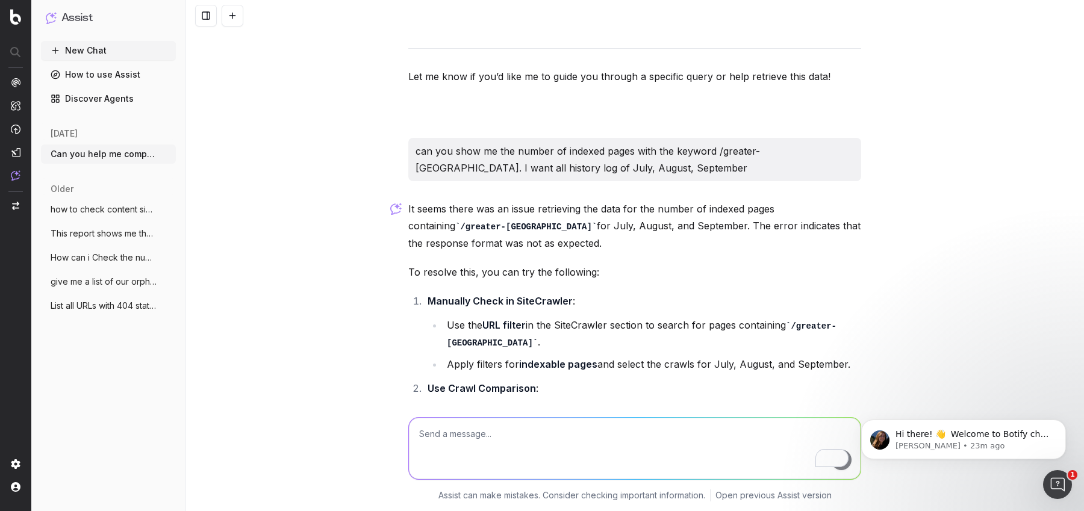
scroll to position [6432, 0]
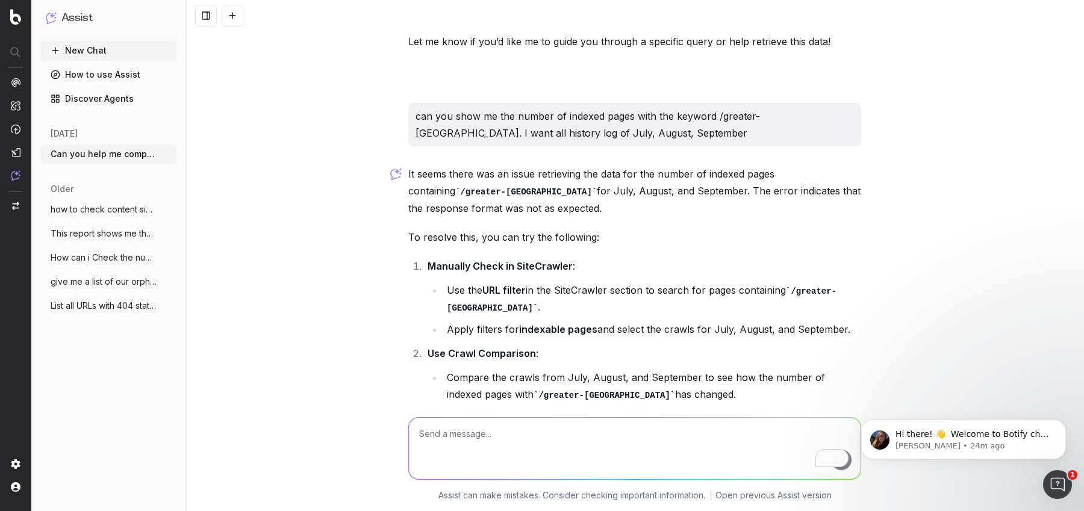
click at [438, 436] on textarea "To enrich screen reader interactions, please activate Accessibility in Grammarl…" at bounding box center [634, 448] width 451 height 61
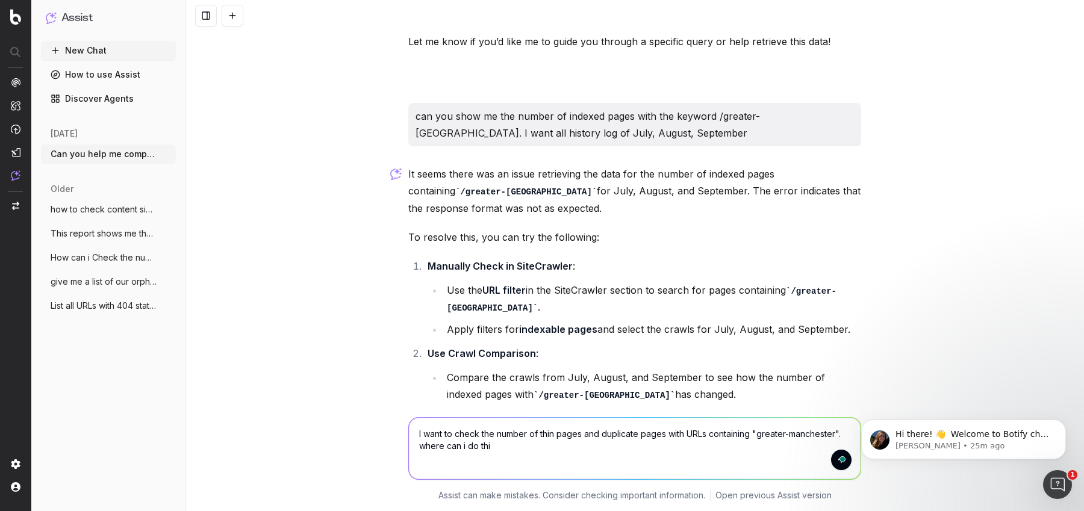
type textarea "I want to check the number of thin pages and duplicate pages with URLs containi…"
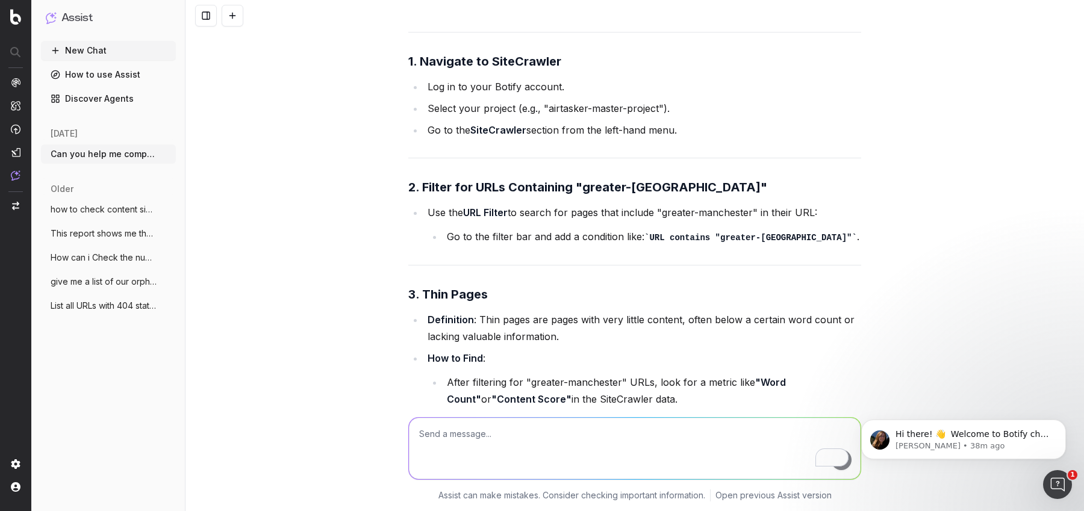
scroll to position [7106, 0]
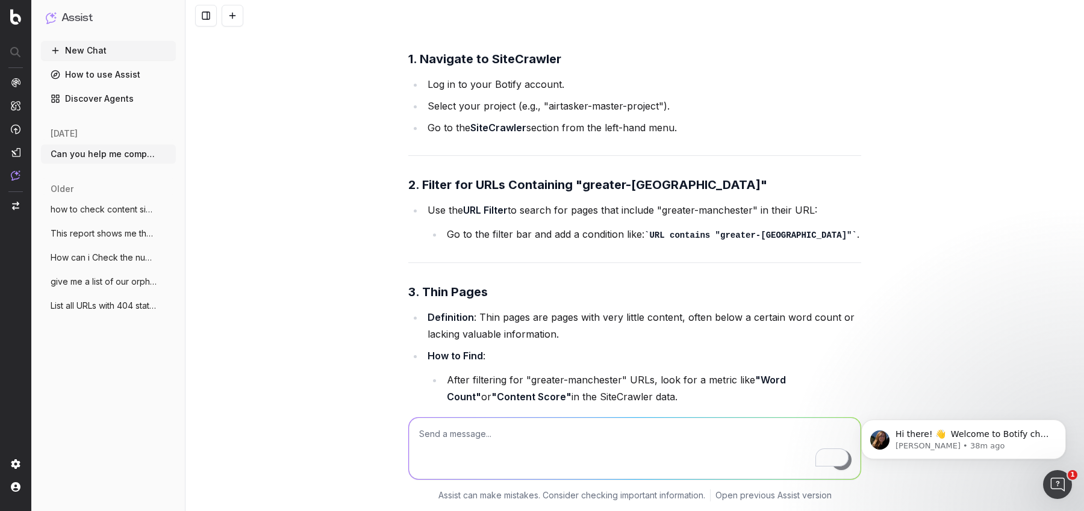
drag, startPoint x: 627, startPoint y: 194, endPoint x: 642, endPoint y: 208, distance: 20.9
click at [642, 371] on li "After filtering for "greater-manchester" URLs, look for a metric like "Word Cou…" at bounding box center [652, 388] width 418 height 34
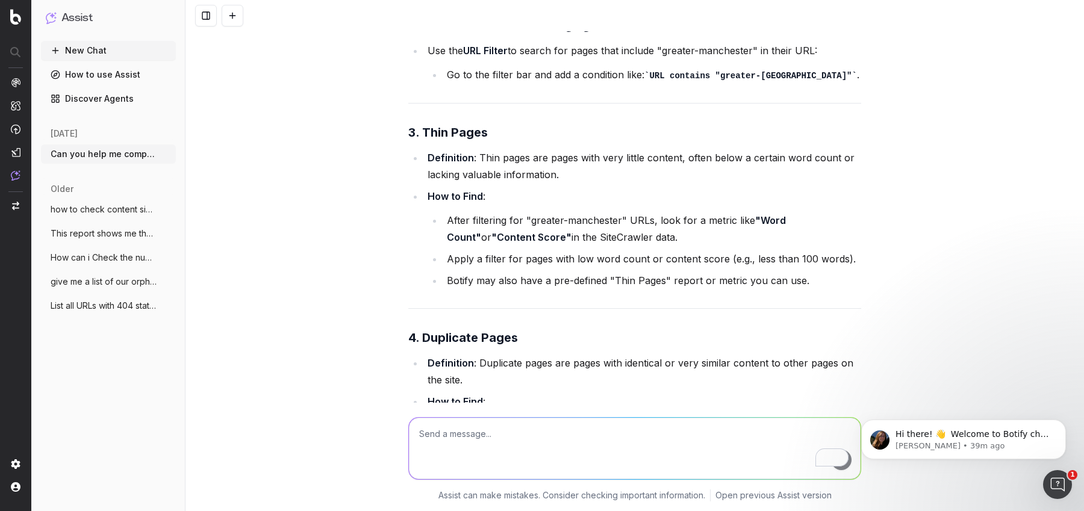
scroll to position [7285, 0]
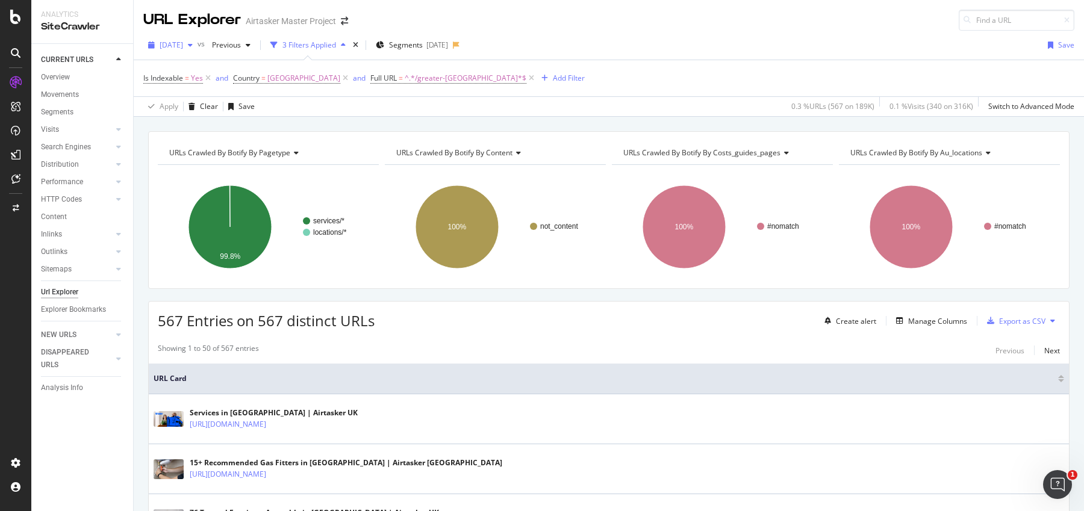
click at [178, 42] on span "[DATE]" at bounding box center [171, 45] width 23 height 10
click at [194, 109] on div "2025 Aug. 6th" at bounding box center [193, 110] width 64 height 11
click at [421, 74] on span "^.*/greater-manchester.*$" at bounding box center [466, 78] width 122 height 17
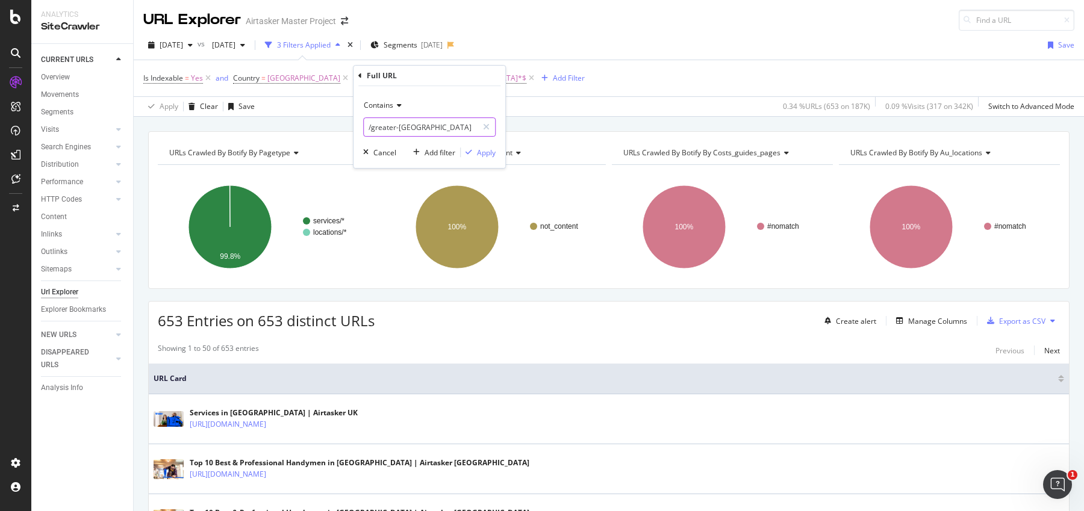
click at [367, 123] on input "/greater-[GEOGRAPHIC_DATA]" at bounding box center [421, 126] width 114 height 19
type input "services/greater-manchester"
click at [496, 150] on div "Contains services/greater-manchester Cancel Add filter Apply" at bounding box center [429, 127] width 152 height 82
click at [487, 152] on div "Apply" at bounding box center [486, 152] width 19 height 10
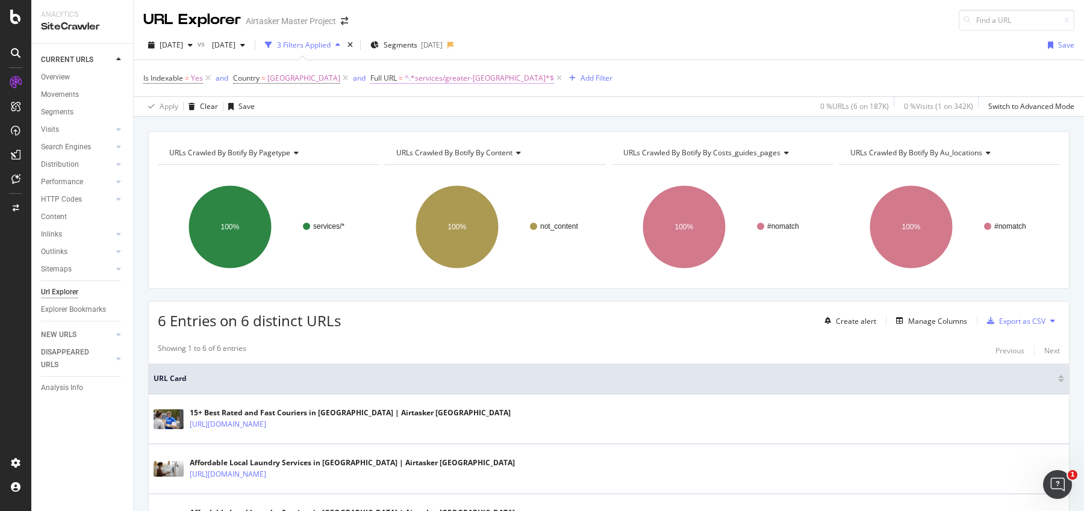
click at [426, 73] on span "^.*services/greater-manchester.*$" at bounding box center [479, 78] width 149 height 17
drag, startPoint x: 394, startPoint y: 128, endPoint x: 343, endPoint y: 126, distance: 51.2
click at [343, 127] on body "Analytics SiteCrawler CURRENT URLS Overview Movements Segments Visits Analysis …" at bounding box center [542, 255] width 1084 height 511
click at [374, 128] on input "services/greater-manchester" at bounding box center [421, 126] width 114 height 19
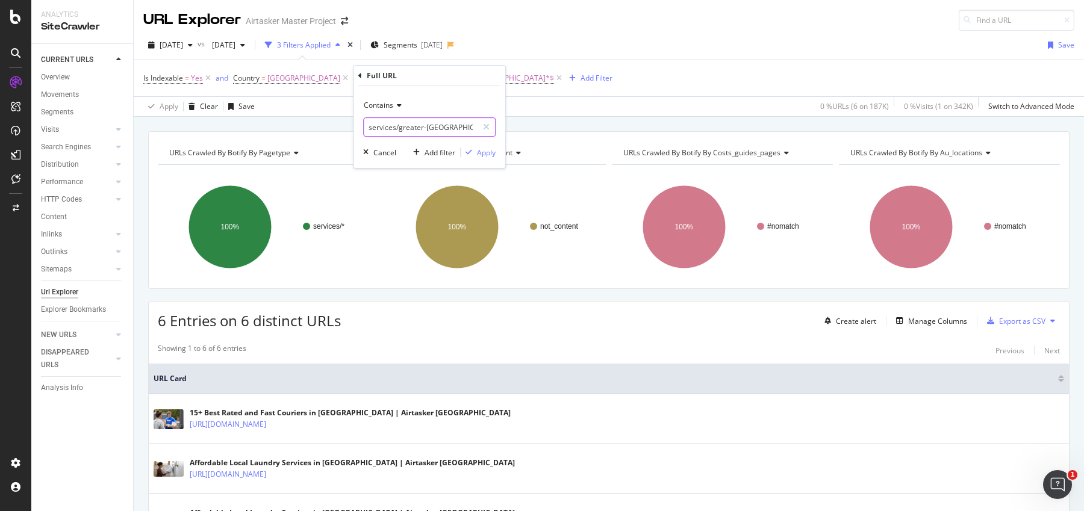
click at [374, 128] on input "services/greater-manchester" at bounding box center [421, 126] width 114 height 19
type input "/greater-[GEOGRAPHIC_DATA]"
click at [491, 156] on div "Apply" at bounding box center [486, 152] width 19 height 10
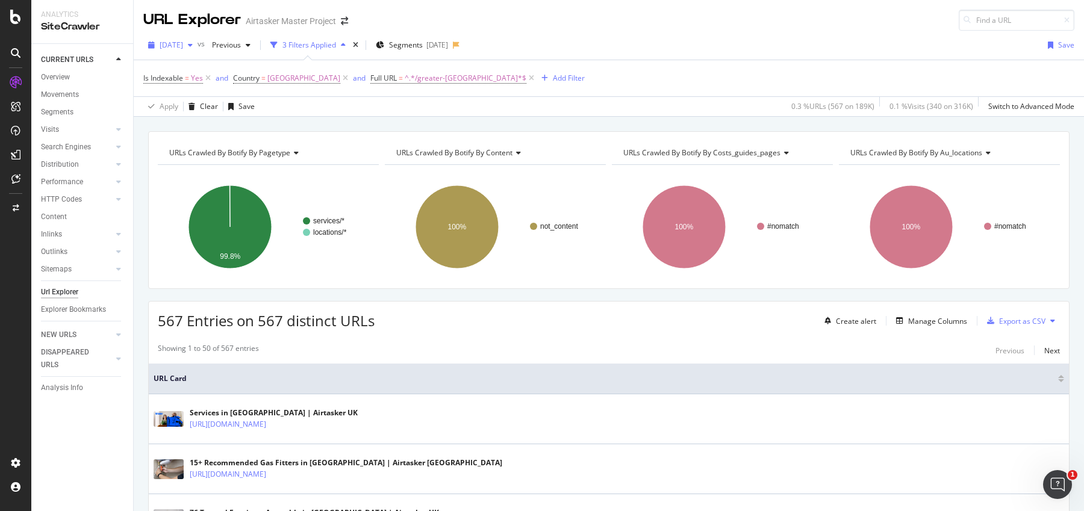
click at [184, 52] on div "[DATE]" at bounding box center [170, 45] width 54 height 18
click at [197, 90] on div "2025 Sep. 24th" at bounding box center [193, 87] width 64 height 11
click at [405, 81] on span "^.*/greater-[GEOGRAPHIC_DATA]*$" at bounding box center [466, 78] width 122 height 17
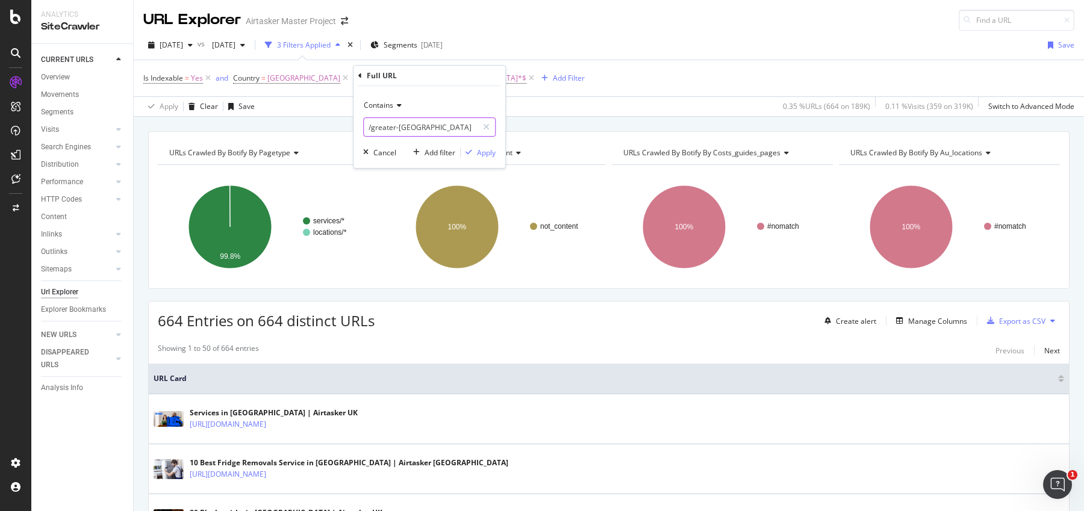
drag, startPoint x: 442, startPoint y: 134, endPoint x: 383, endPoint y: 130, distance: 59.1
click at [383, 131] on input "/greater-[GEOGRAPHIC_DATA]" at bounding box center [421, 126] width 114 height 19
click at [370, 130] on input "/greater-[GEOGRAPHIC_DATA]" at bounding box center [421, 126] width 114 height 19
drag, startPoint x: 371, startPoint y: 129, endPoint x: 459, endPoint y: 127, distance: 87.9
click at [461, 127] on input "/greater-[GEOGRAPHIC_DATA]" at bounding box center [421, 126] width 114 height 19
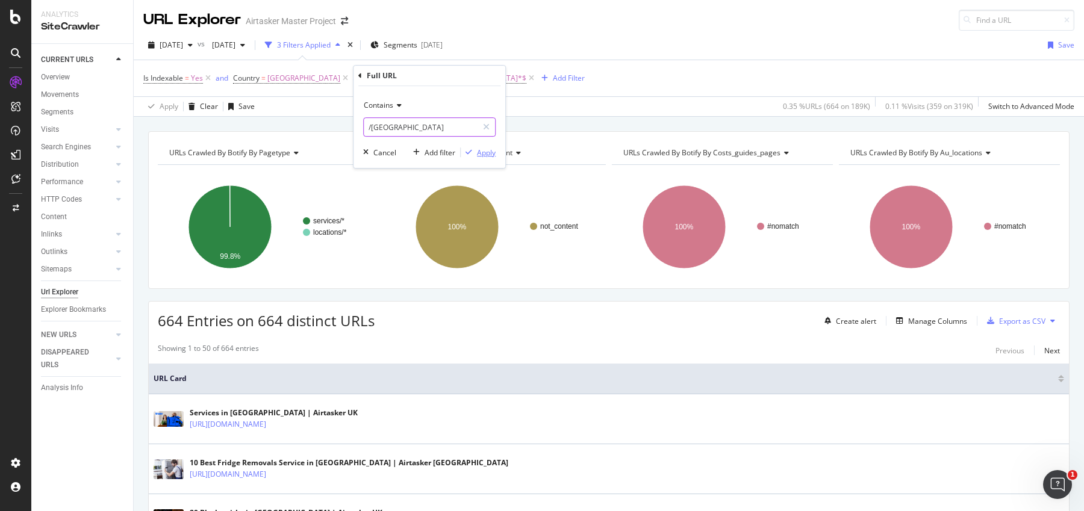
type input "/west-midlands"
click at [483, 155] on div "Apply" at bounding box center [486, 152] width 19 height 10
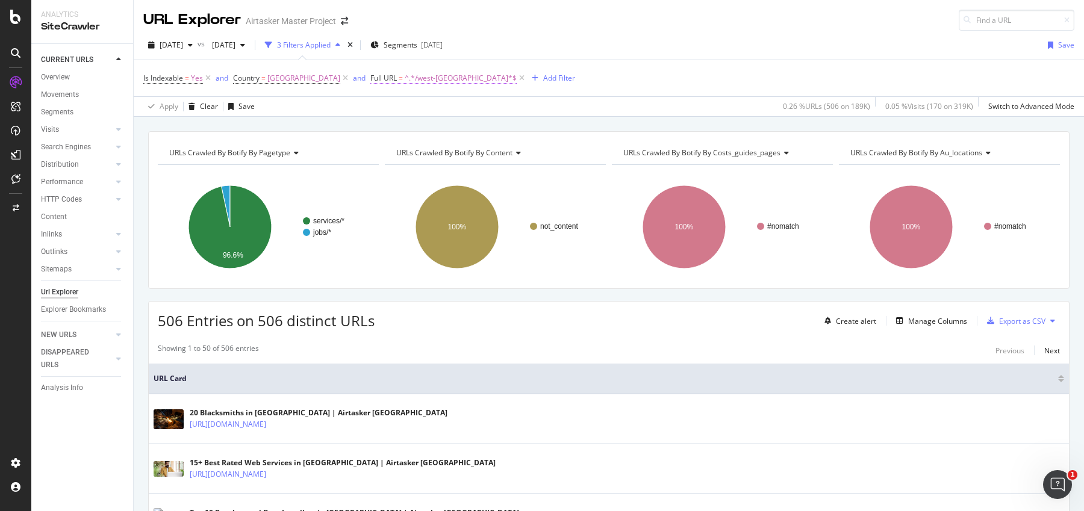
click at [405, 85] on span "^.*/west-midlands.*$" at bounding box center [461, 78] width 112 height 17
drag, startPoint x: 430, startPoint y: 127, endPoint x: 373, endPoint y: 127, distance: 57.8
click at [373, 127] on input "/west-midlands" at bounding box center [421, 126] width 114 height 19
drag, startPoint x: 373, startPoint y: 127, endPoint x: 504, endPoint y: 126, distance: 131.2
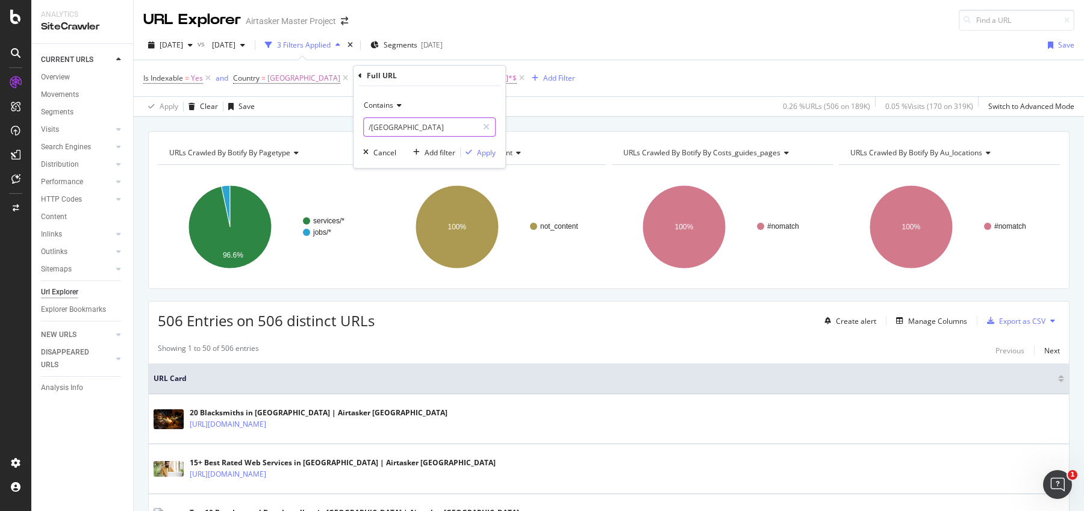
click at [505, 127] on div "Contains /west-midlands Cancel Add filter Apply" at bounding box center [429, 127] width 152 height 82
type input "/greater-[GEOGRAPHIC_DATA]"
click at [487, 154] on div "Apply" at bounding box center [486, 152] width 19 height 10
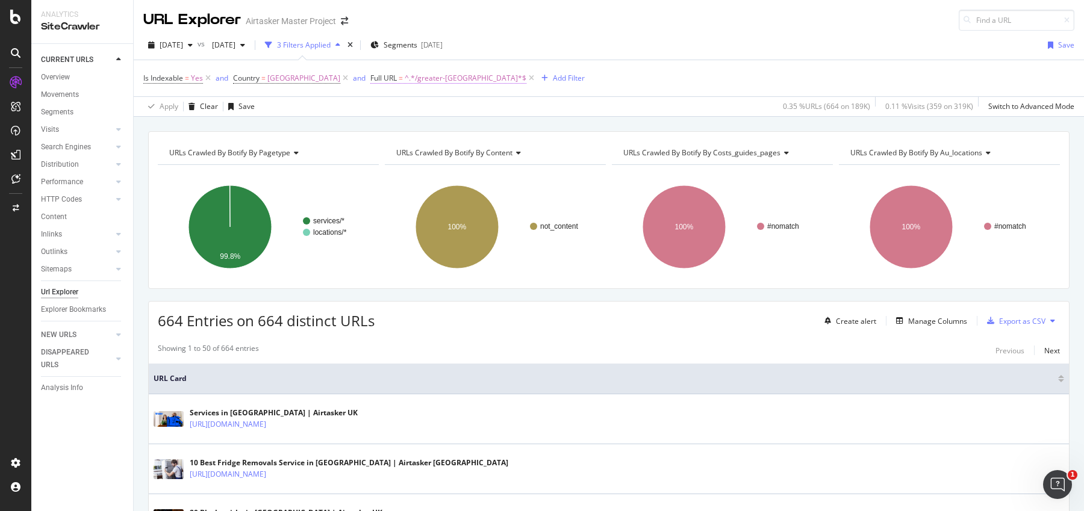
click at [415, 84] on span "^.*/greater-[GEOGRAPHIC_DATA]*$" at bounding box center [466, 78] width 122 height 17
drag, startPoint x: 370, startPoint y: 128, endPoint x: 521, endPoint y: 129, distance: 150.5
click at [521, 129] on body "Analytics SiteCrawler CURRENT URLS Overview Movements Segments Visits Analysis …" at bounding box center [542, 255] width 1084 height 511
click at [451, 129] on input "/greater-[GEOGRAPHIC_DATA]" at bounding box center [421, 126] width 114 height 19
drag, startPoint x: 458, startPoint y: 128, endPoint x: 371, endPoint y: 130, distance: 87.3
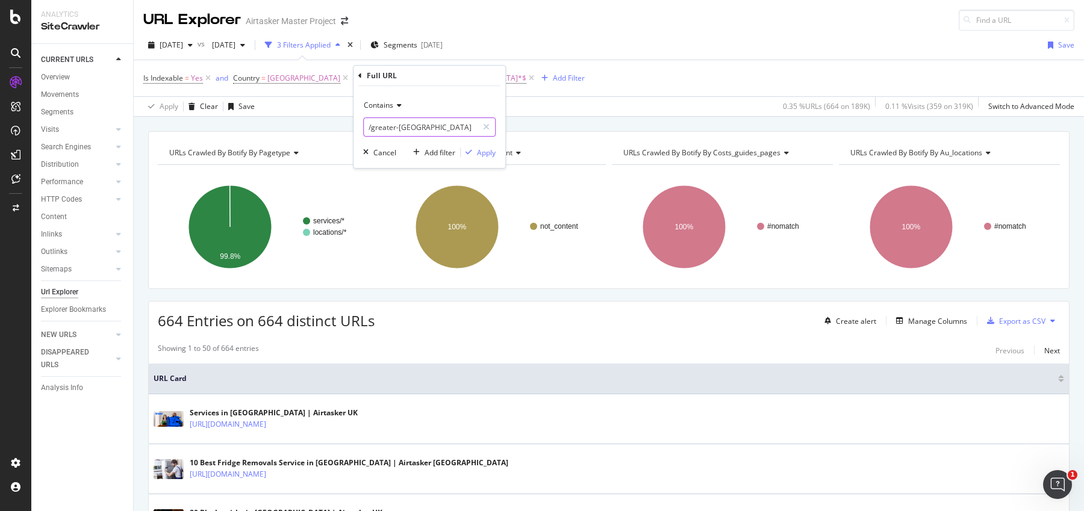
click at [371, 130] on input "/greater-[GEOGRAPHIC_DATA]" at bounding box center [421, 126] width 114 height 19
type input "/[GEOGRAPHIC_DATA]"
click at [475, 151] on div "button" at bounding box center [469, 152] width 16 height 7
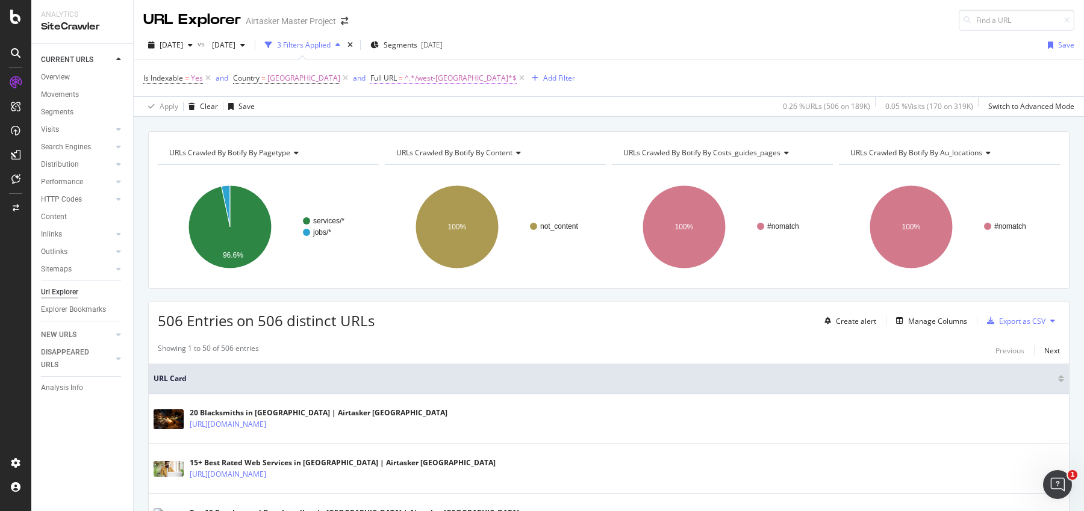
click at [423, 82] on span "^.*/west-[GEOGRAPHIC_DATA]*$" at bounding box center [461, 78] width 112 height 17
drag, startPoint x: 371, startPoint y: 130, endPoint x: 448, endPoint y: 128, distance: 77.7
click at [449, 129] on input "/[GEOGRAPHIC_DATA]" at bounding box center [421, 126] width 114 height 19
click at [448, 128] on input "/[GEOGRAPHIC_DATA]" at bounding box center [421, 126] width 114 height 19
drag, startPoint x: 461, startPoint y: 128, endPoint x: 373, endPoint y: 129, distance: 88.5
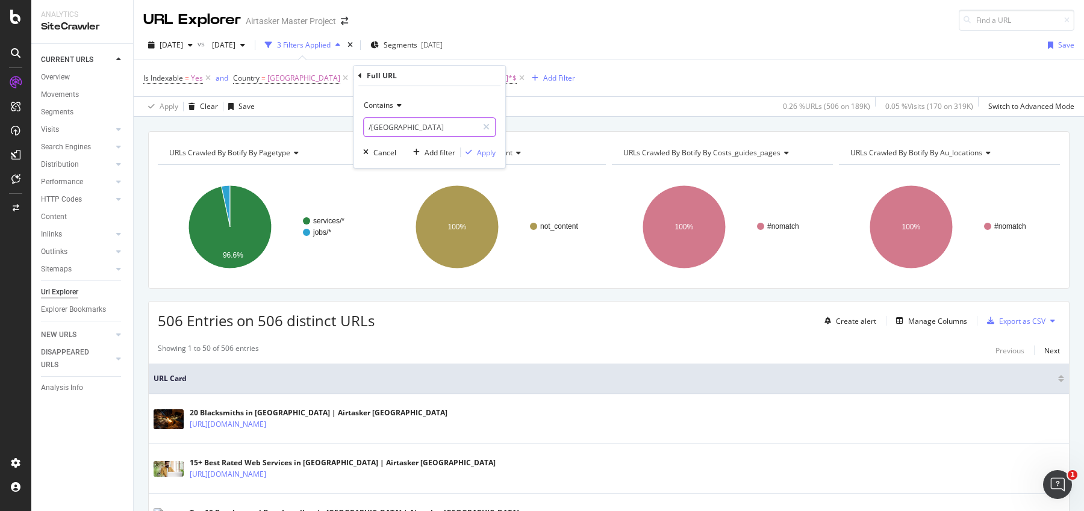
click at [373, 129] on input "/[GEOGRAPHIC_DATA]" at bounding box center [421, 126] width 114 height 19
type input "/[GEOGRAPHIC_DATA]"
click at [494, 157] on div "Apply" at bounding box center [478, 152] width 35 height 11
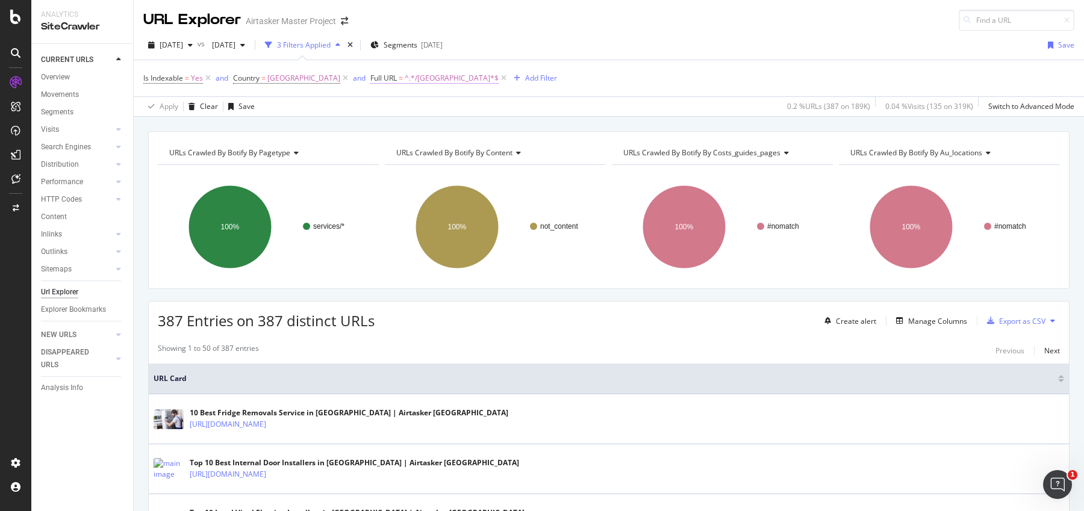
click at [405, 72] on span "^.*/[GEOGRAPHIC_DATA]*$" at bounding box center [452, 78] width 94 height 17
click at [432, 132] on input "/[GEOGRAPHIC_DATA]" at bounding box center [421, 126] width 114 height 19
paste input "greater-manchester"
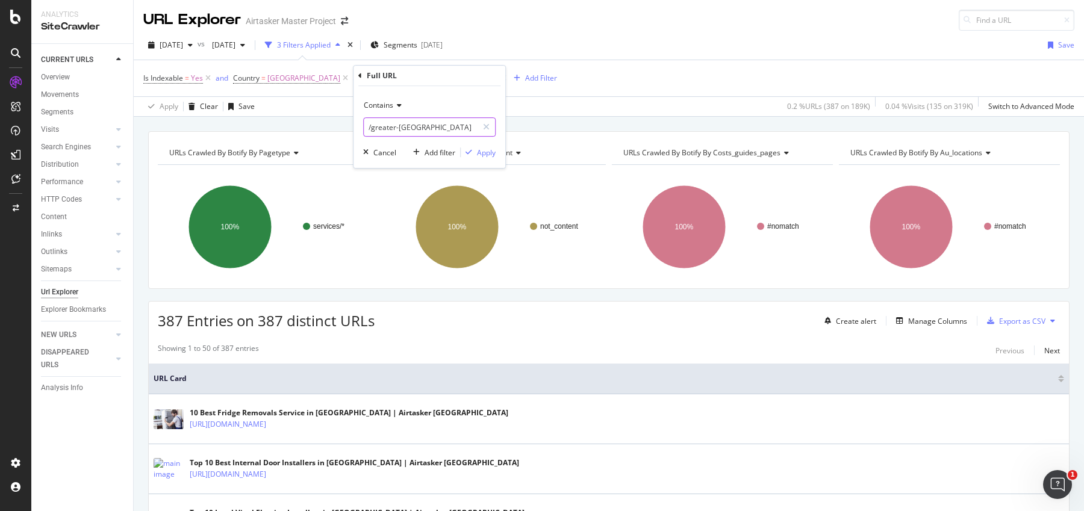
type input "/greater-[GEOGRAPHIC_DATA]"
click at [484, 153] on div "Apply" at bounding box center [486, 152] width 19 height 10
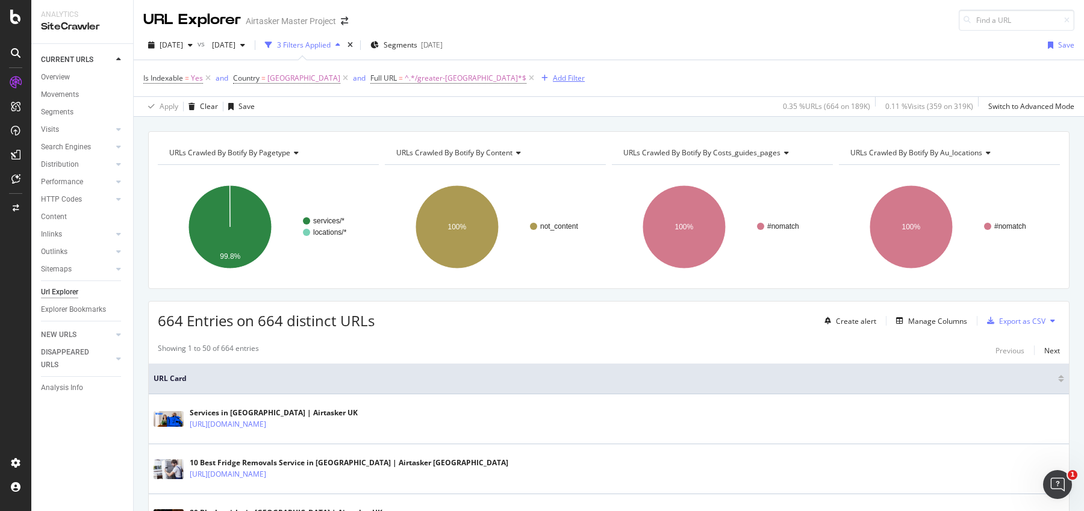
click at [553, 78] on div "Add Filter" at bounding box center [569, 78] width 32 height 10
click at [455, 73] on span "^.*/greater-[GEOGRAPHIC_DATA]*$" at bounding box center [466, 78] width 122 height 17
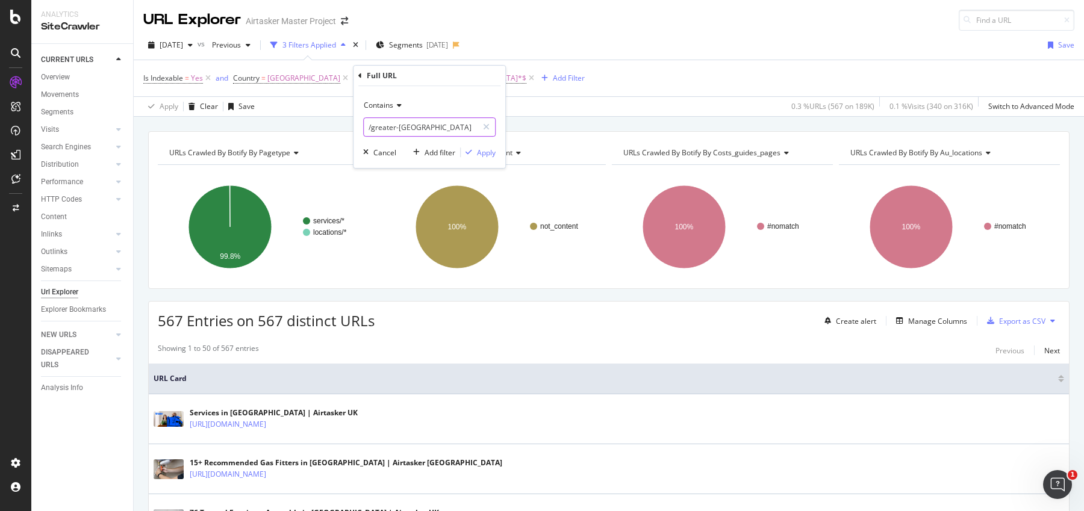
click at [369, 122] on input "/greater-[GEOGRAPHIC_DATA]" at bounding box center [421, 126] width 114 height 19
type input "services/greater-[GEOGRAPHIC_DATA]"
click at [483, 150] on div "Apply" at bounding box center [486, 152] width 19 height 10
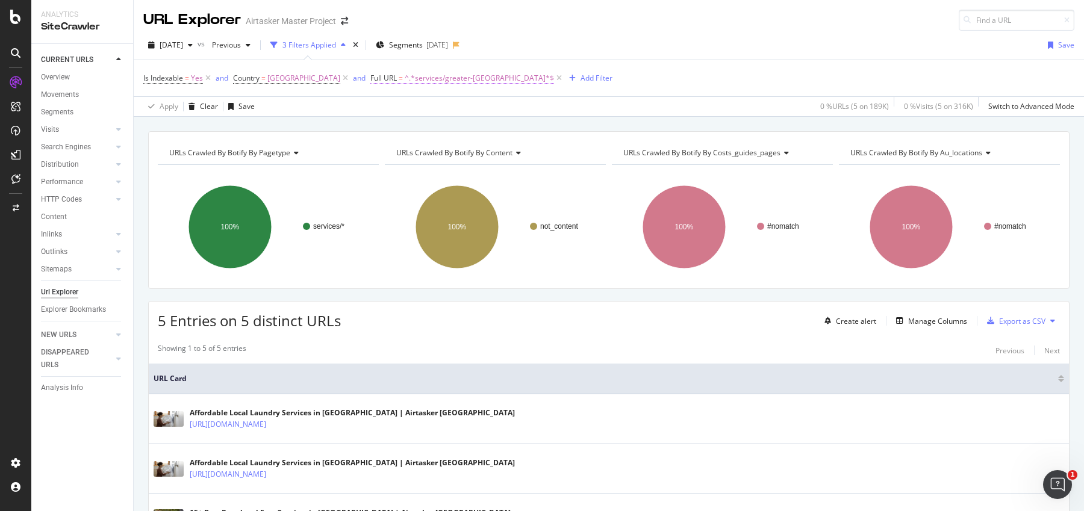
click at [460, 72] on span "^.*services/greater-[GEOGRAPHIC_DATA]*$" at bounding box center [479, 78] width 149 height 17
drag, startPoint x: 396, startPoint y: 125, endPoint x: 356, endPoint y: 124, distance: 40.4
click at [356, 124] on div "Contains services/greater-manchester Cancel Add filter Apply" at bounding box center [429, 127] width 152 height 82
drag, startPoint x: 395, startPoint y: 128, endPoint x: 330, endPoint y: 126, distance: 65.0
click at [330, 126] on body "Analytics SiteCrawler CURRENT URLS Overview Movements Segments Visits Analysis …" at bounding box center [542, 255] width 1084 height 511
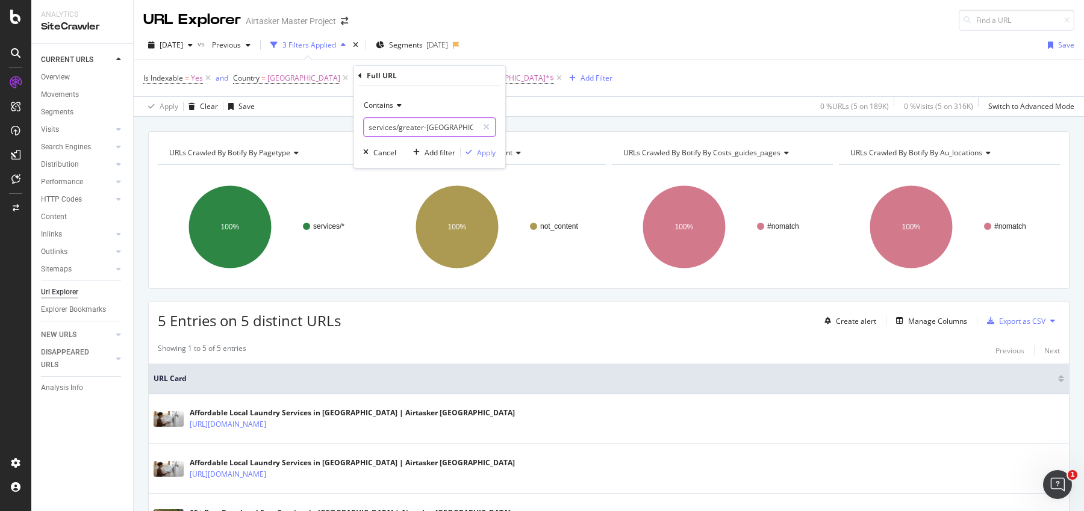
click at [382, 127] on input "services/greater-[GEOGRAPHIC_DATA]" at bounding box center [421, 126] width 114 height 19
drag, startPoint x: 395, startPoint y: 129, endPoint x: 377, endPoint y: 129, distance: 18.1
click at [379, 129] on input "services/greater-[GEOGRAPHIC_DATA]" at bounding box center [421, 126] width 114 height 19
drag, startPoint x: 371, startPoint y: 129, endPoint x: 390, endPoint y: 132, distance: 19.5
click at [390, 132] on input "services/greater-[GEOGRAPHIC_DATA]" at bounding box center [421, 126] width 114 height 19
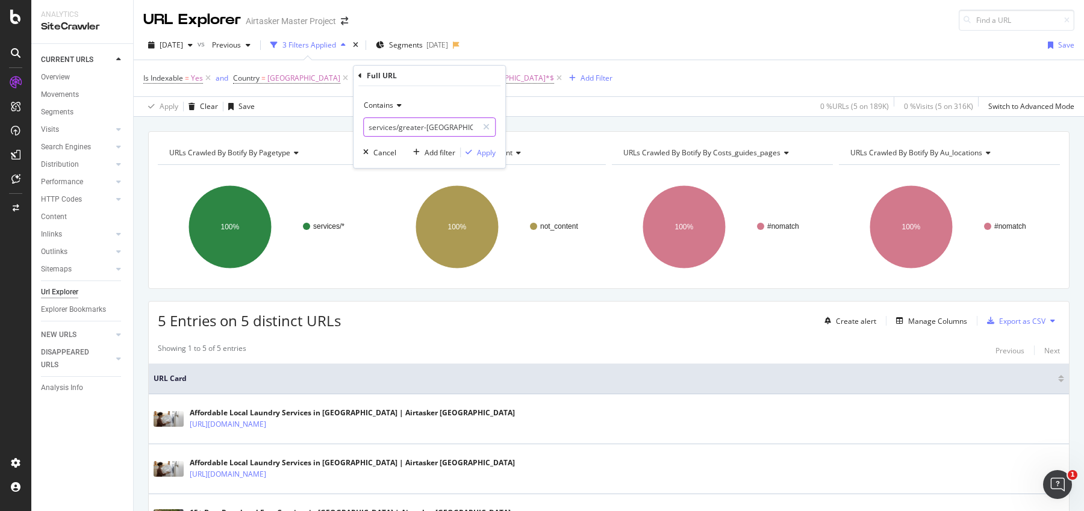
click at [384, 131] on input "services/greater-[GEOGRAPHIC_DATA]" at bounding box center [421, 126] width 114 height 19
type input "/greater-[GEOGRAPHIC_DATA]"
click at [485, 152] on div "Apply" at bounding box center [486, 152] width 19 height 10
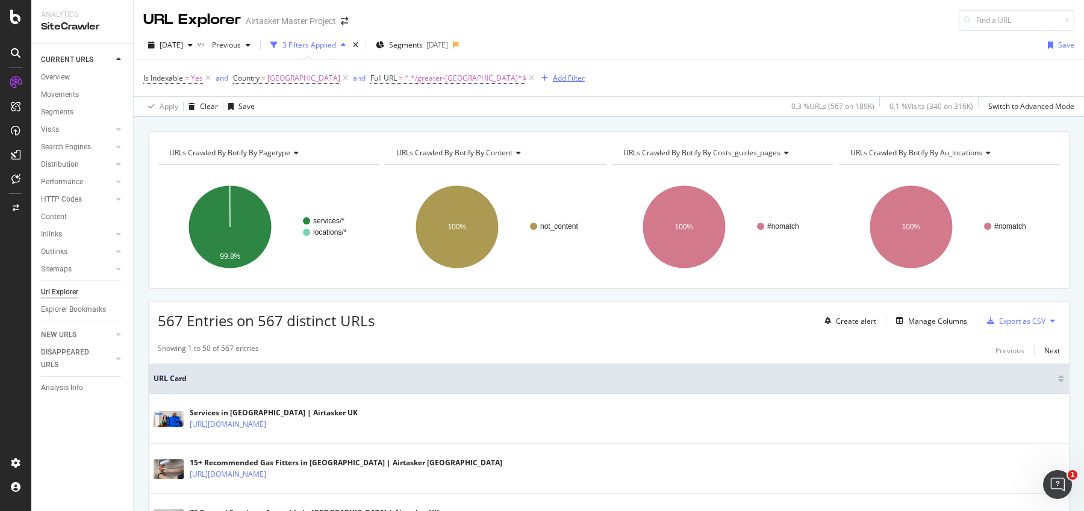
click at [553, 76] on div "Add Filter" at bounding box center [569, 78] width 32 height 10
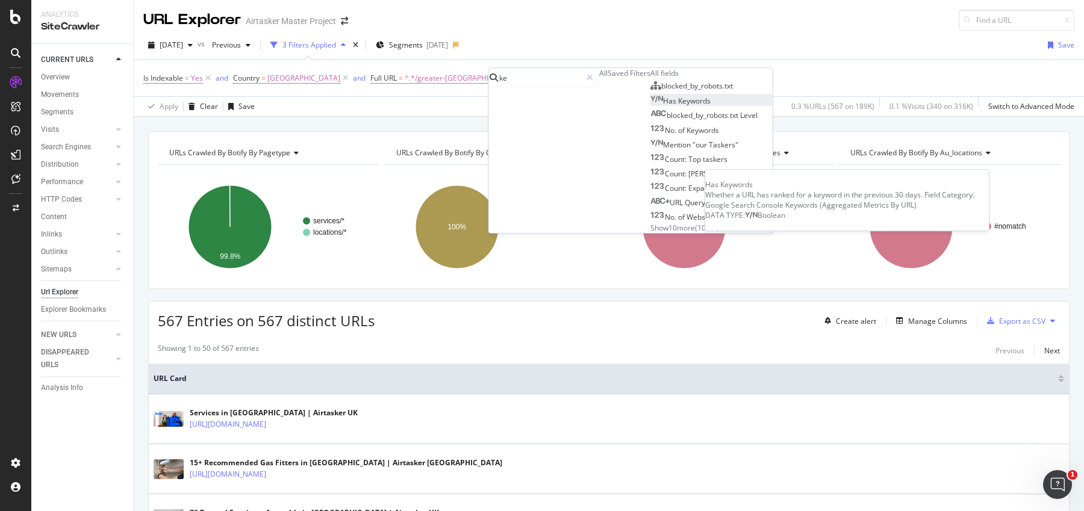
type input "ke"
click at [663, 106] on span "Has" at bounding box center [670, 101] width 15 height 10
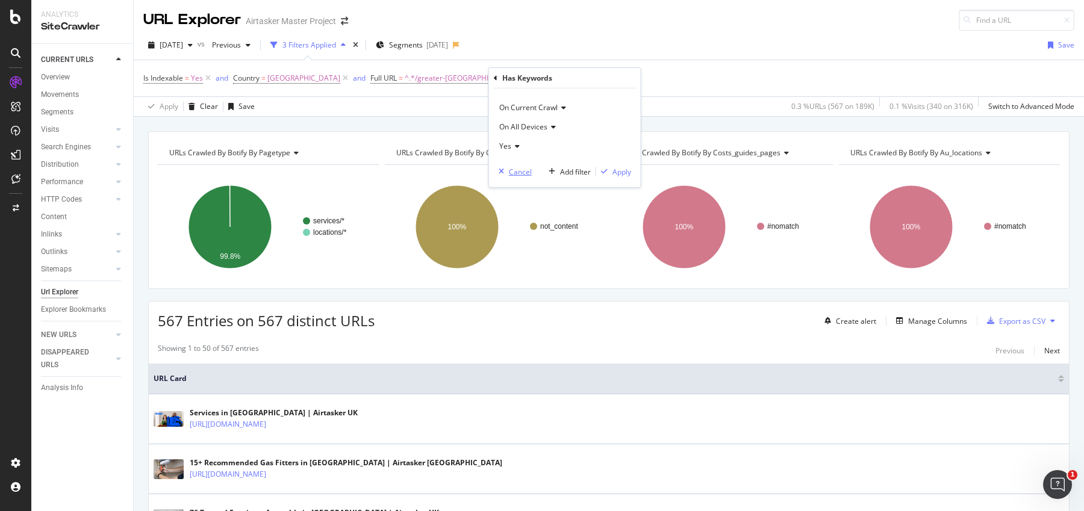
click at [523, 169] on div "Cancel" at bounding box center [520, 171] width 23 height 10
click at [553, 73] on div "Add Filter" at bounding box center [569, 78] width 32 height 10
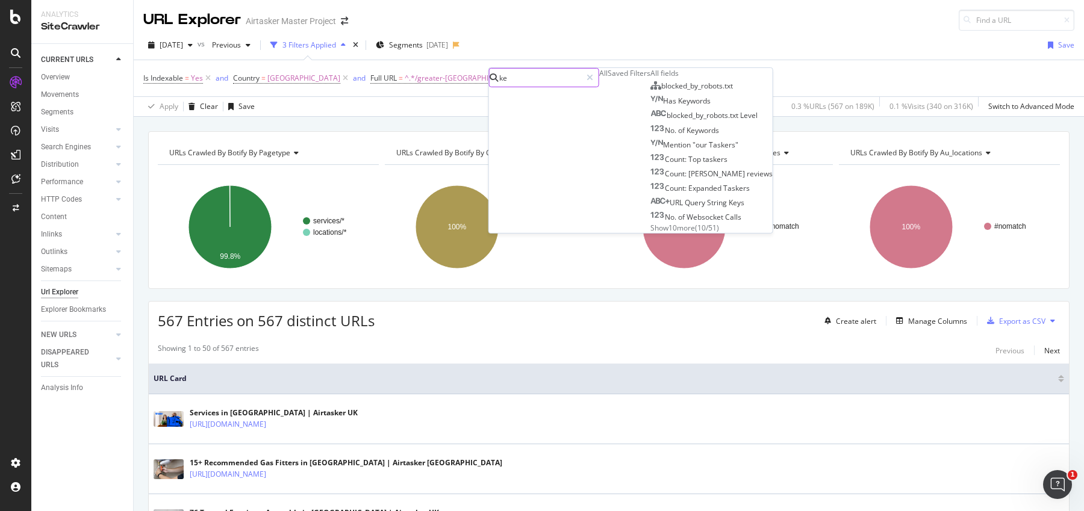
click at [557, 79] on input "ke" at bounding box center [539, 78] width 83 height 18
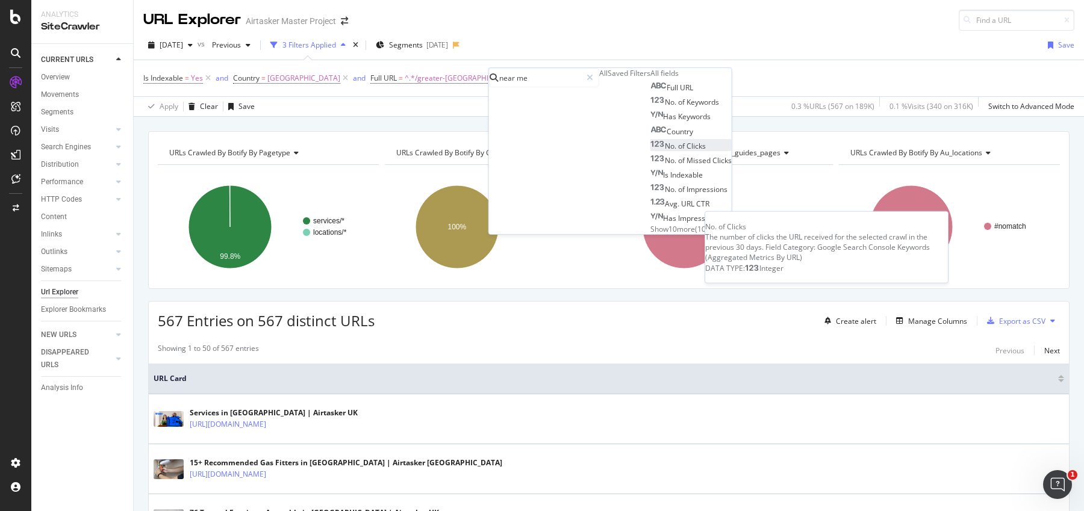
type input "near me"
click at [678, 151] on span "of" at bounding box center [682, 146] width 8 height 10
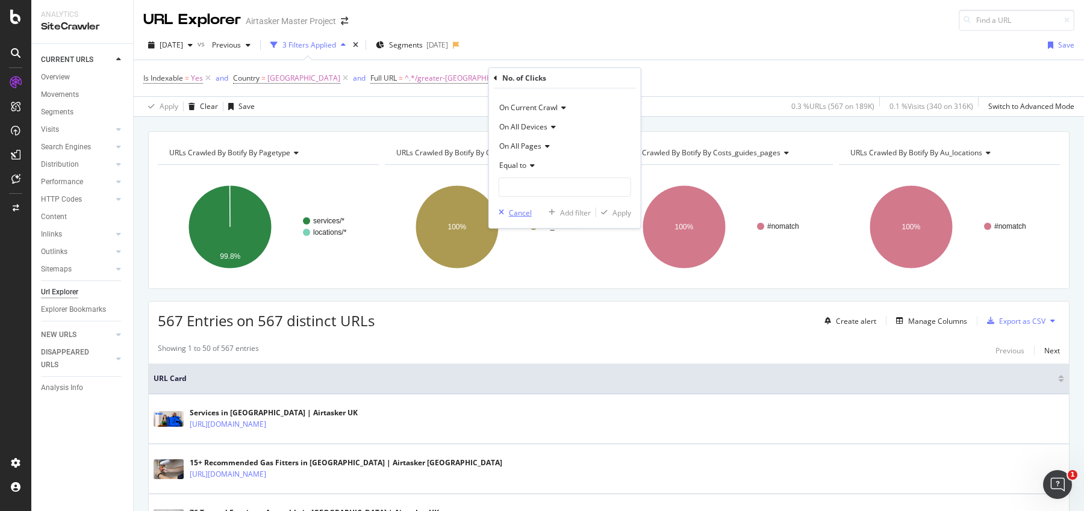
click at [511, 208] on div "Cancel" at bounding box center [520, 212] width 23 height 10
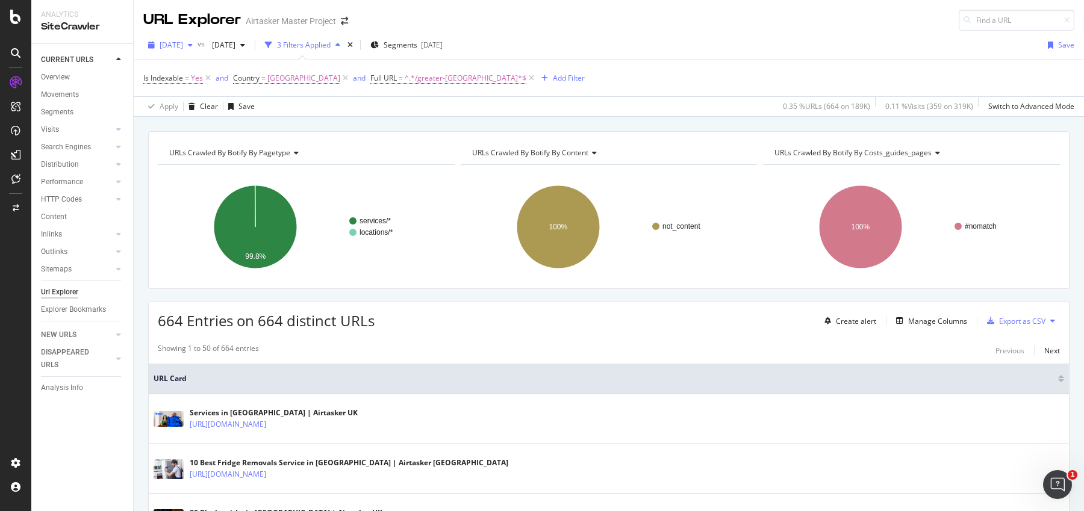
click at [158, 40] on div "[DATE]" at bounding box center [170, 45] width 54 height 18
click at [214, 136] on div "[DATE]" at bounding box center [193, 132] width 64 height 11
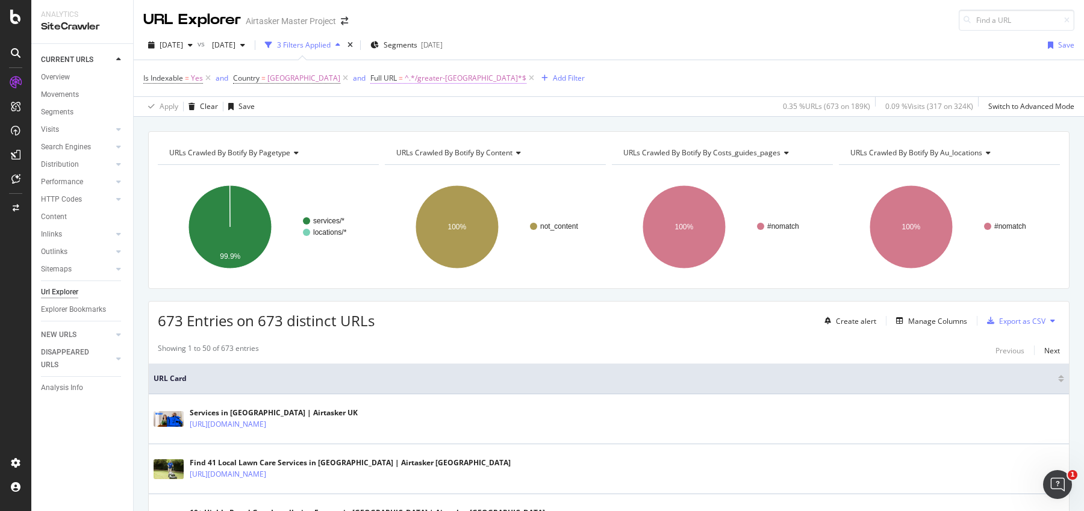
click at [433, 81] on span "^.*/greater-[GEOGRAPHIC_DATA]*$" at bounding box center [466, 78] width 122 height 17
click at [680, 55] on div "[DATE] vs [DATE] 3 Filters Applied Segments [DATE] Save" at bounding box center [609, 48] width 950 height 24
click at [419, 76] on span "^.*/greater-[GEOGRAPHIC_DATA]*$" at bounding box center [466, 78] width 122 height 17
drag, startPoint x: 460, startPoint y: 132, endPoint x: 391, endPoint y: 129, distance: 68.7
click at [391, 129] on input "/greater-[GEOGRAPHIC_DATA]" at bounding box center [421, 126] width 114 height 19
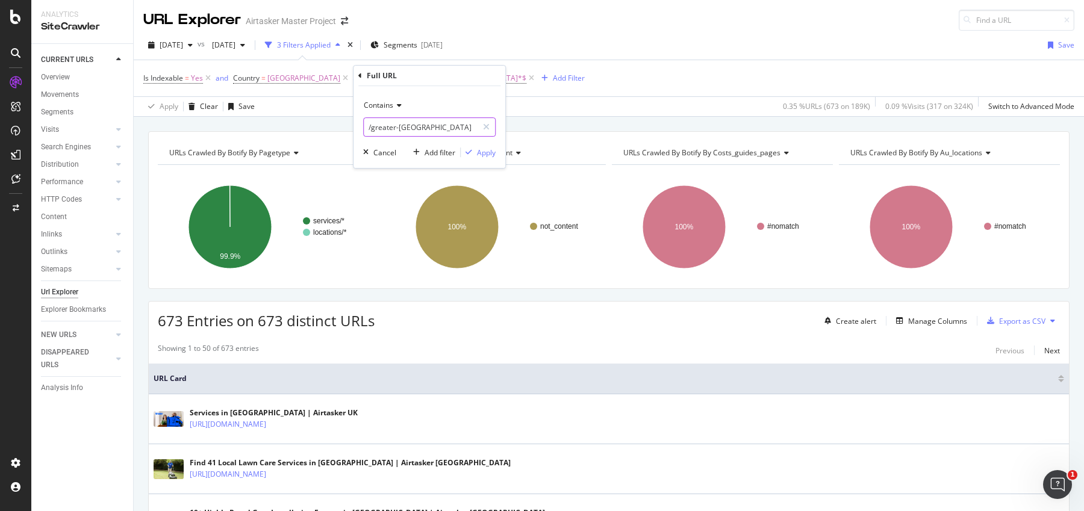
click at [385, 129] on input "/greater-[GEOGRAPHIC_DATA]" at bounding box center [421, 126] width 114 height 19
drag, startPoint x: 371, startPoint y: 131, endPoint x: 515, endPoint y: 130, distance: 143.9
click at [514, 131] on body "Analytics SiteCrawler CURRENT URLS Overview Movements Segments Visits Analysis …" at bounding box center [542, 255] width 1084 height 511
type input "/[GEOGRAPHIC_DATA]"
click at [486, 149] on div "Apply" at bounding box center [486, 152] width 19 height 10
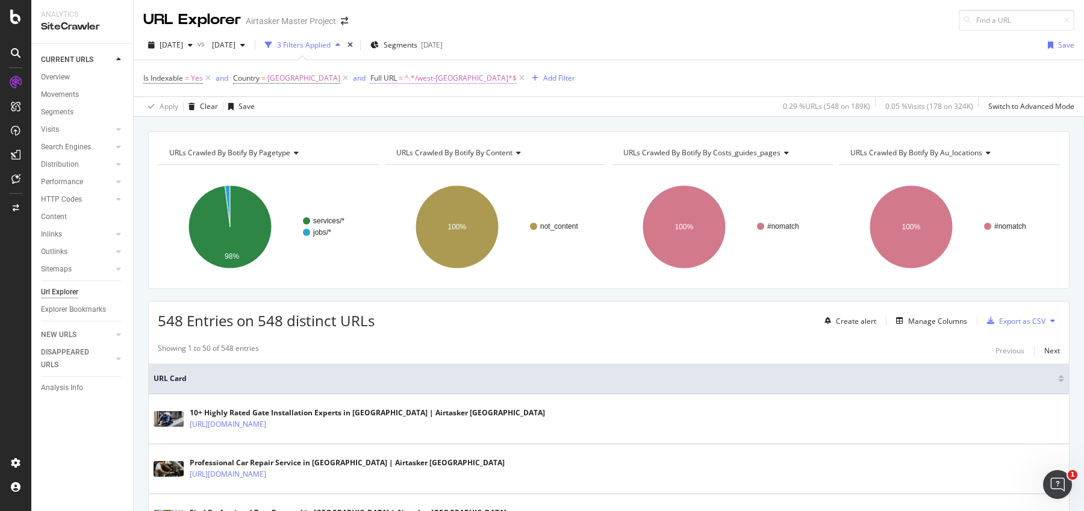
click at [431, 82] on span "^.*/west-[GEOGRAPHIC_DATA]*$" at bounding box center [461, 78] width 112 height 17
drag, startPoint x: 371, startPoint y: 129, endPoint x: 483, endPoint y: 129, distance: 111.4
click at [483, 129] on div "/[GEOGRAPHIC_DATA]" at bounding box center [429, 126] width 132 height 19
click at [441, 131] on input "/[GEOGRAPHIC_DATA]" at bounding box center [421, 126] width 114 height 19
drag, startPoint x: 373, startPoint y: 129, endPoint x: 468, endPoint y: 128, distance: 95.7
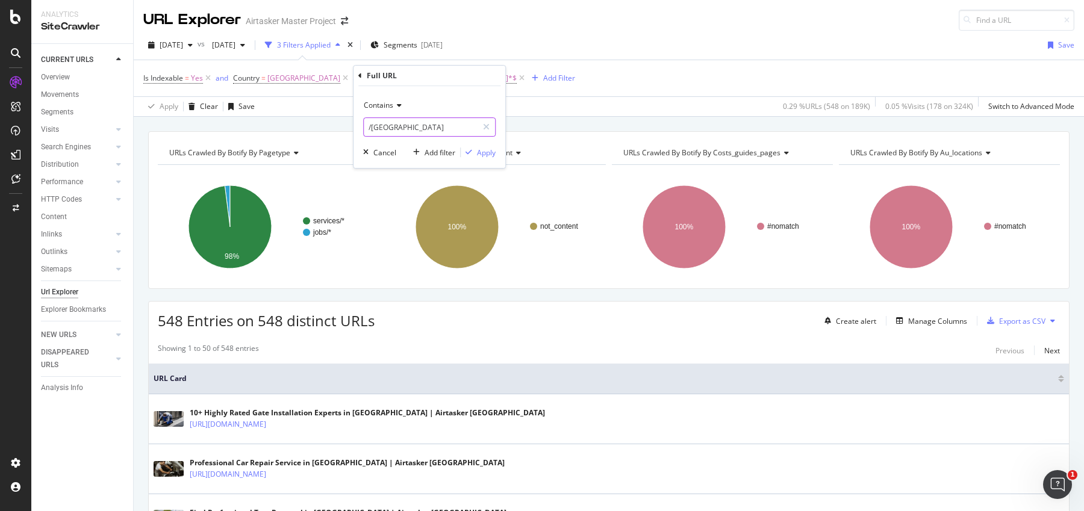
click at [468, 128] on input "/[GEOGRAPHIC_DATA]" at bounding box center [421, 126] width 114 height 19
type input "/[GEOGRAPHIC_DATA]"
click at [480, 153] on div "Apply" at bounding box center [486, 152] width 19 height 10
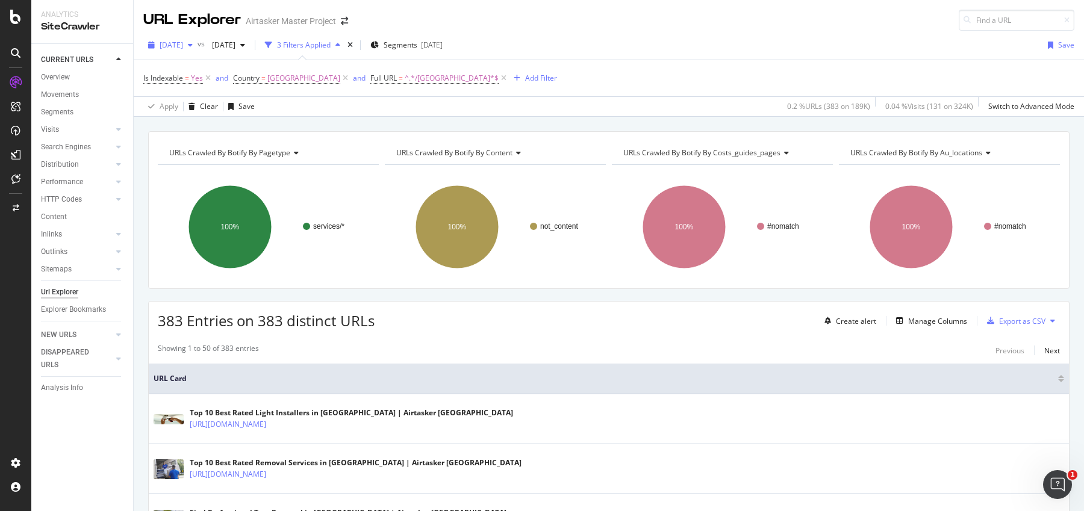
click at [183, 46] on span "[DATE]" at bounding box center [171, 45] width 23 height 10
click at [216, 147] on div "2025 Sep. 3rd 188K URLs" at bounding box center [222, 154] width 143 height 17
click at [405, 77] on span "^.*/essex.*$" at bounding box center [452, 78] width 94 height 17
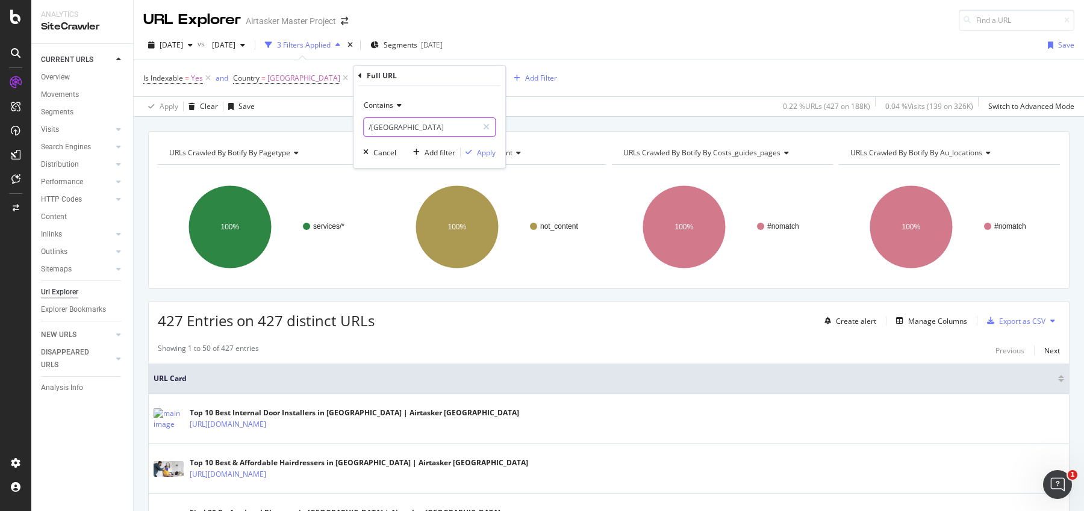
drag, startPoint x: 397, startPoint y: 129, endPoint x: 378, endPoint y: 129, distance: 19.3
click at [378, 129] on input "/essex" at bounding box center [421, 126] width 114 height 19
drag, startPoint x: 372, startPoint y: 129, endPoint x: 411, endPoint y: 129, distance: 38.5
click at [411, 129] on input "/essex" at bounding box center [421, 126] width 114 height 19
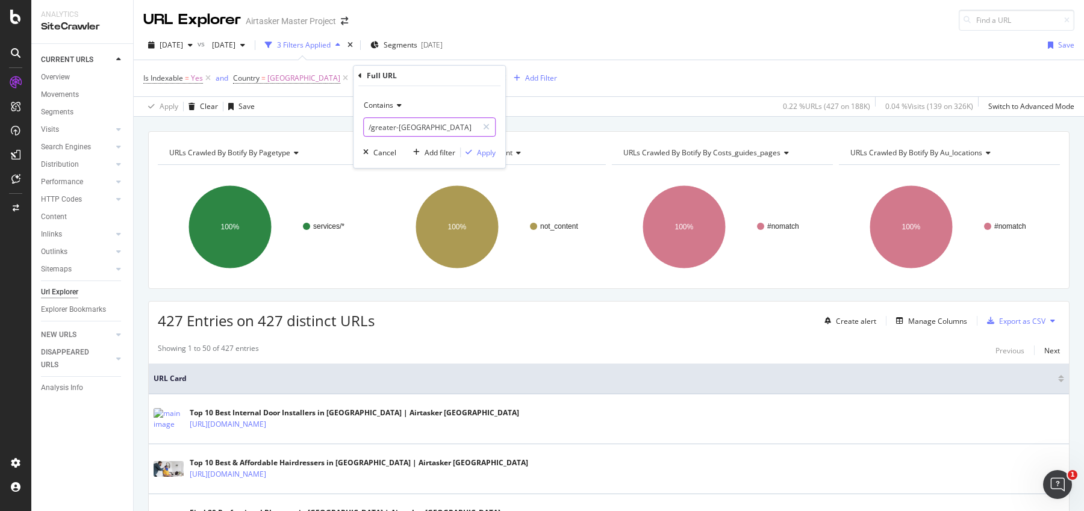
click at [447, 129] on input "/greater-[GEOGRAPHIC_DATA]" at bounding box center [421, 126] width 114 height 19
type input "/greater-[GEOGRAPHIC_DATA]"
drag, startPoint x: 478, startPoint y: 148, endPoint x: 643, endPoint y: 1, distance: 221.3
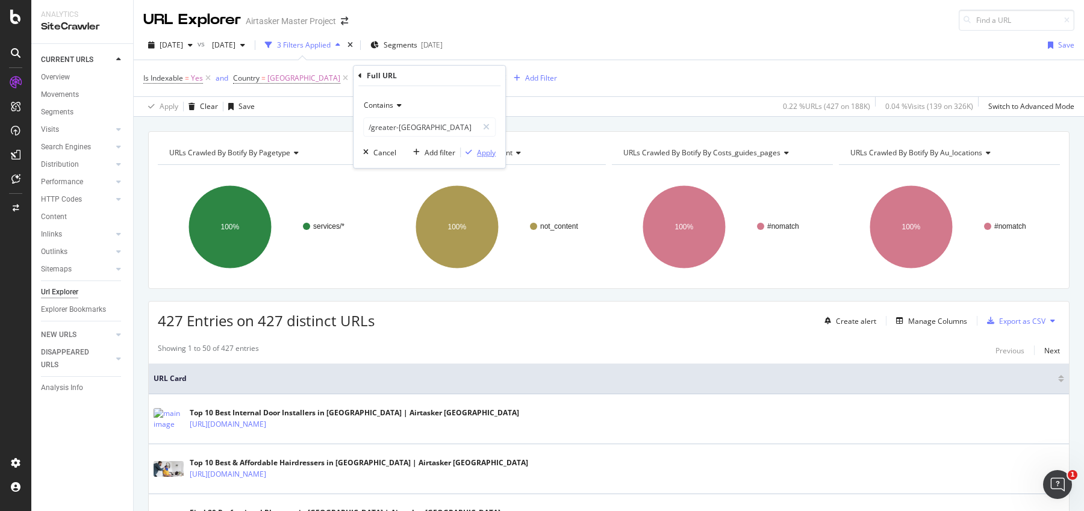
click at [478, 148] on div "Apply" at bounding box center [486, 152] width 19 height 10
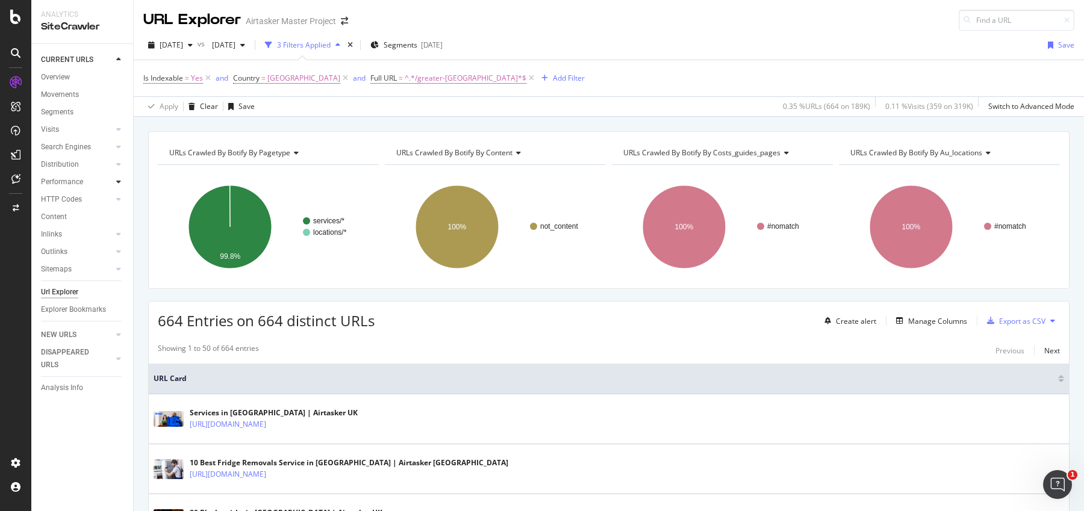
click at [122, 184] on div at bounding box center [119, 182] width 12 height 12
click at [63, 271] on div "Content" at bounding box center [54, 269] width 26 height 13
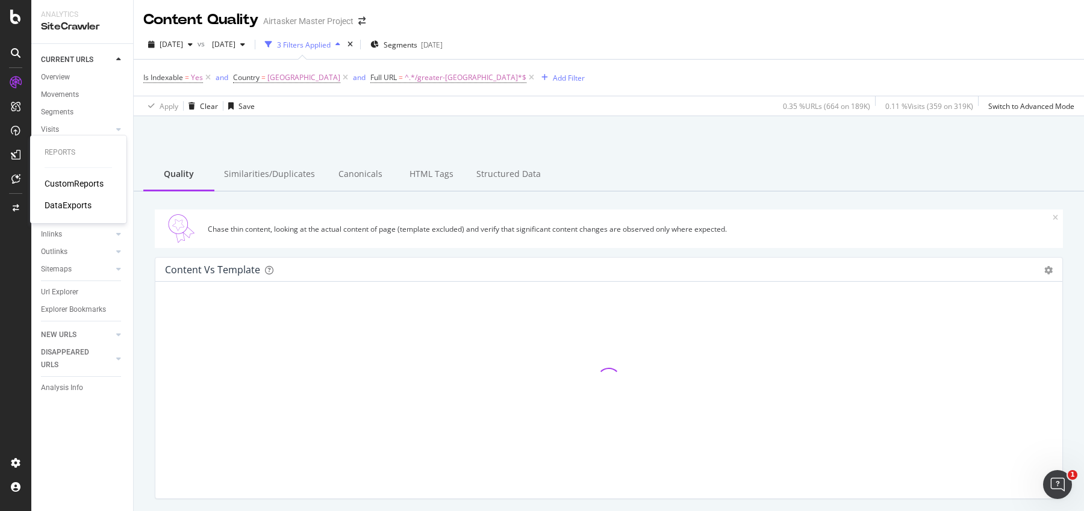
click at [63, 185] on div "CustomReports" at bounding box center [74, 184] width 59 height 12
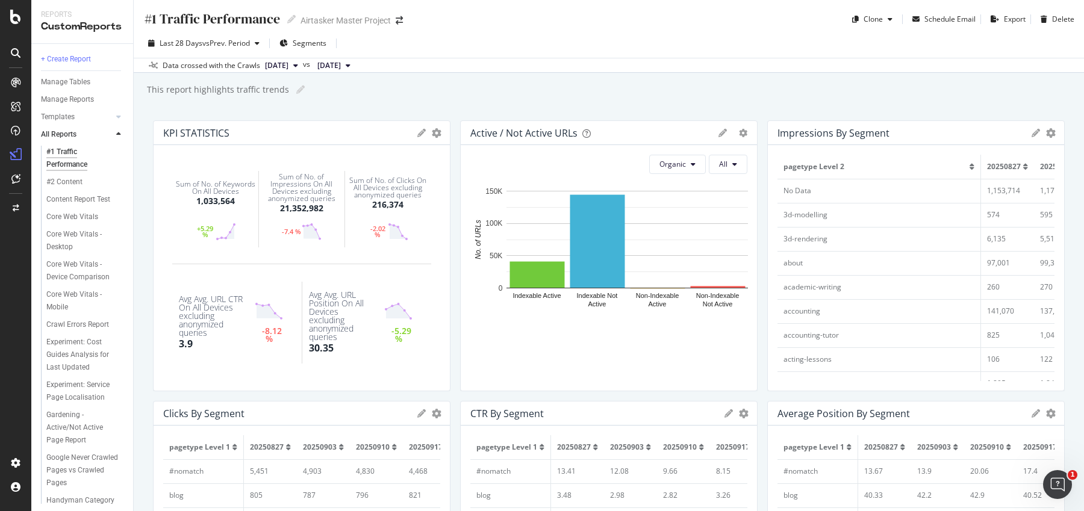
click at [14, 49] on icon at bounding box center [16, 53] width 10 height 10
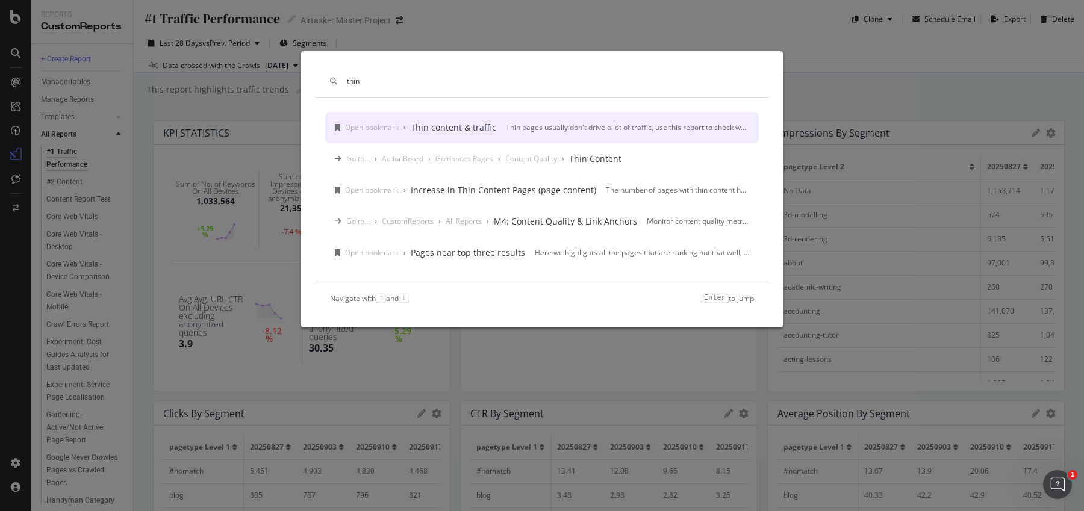
type input "thin"
click at [392, 120] on div "Open bookmark › Thin content & traffic Thin pages usually don't drive a lot of …" at bounding box center [541, 127] width 433 height 31
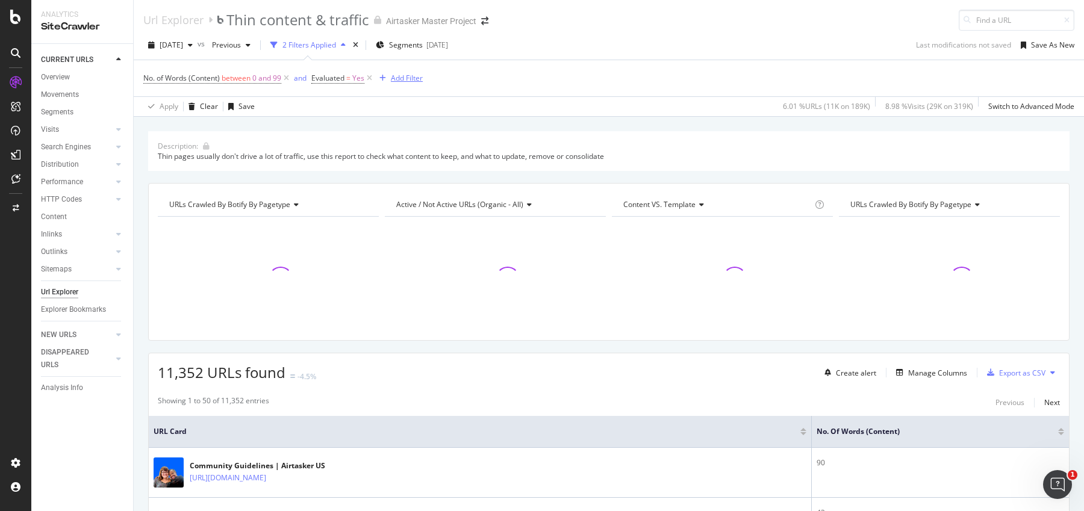
click at [409, 76] on div "Add Filter" at bounding box center [407, 78] width 32 height 10
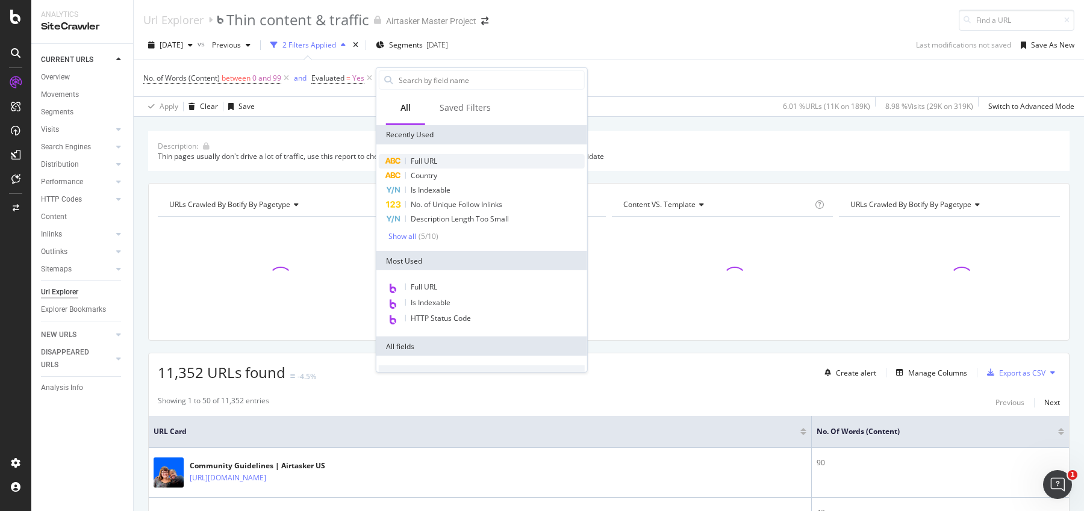
click at [428, 158] on span "Full URL" at bounding box center [424, 161] width 26 height 10
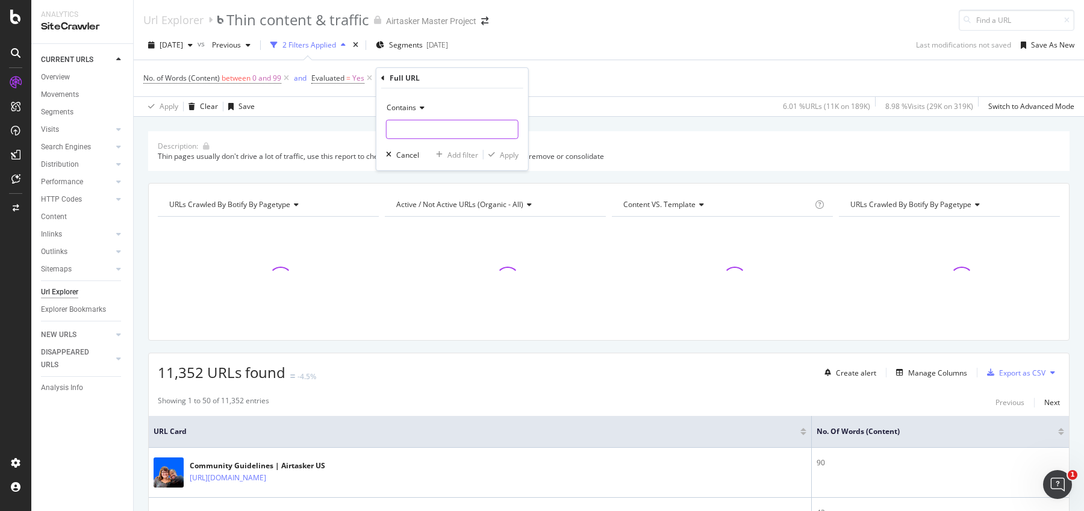
click at [486, 135] on input "text" at bounding box center [451, 129] width 131 height 19
paste input "/greater-manchester"
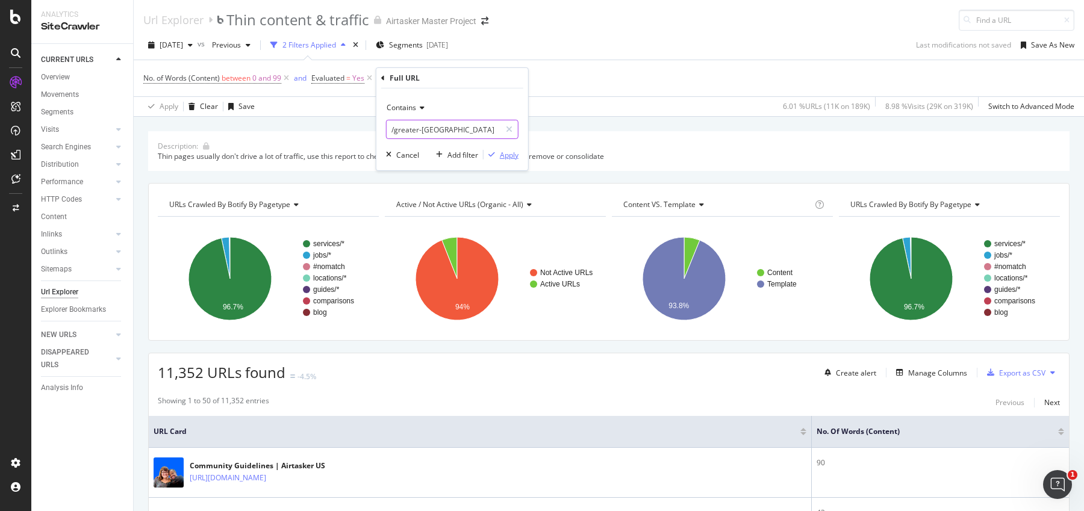
type input "/greater-manchester"
click at [506, 154] on div "Apply" at bounding box center [509, 154] width 19 height 10
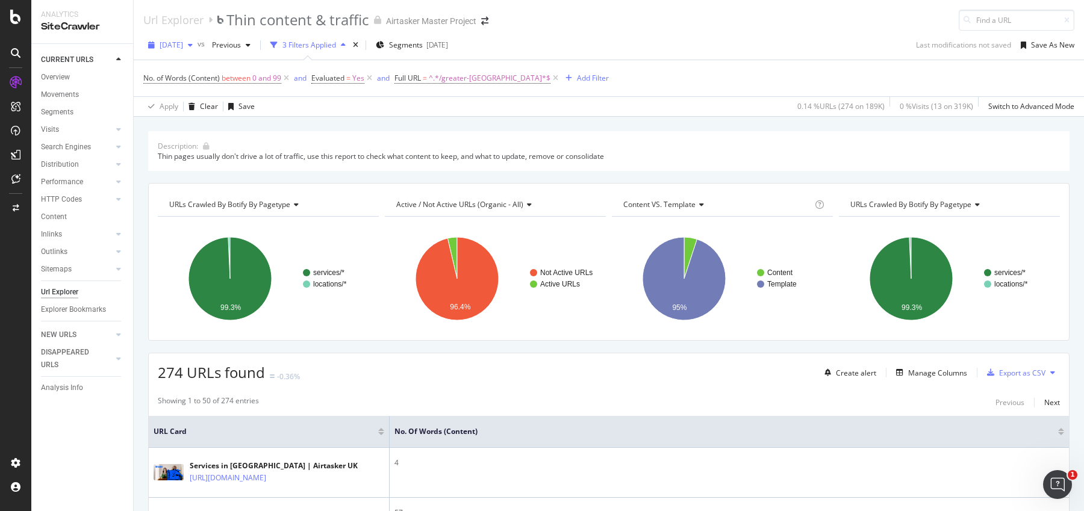
click at [183, 47] on span "[DATE]" at bounding box center [171, 45] width 23 height 10
click at [197, 154] on div "[DATE]" at bounding box center [193, 154] width 64 height 11
click at [577, 81] on div "Add Filter" at bounding box center [593, 78] width 32 height 10
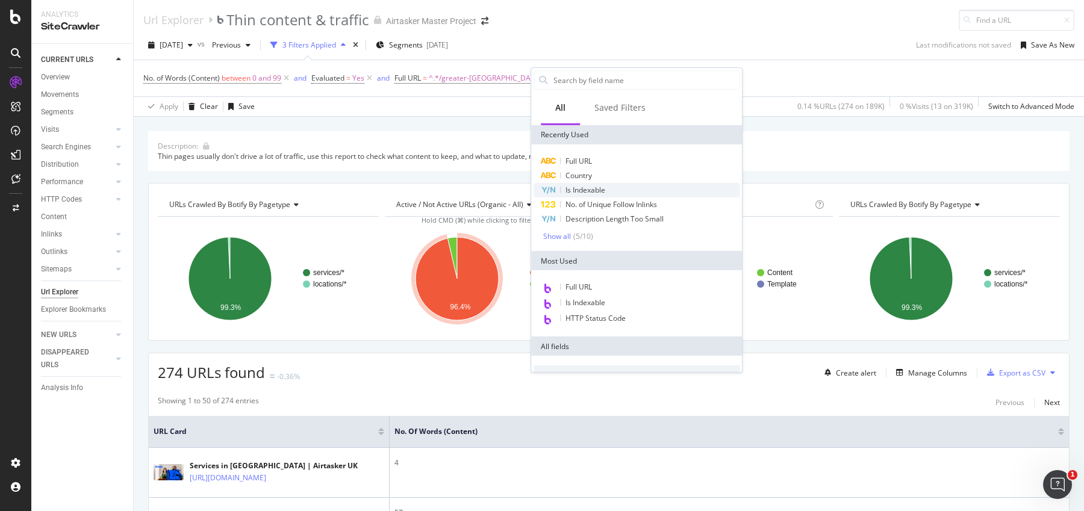
click at [580, 189] on span "Is Indexable" at bounding box center [585, 190] width 40 height 10
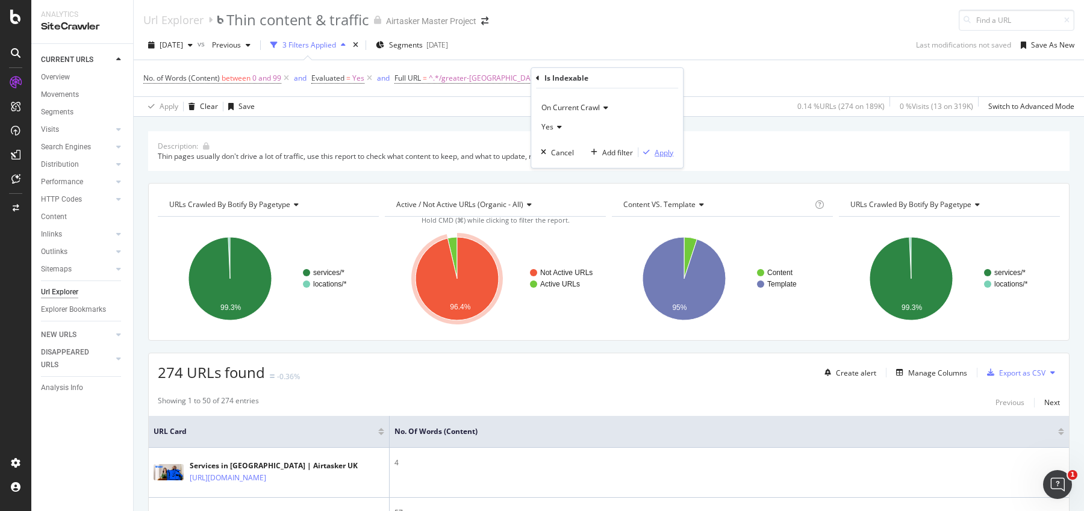
click at [668, 155] on div "Apply" at bounding box center [663, 152] width 19 height 10
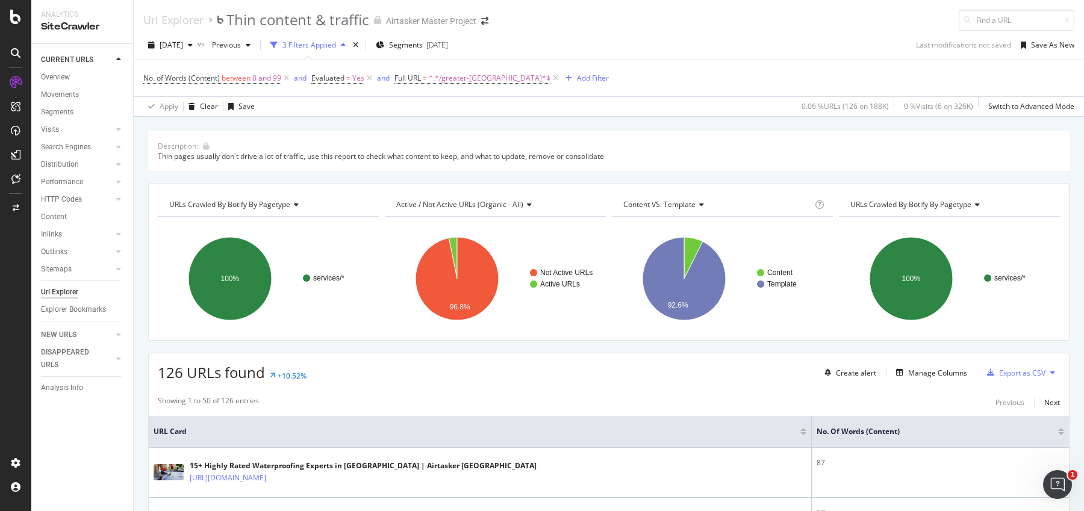
click at [17, 50] on icon at bounding box center [16, 53] width 10 height 10
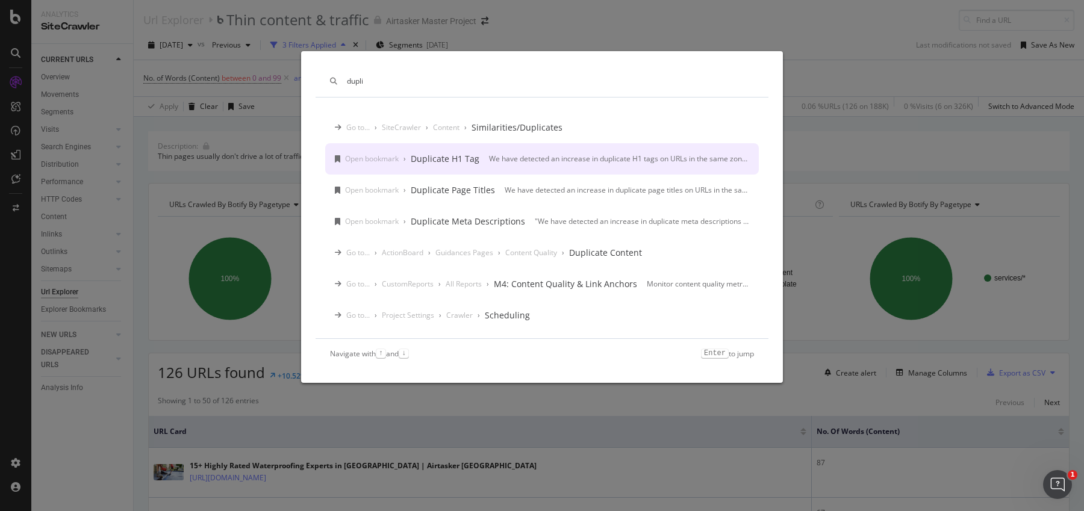
scroll to position [7, 0]
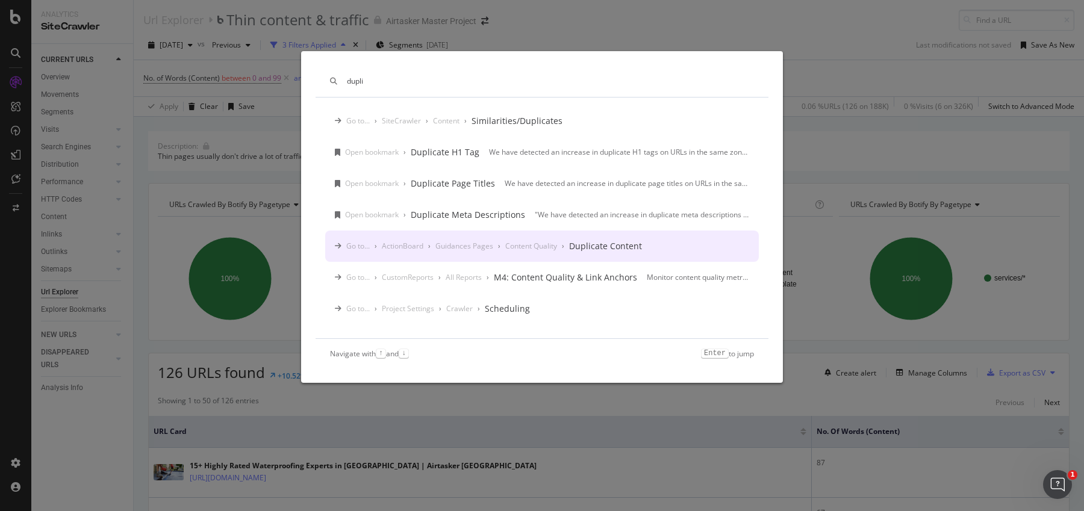
type input "dupli"
click at [453, 237] on div "Go to... › ActionBoard › Guidances Pages › Content Quality › Duplicate Content" at bounding box center [541, 246] width 433 height 31
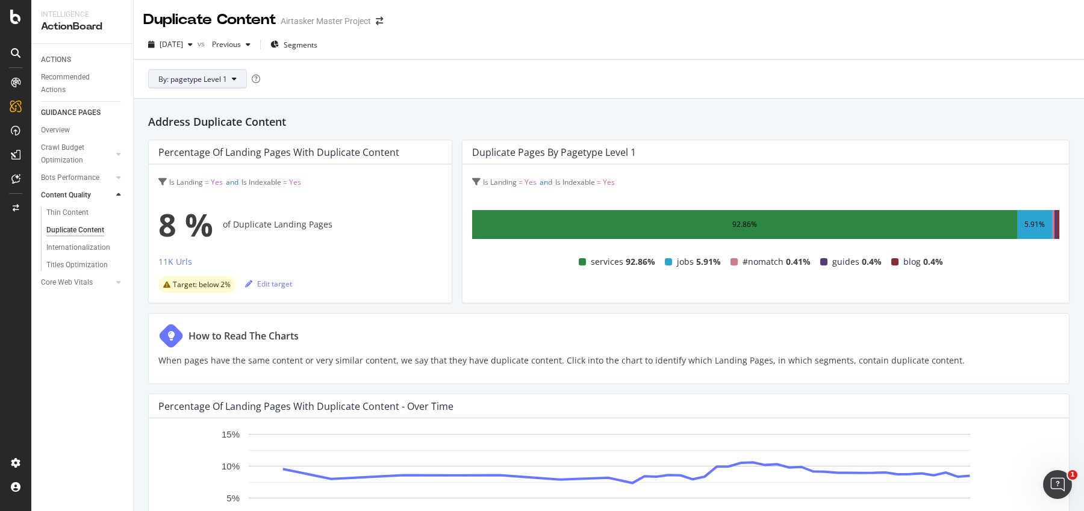
click at [206, 78] on span "By: pagetype Level 1" at bounding box center [192, 79] width 69 height 10
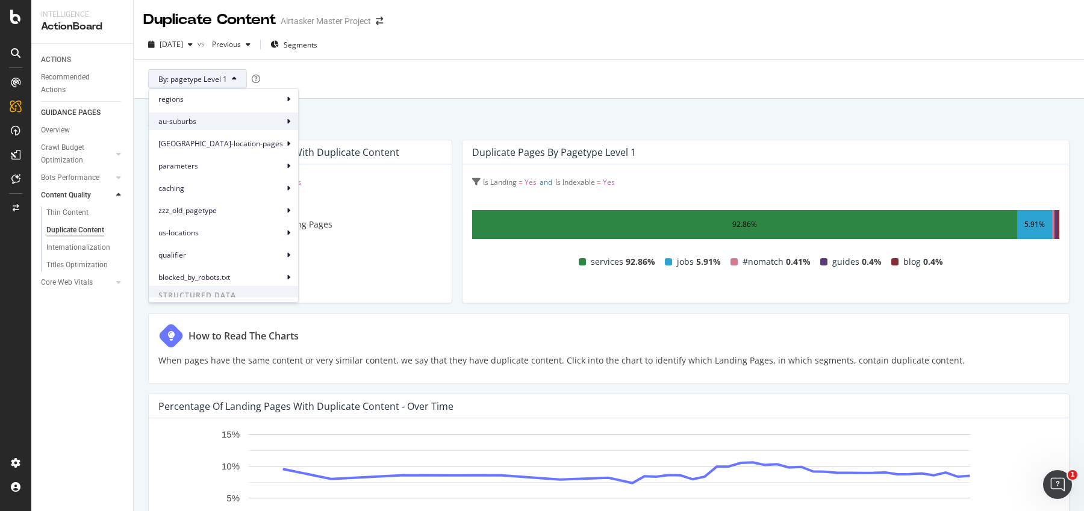
scroll to position [137, 0]
click at [223, 139] on span "[GEOGRAPHIC_DATA]-location-pages" at bounding box center [220, 140] width 125 height 11
click at [324, 185] on span "uk-location-pages Level 3" at bounding box center [351, 190] width 85 height 11
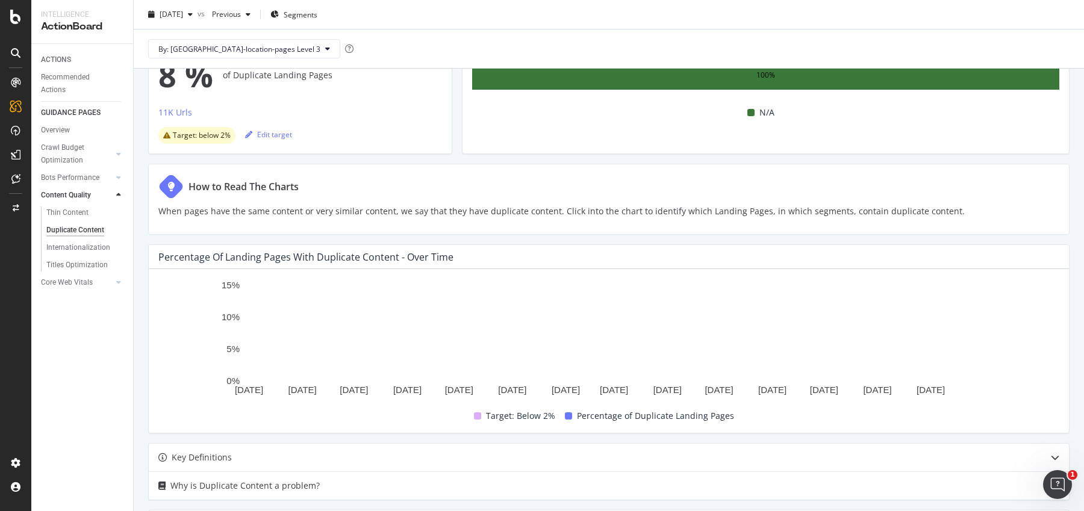
scroll to position [146, 0]
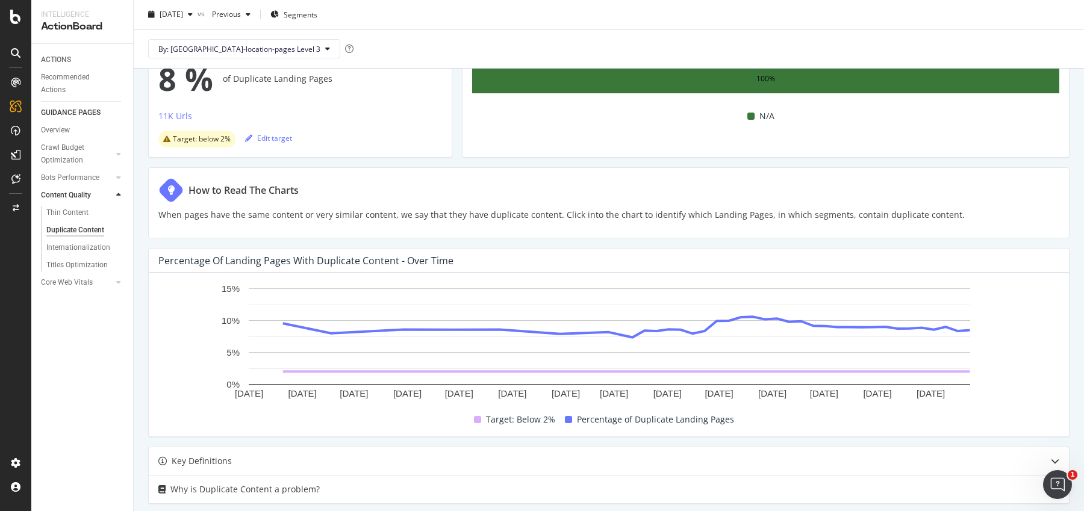
click at [13, 55] on icon at bounding box center [16, 53] width 10 height 10
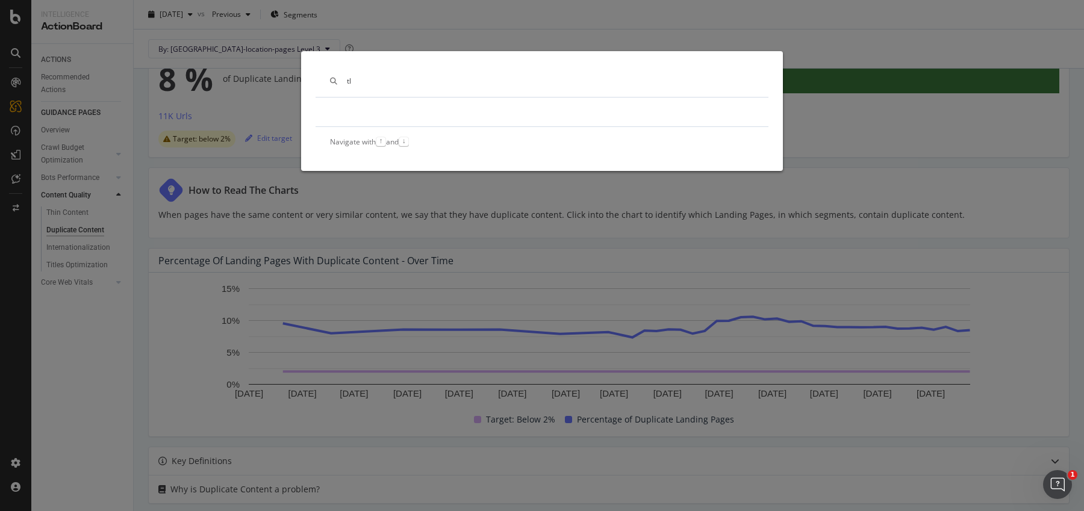
scroll to position [37, 0]
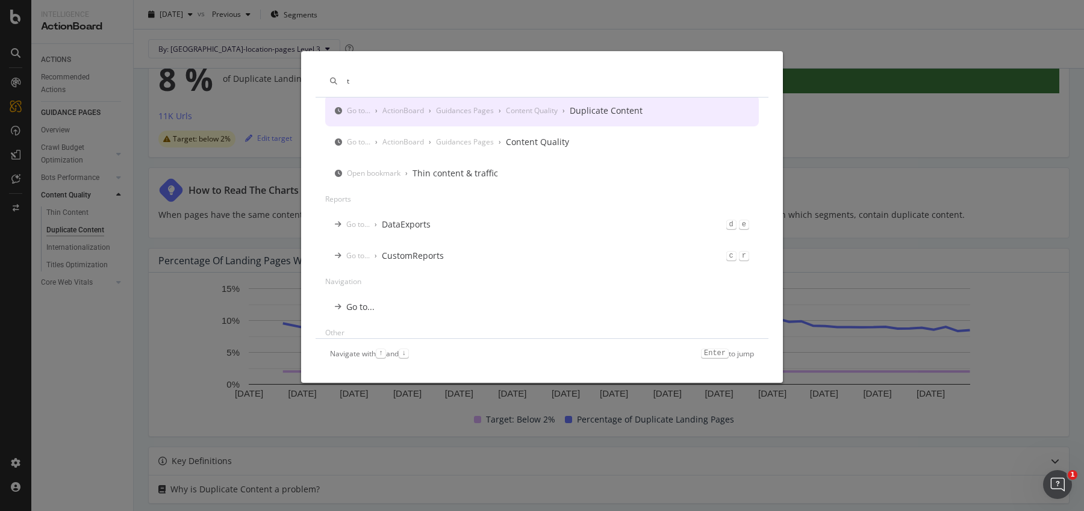
type input "t"
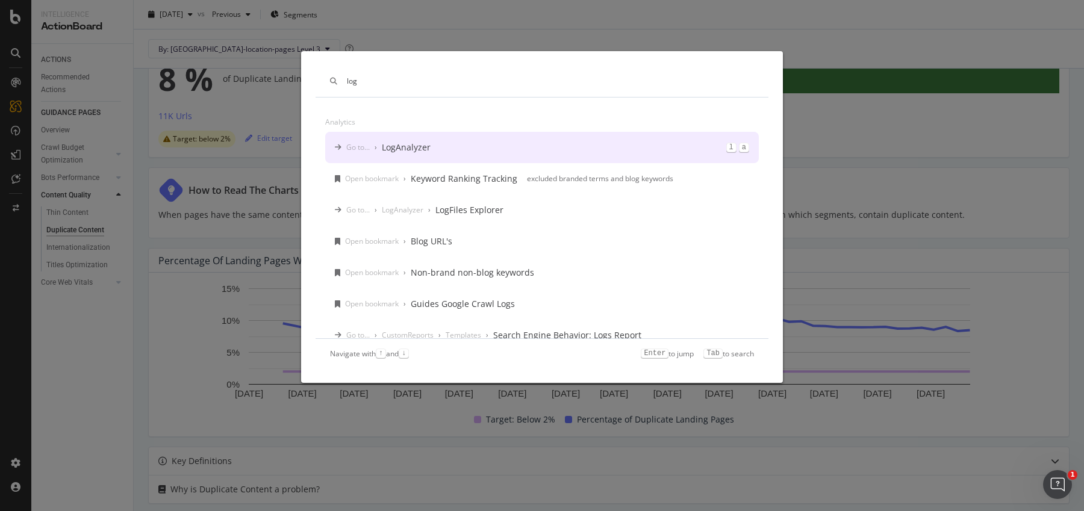
type input "log"
click at [369, 147] on div "Go to..." at bounding box center [357, 147] width 23 height 10
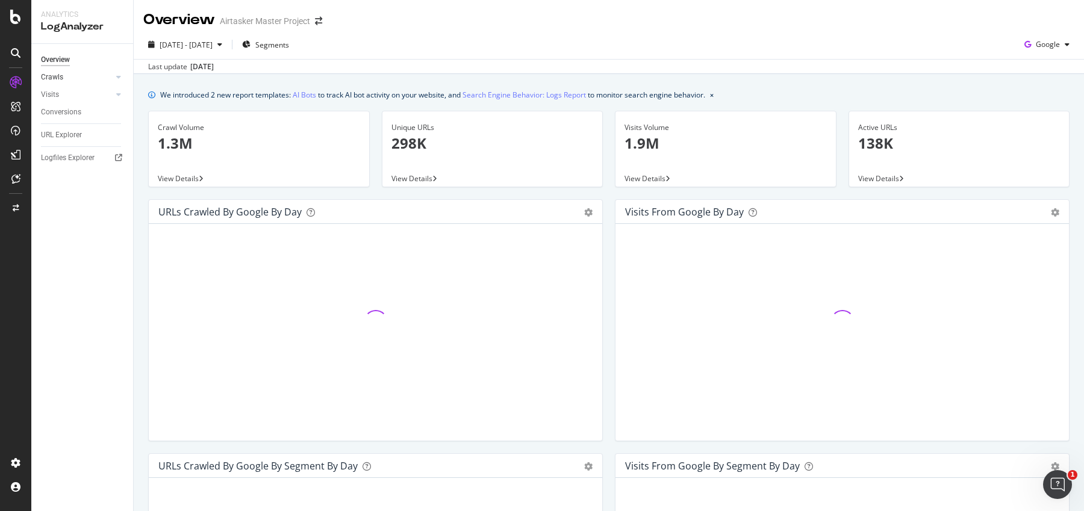
click at [93, 78] on link "Crawls" at bounding box center [77, 77] width 72 height 13
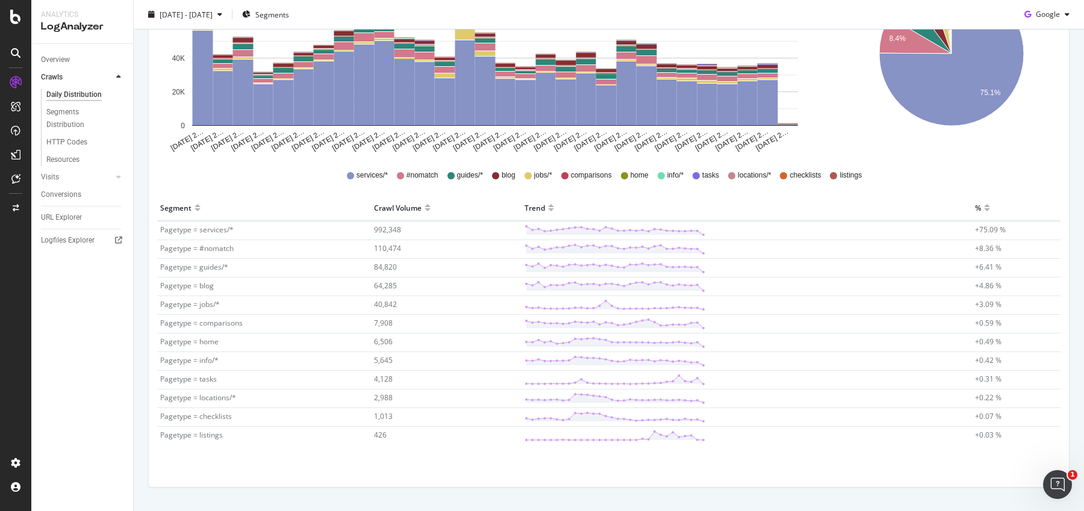
scroll to position [225, 0]
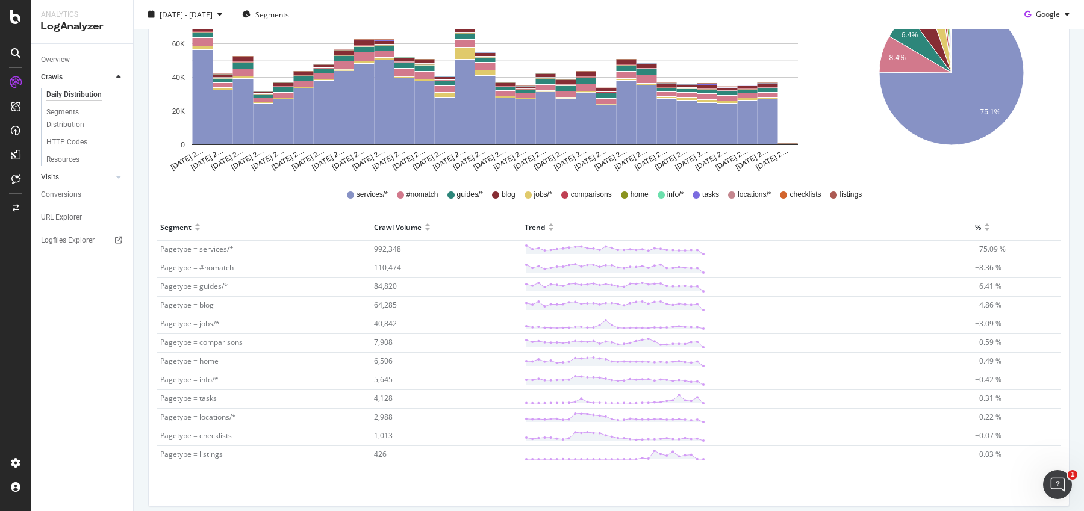
click at [72, 179] on link "Visits" at bounding box center [77, 177] width 72 height 13
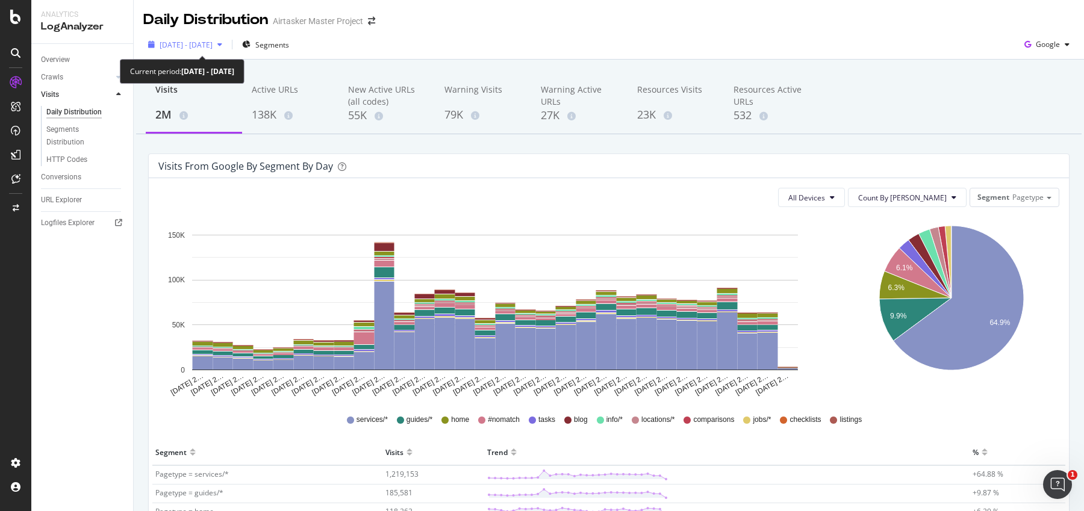
click at [227, 51] on div "[DATE] - [DATE]" at bounding box center [185, 45] width 84 height 18
click at [392, 42] on div "[DATE] - [DATE] Segments Google" at bounding box center [609, 47] width 950 height 24
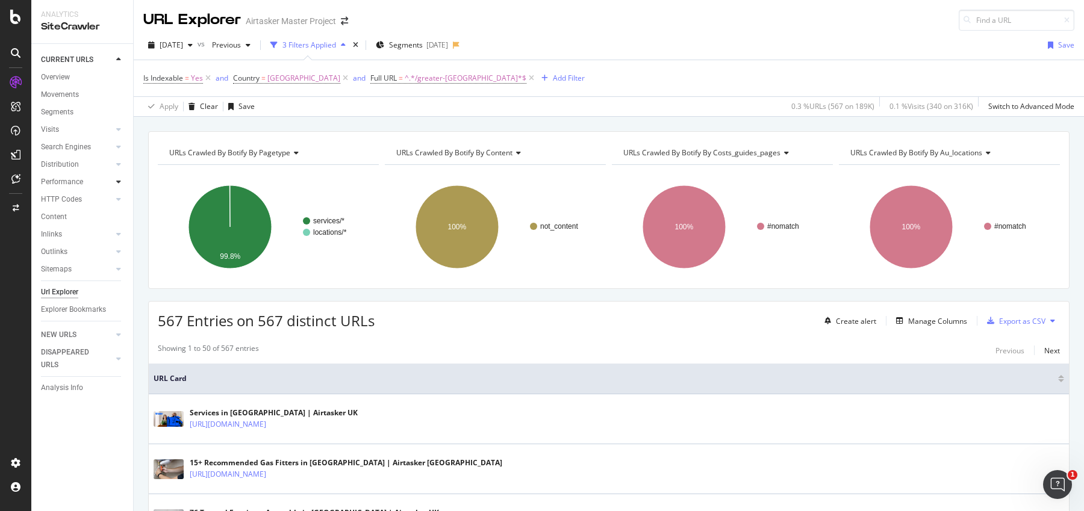
click at [116, 177] on div at bounding box center [119, 182] width 12 height 12
click at [72, 256] on div "HTTP Codes" at bounding box center [61, 252] width 41 height 13
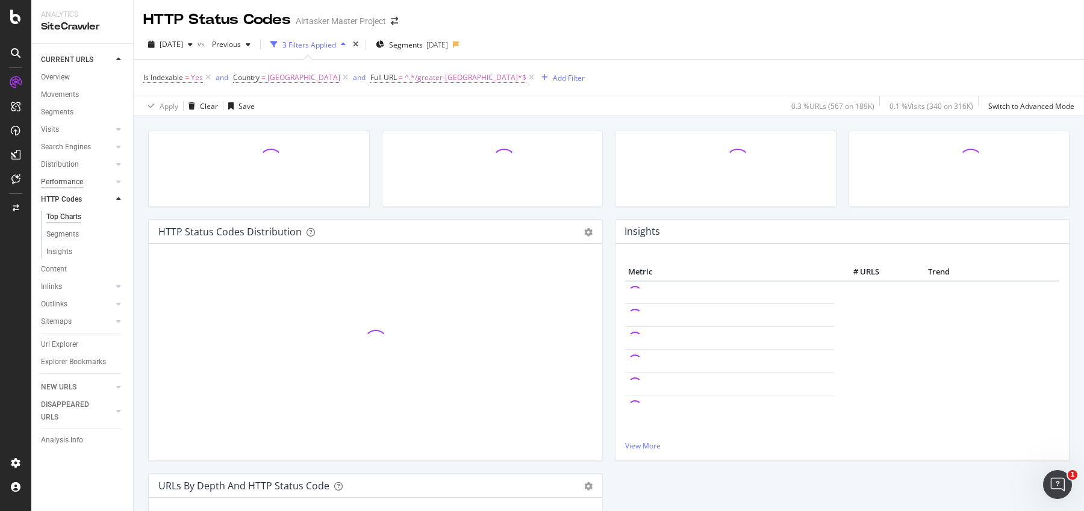
click at [75, 184] on div "Performance" at bounding box center [62, 182] width 42 height 13
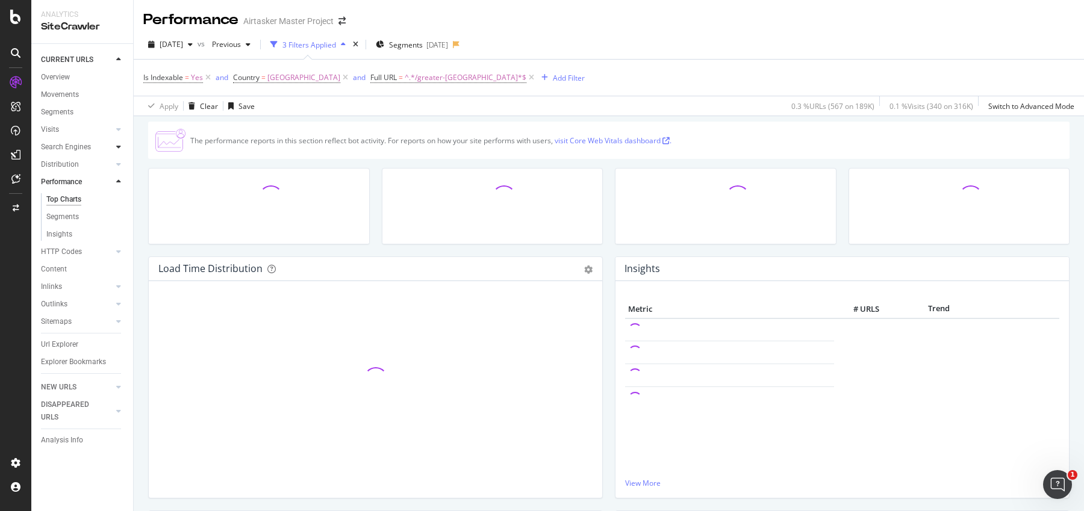
click at [122, 147] on div at bounding box center [119, 147] width 12 height 12
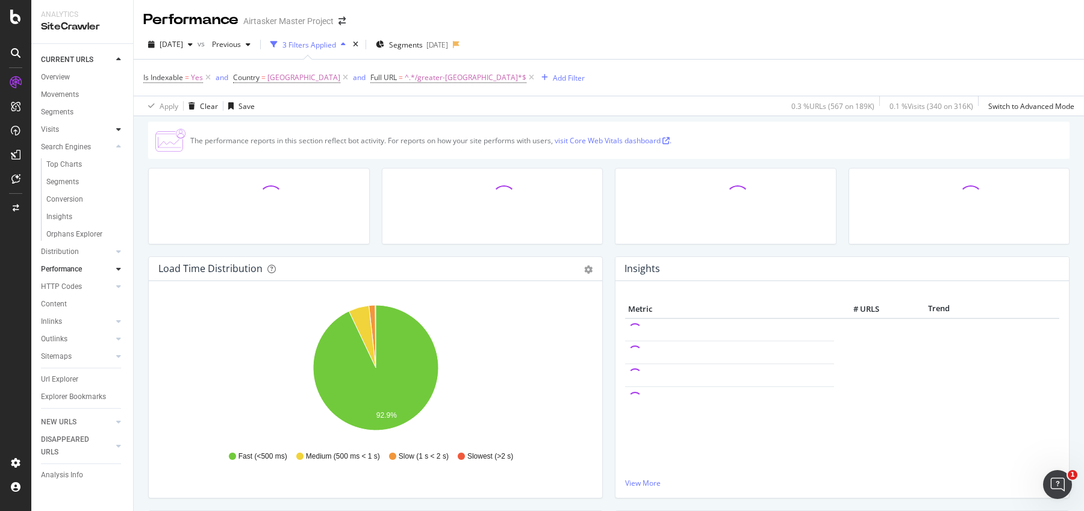
click at [117, 132] on icon at bounding box center [118, 129] width 5 height 7
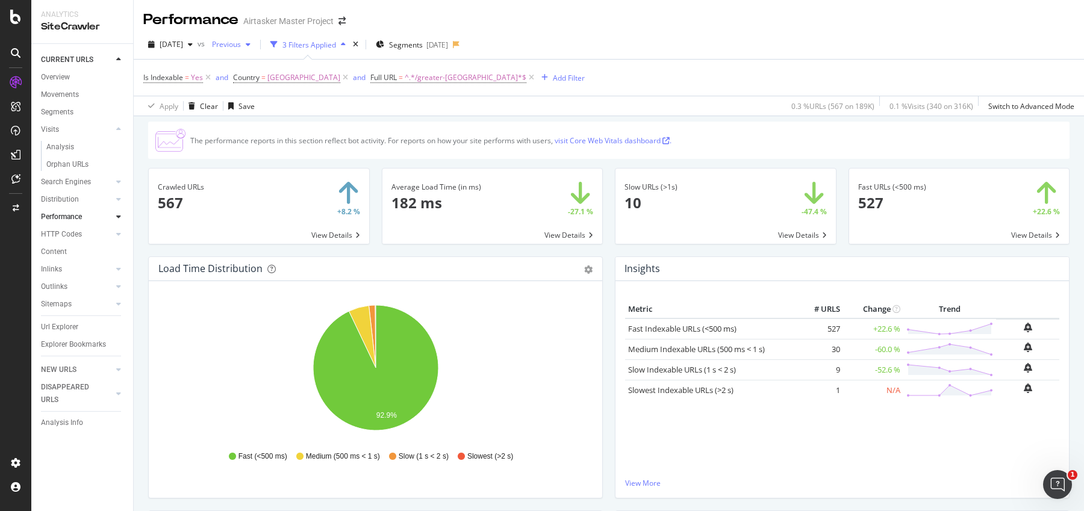
click at [236, 45] on span "Previous" at bounding box center [224, 44] width 34 height 10
click at [183, 44] on span "[DATE]" at bounding box center [171, 44] width 23 height 10
click at [197, 45] on div "button" at bounding box center [190, 44] width 14 height 7
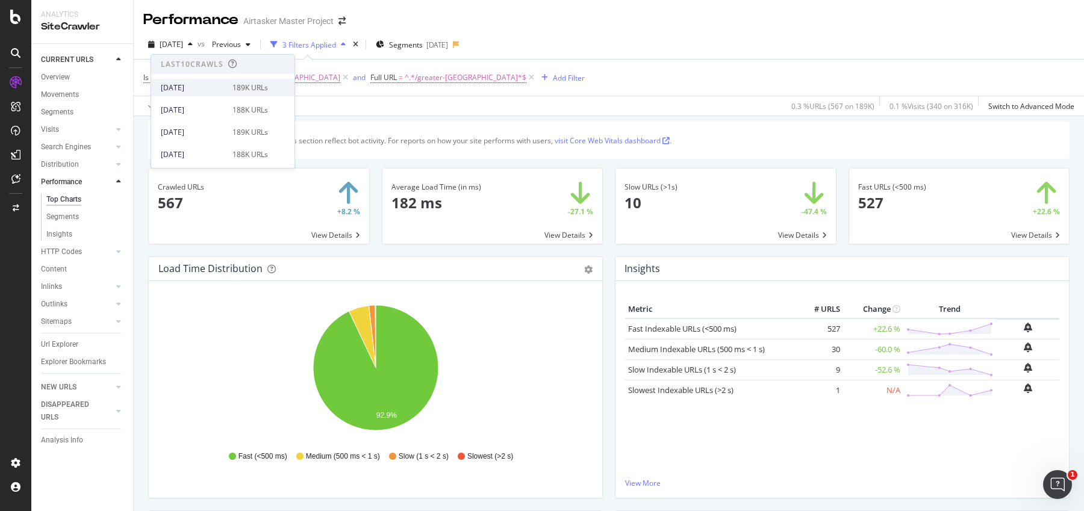
click at [196, 93] on div "[DATE] 189K URLs" at bounding box center [222, 87] width 143 height 17
click at [179, 42] on span "[DATE]" at bounding box center [171, 44] width 23 height 10
click at [180, 90] on div "[DATE]" at bounding box center [193, 87] width 64 height 11
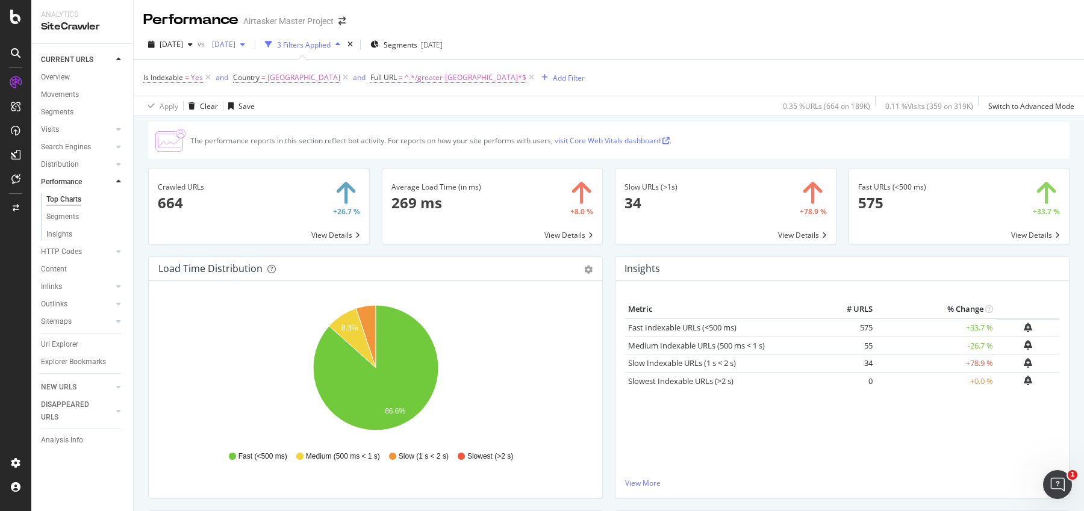
click at [235, 43] on span "[DATE]" at bounding box center [221, 44] width 28 height 10
click at [270, 90] on div "[DATE]" at bounding box center [267, 90] width 64 height 11
click at [119, 253] on icon at bounding box center [118, 251] width 5 height 7
click at [119, 253] on div at bounding box center [119, 252] width 12 height 12
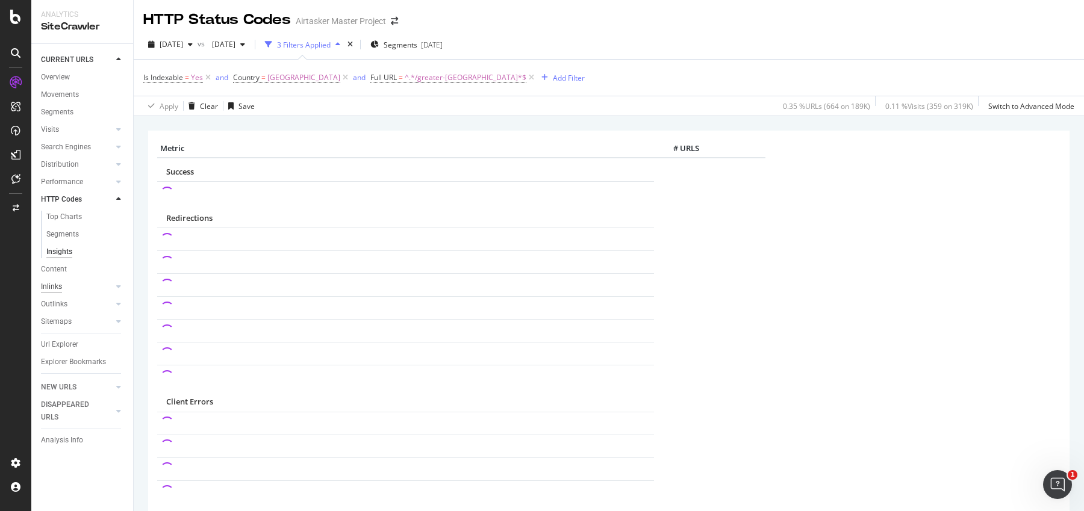
click at [51, 288] on div "Inlinks" at bounding box center [51, 287] width 21 height 13
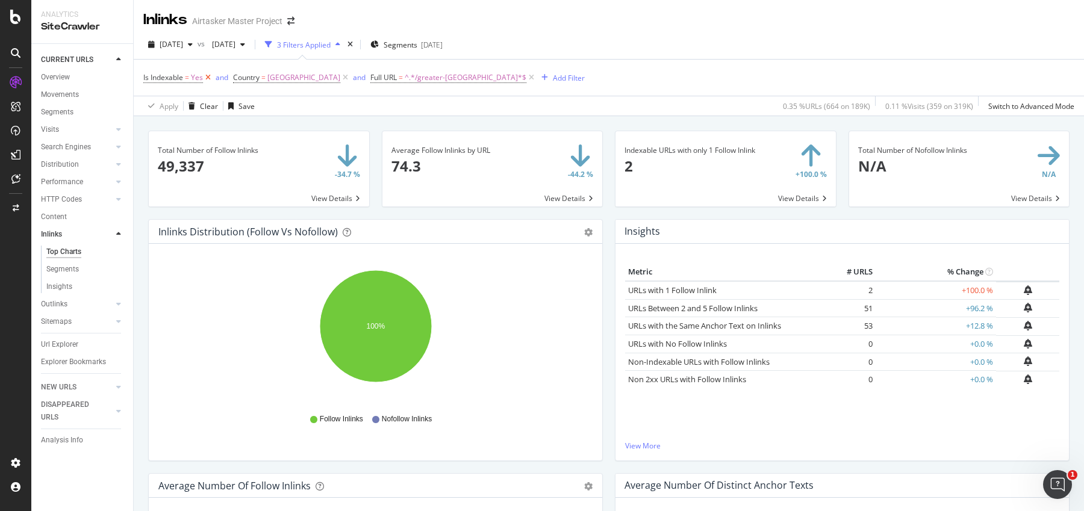
click at [207, 76] on icon at bounding box center [208, 78] width 10 height 12
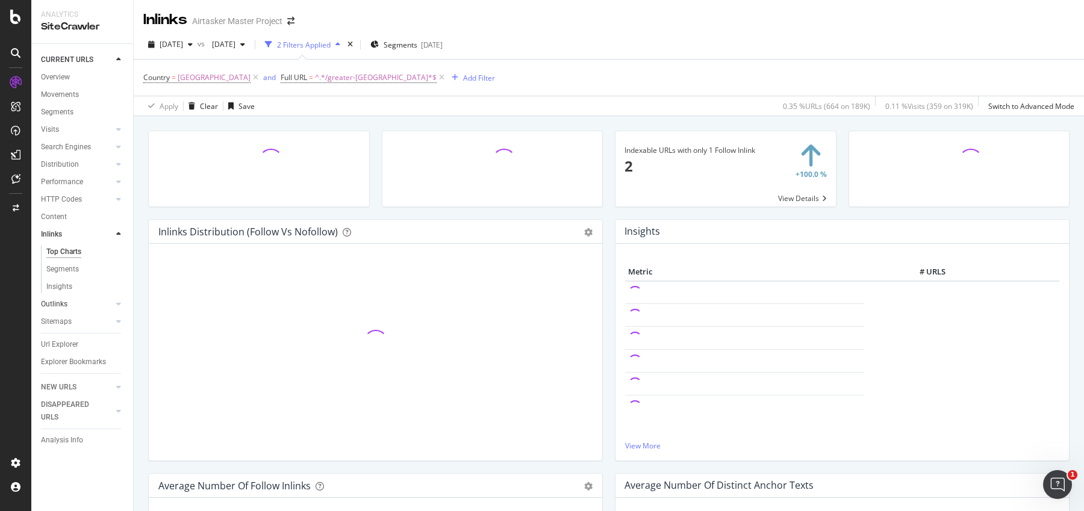
click at [81, 307] on link "Outlinks" at bounding box center [77, 304] width 72 height 13
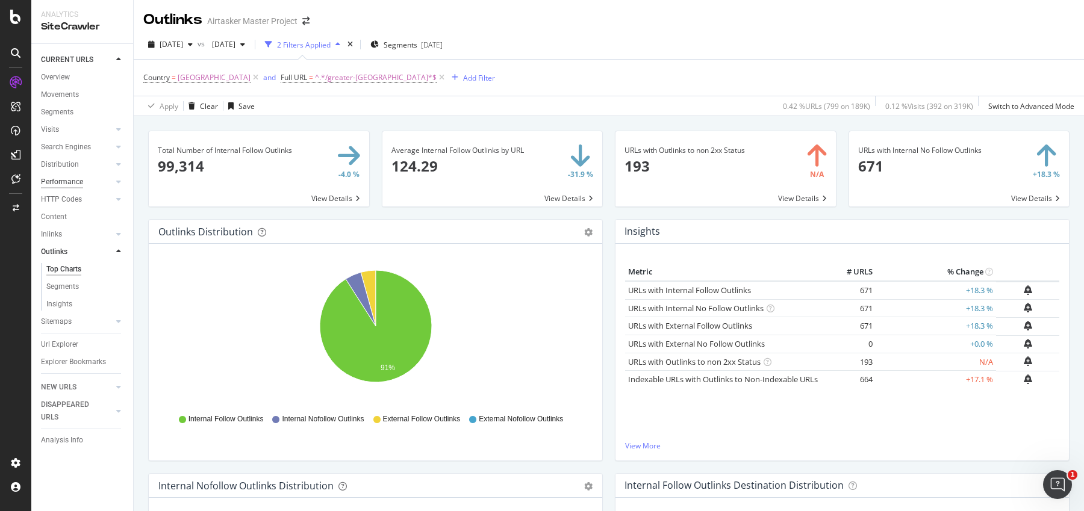
click at [63, 181] on div "Performance" at bounding box center [62, 182] width 42 height 13
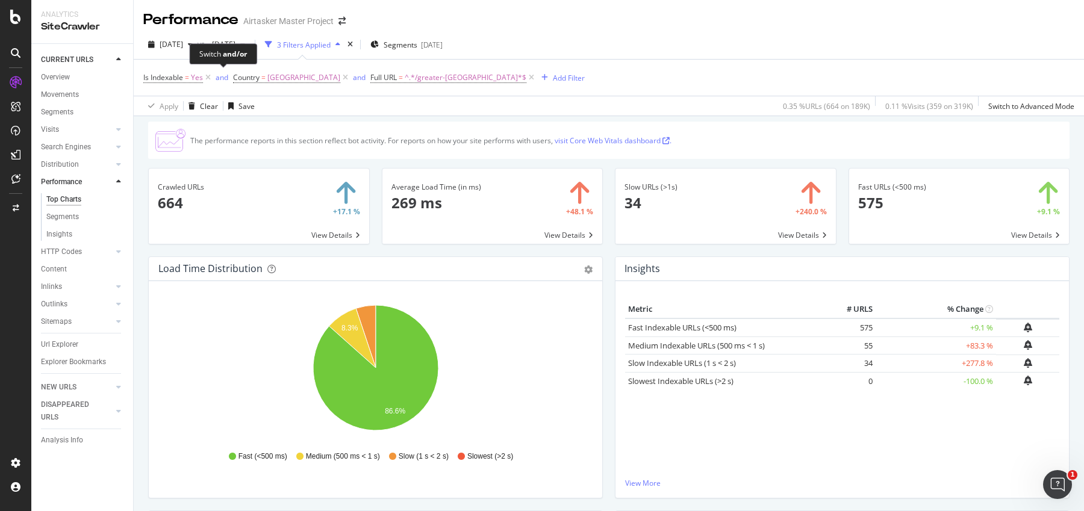
click at [205, 46] on div "Switch and/or" at bounding box center [223, 53] width 68 height 21
click at [183, 40] on span "[DATE]" at bounding box center [171, 44] width 23 height 10
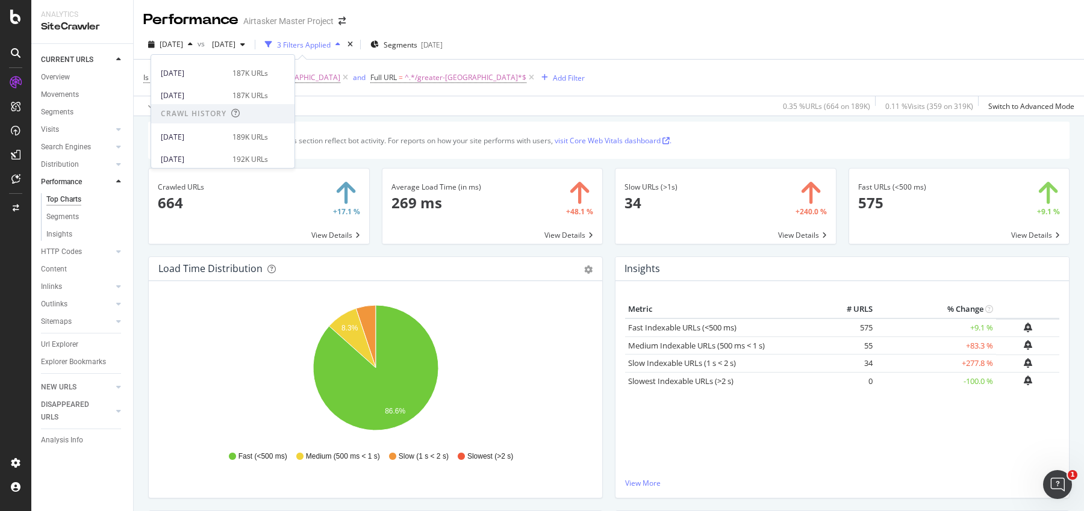
scroll to position [244, 0]
click at [197, 85] on div "[DATE]" at bounding box center [193, 85] width 64 height 11
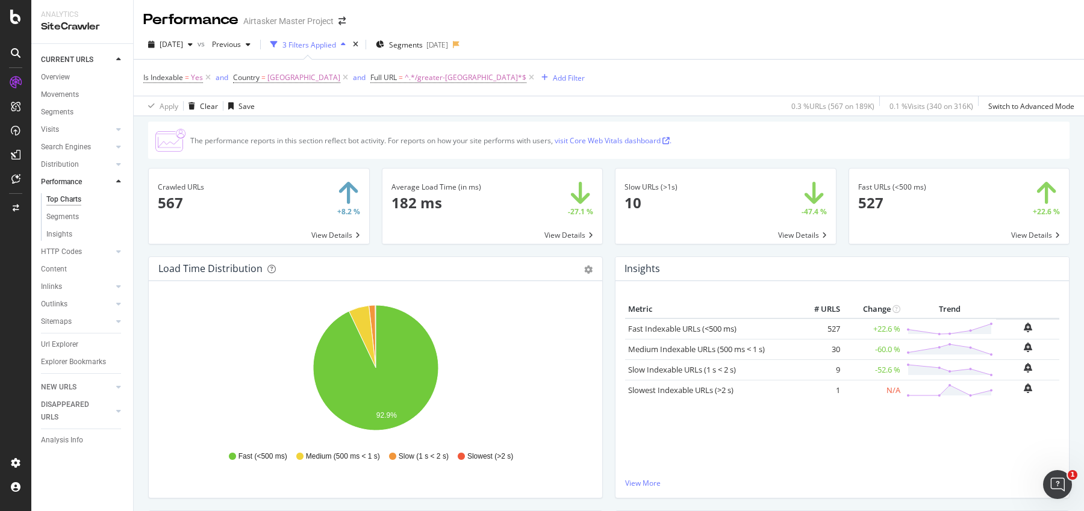
click at [9, 54] on div at bounding box center [15, 52] width 19 height 19
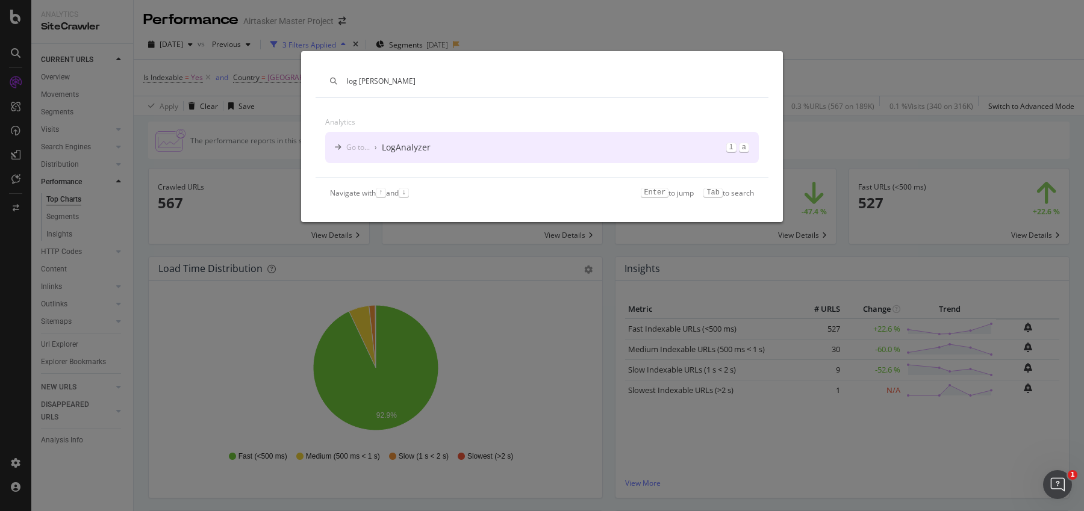
type input "log ana"
click at [578, 36] on div "log ana Analytics Go to... › LogAnalyzer l a Navigate with ↑ and ↓ Enter to jum…" at bounding box center [542, 255] width 1084 height 511
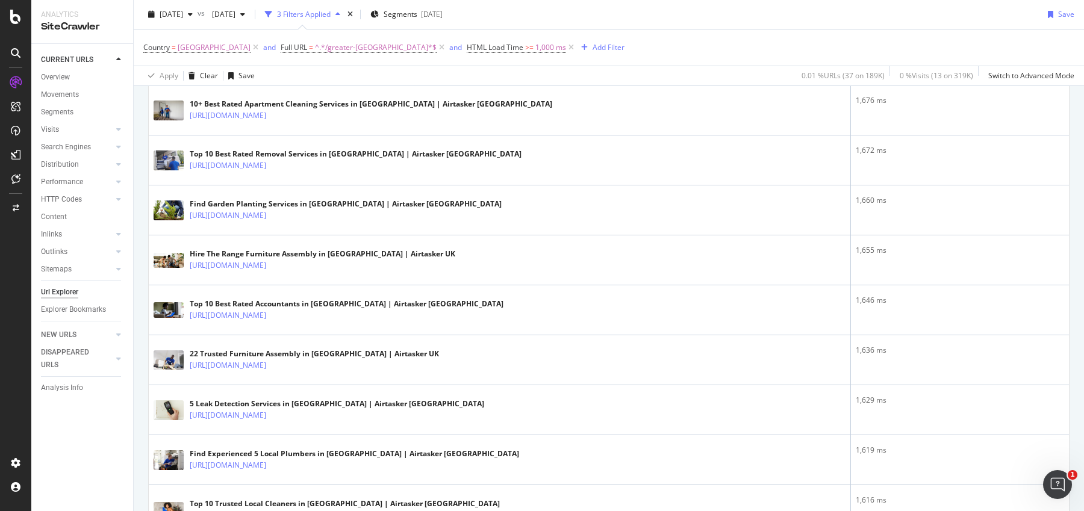
scroll to position [626, 0]
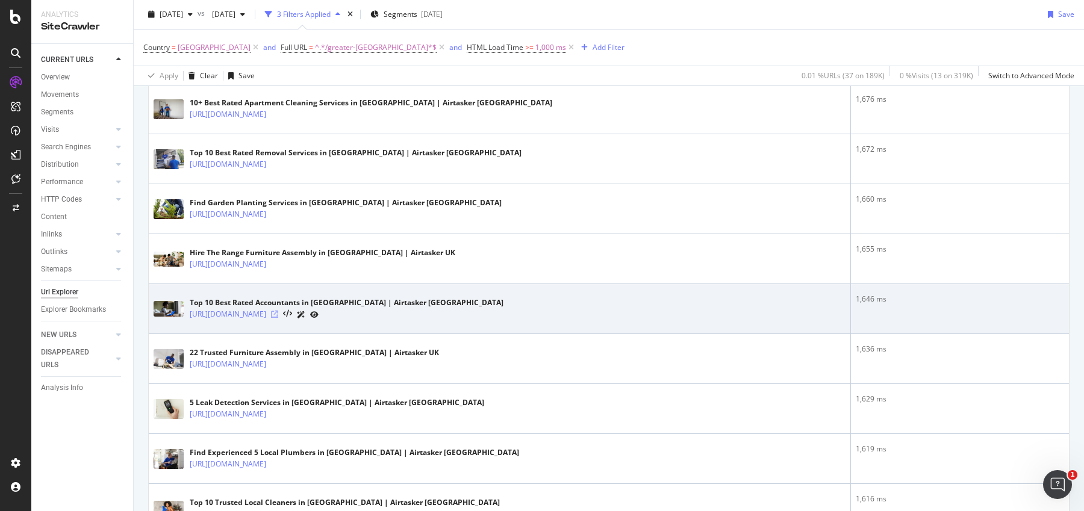
click at [278, 311] on icon at bounding box center [274, 314] width 7 height 7
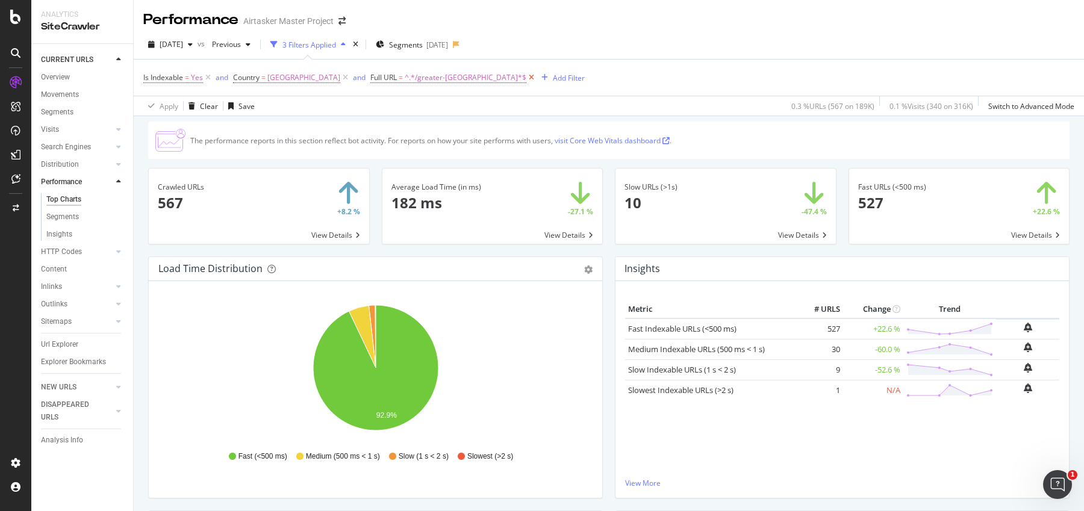
click at [526, 77] on icon at bounding box center [531, 78] width 10 height 12
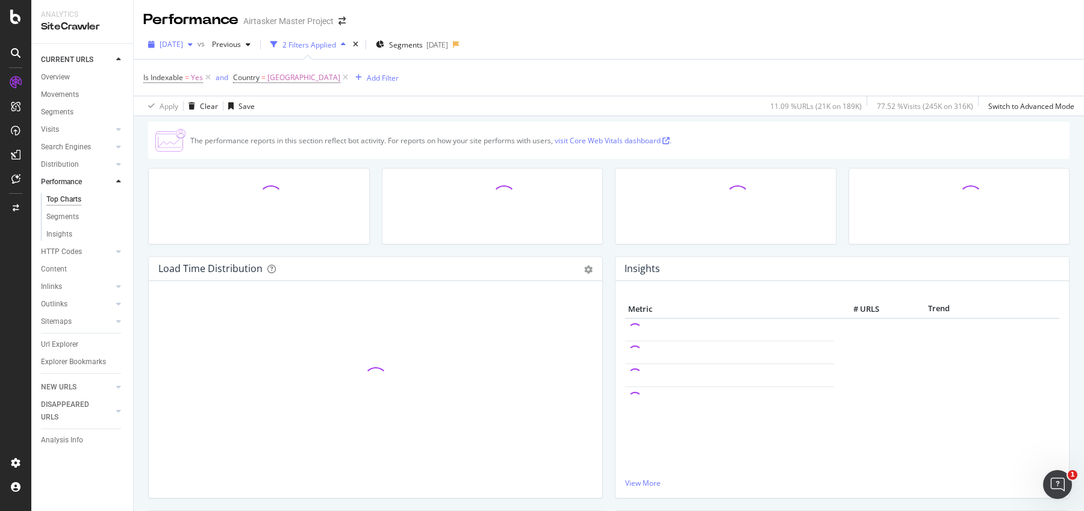
click at [183, 45] on span "[DATE]" at bounding box center [171, 44] width 23 height 10
click at [187, 90] on div "[DATE]" at bounding box center [193, 87] width 64 height 11
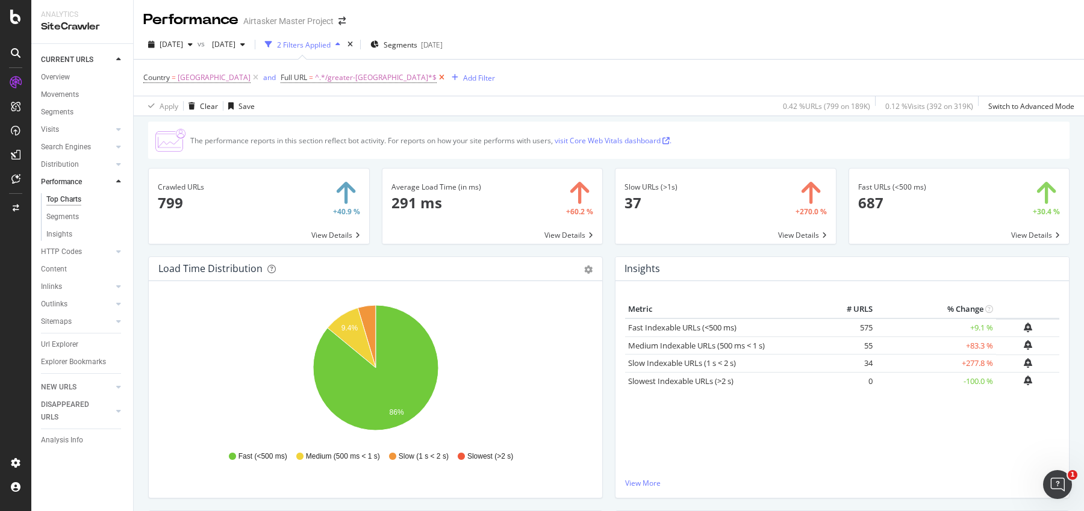
click at [436, 80] on icon at bounding box center [441, 78] width 10 height 12
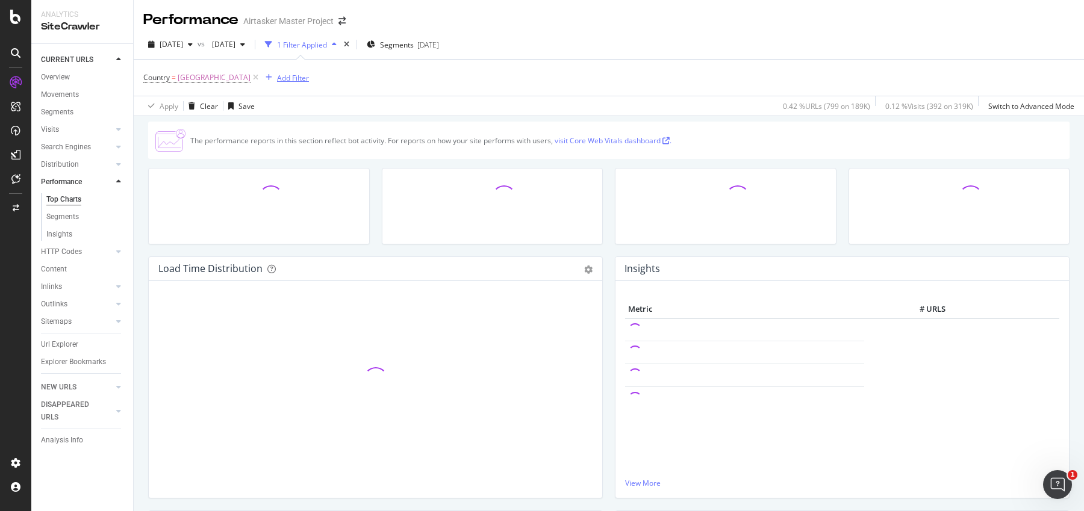
click at [277, 81] on div "Add Filter" at bounding box center [293, 78] width 32 height 10
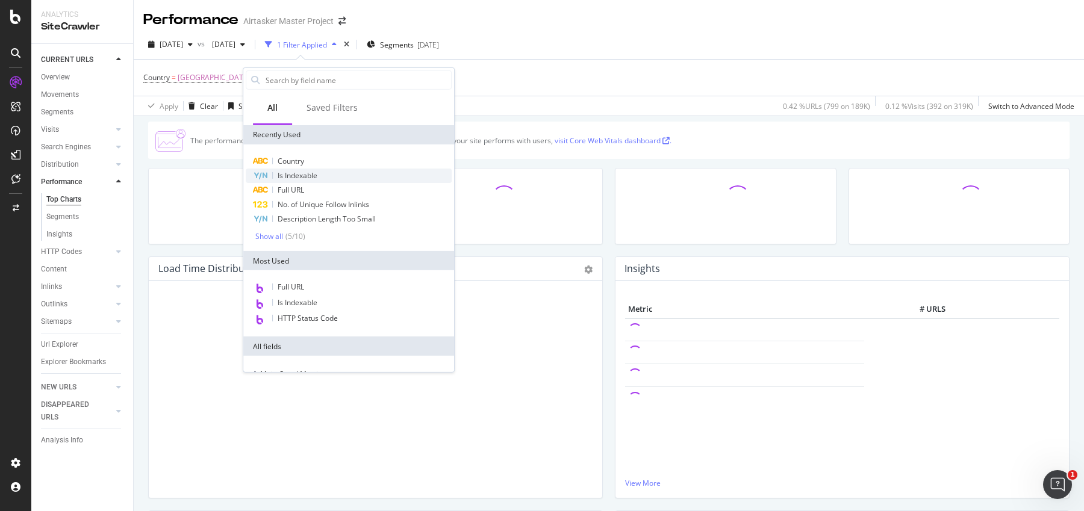
click at [298, 177] on span "Is Indexable" at bounding box center [298, 175] width 40 height 10
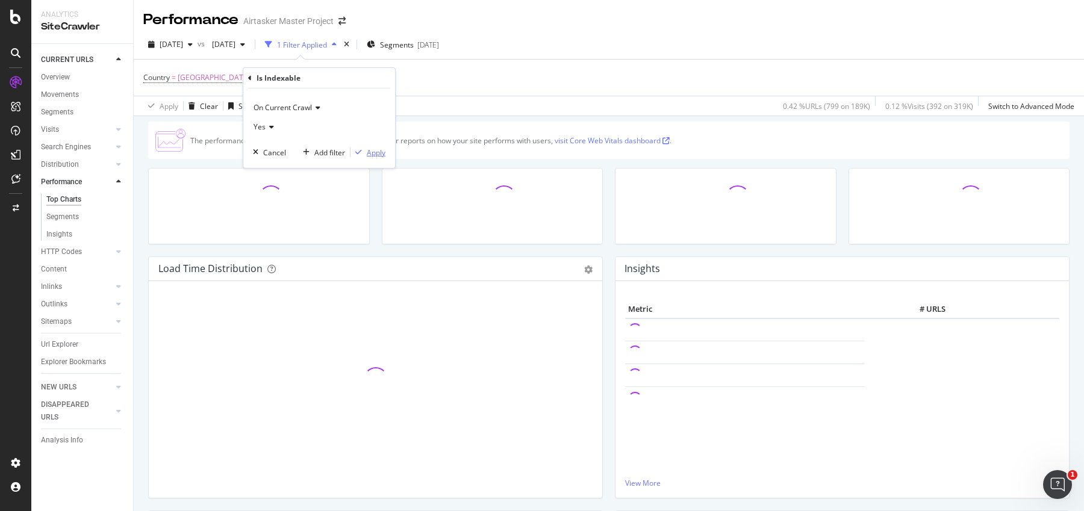
click at [374, 157] on div "Apply" at bounding box center [367, 152] width 35 height 11
drag, startPoint x: 287, startPoint y: 80, endPoint x: 274, endPoint y: 92, distance: 17.9
click at [274, 92] on div "Country = United Kingdom and Is Indexable = Yes Add Filter" at bounding box center [608, 78] width 931 height 36
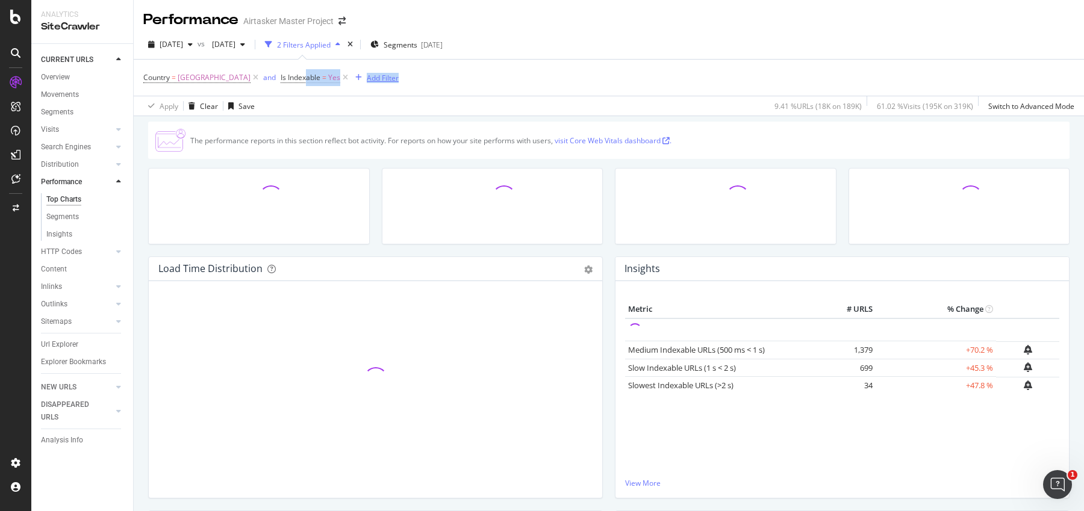
click at [367, 76] on div "Add Filter" at bounding box center [383, 78] width 32 height 10
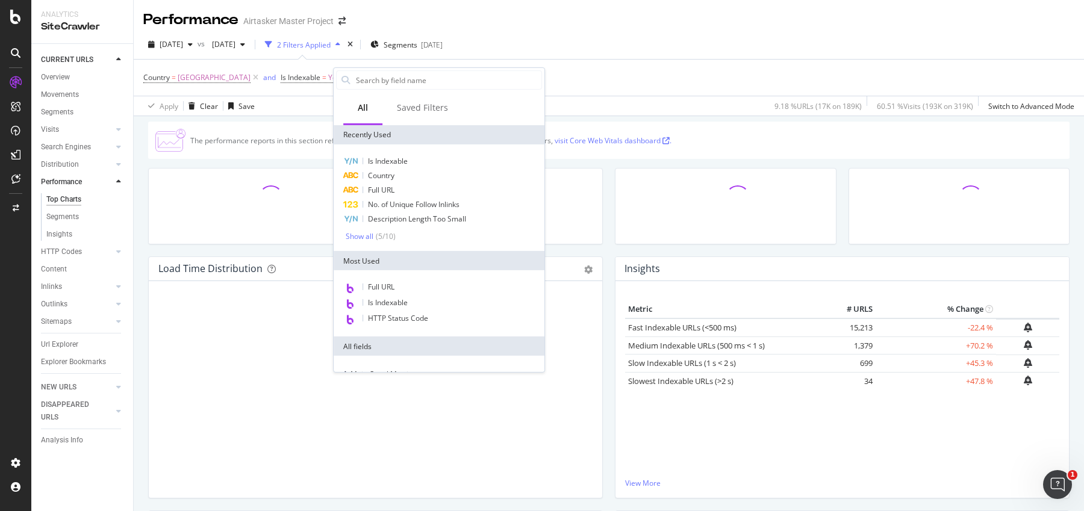
type input "l"
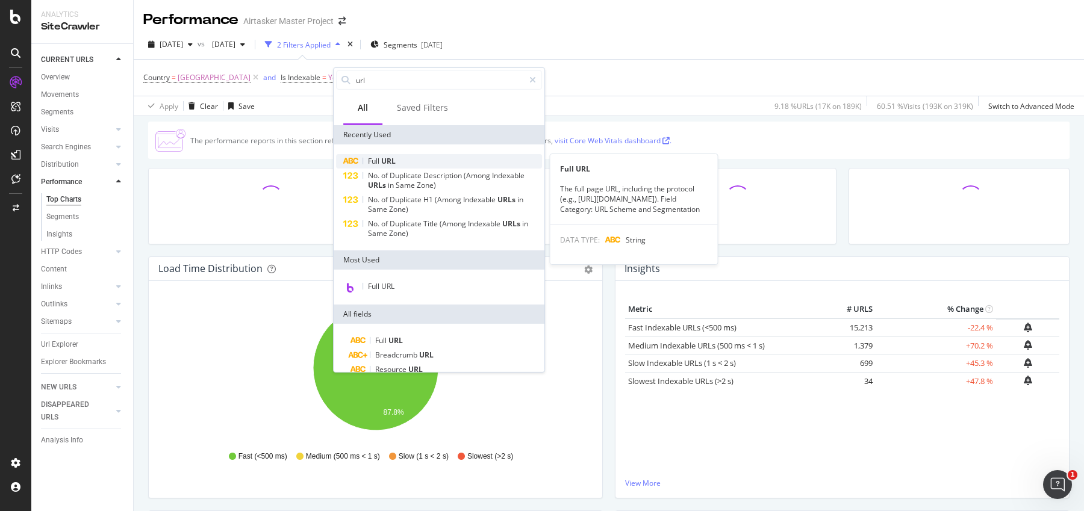
type input "url"
click at [374, 158] on span "Full" at bounding box center [374, 161] width 13 height 10
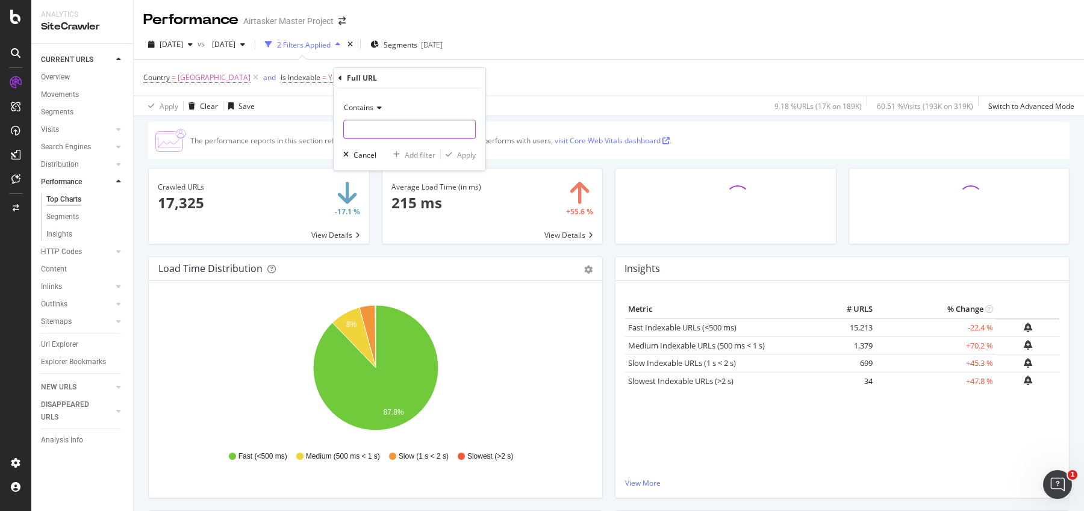
click at [374, 128] on input "text" at bounding box center [409, 129] width 131 height 19
type input "/services"
click at [460, 157] on div "Apply" at bounding box center [466, 154] width 19 height 10
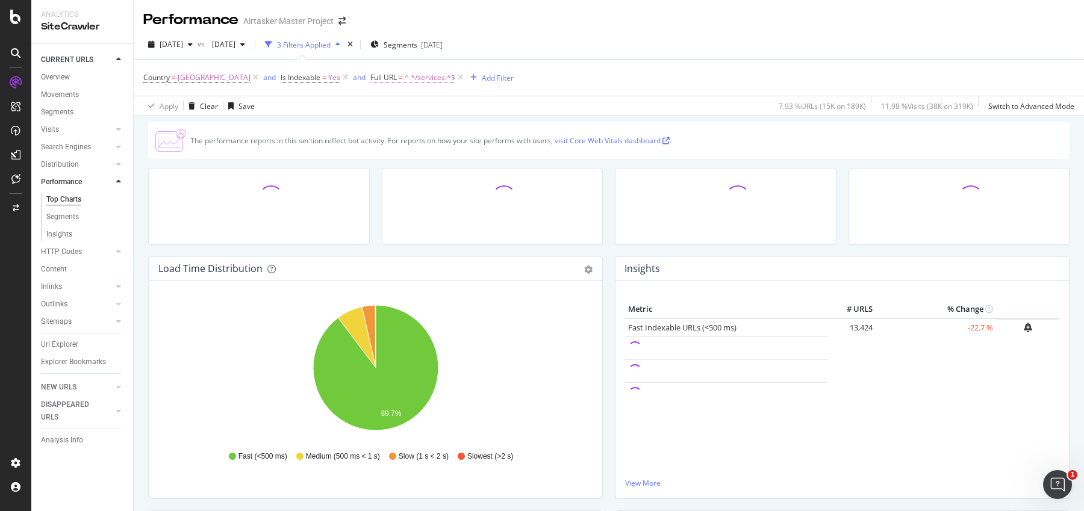
click at [406, 78] on span "^.*/services.*$" at bounding box center [430, 77] width 51 height 17
click at [560, 100] on div "Apply Clear Save 7.93 % URLs ( 15K on 189K ) 11.98 % Visits ( 38K on 319K ) Swi…" at bounding box center [609, 106] width 950 height 20
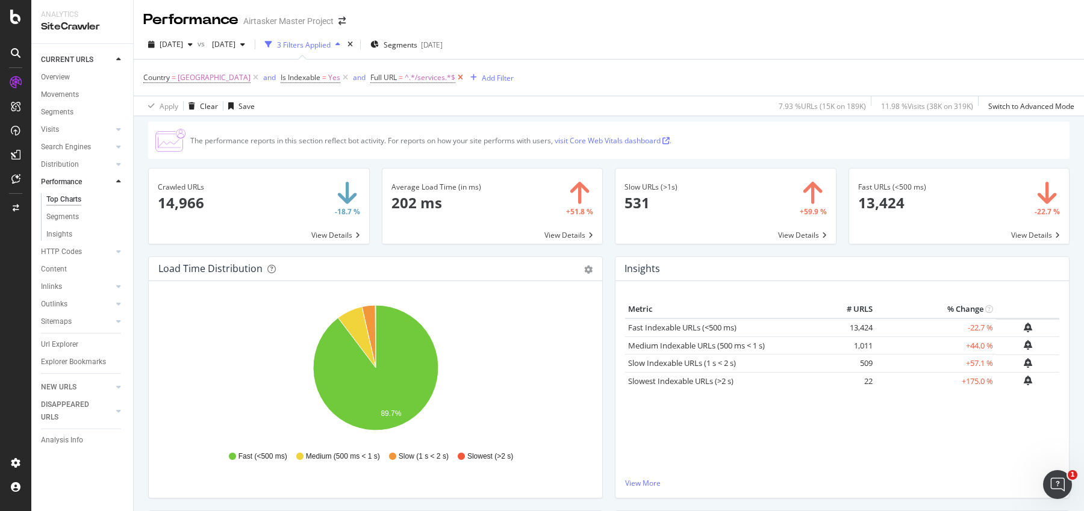
click at [455, 79] on icon at bounding box center [460, 78] width 10 height 12
click at [362, 74] on span "^.*/greater-[GEOGRAPHIC_DATA]*$" at bounding box center [376, 77] width 122 height 17
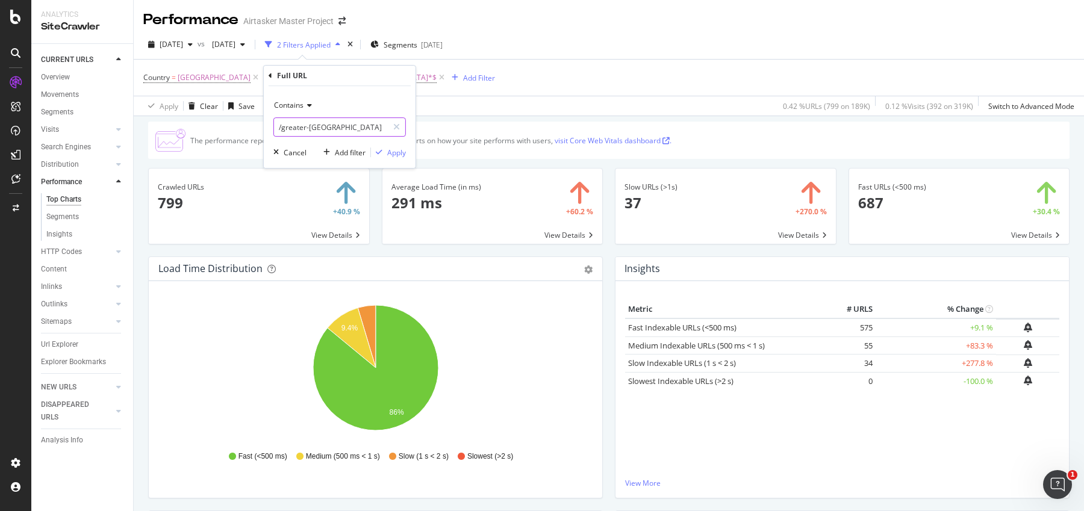
drag, startPoint x: 357, startPoint y: 129, endPoint x: 308, endPoint y: 129, distance: 49.4
click at [308, 129] on input "/greater-[GEOGRAPHIC_DATA]" at bounding box center [331, 126] width 114 height 19
click at [282, 128] on input "/greater-[GEOGRAPHIC_DATA]" at bounding box center [331, 126] width 114 height 19
drag, startPoint x: 281, startPoint y: 125, endPoint x: 373, endPoint y: 126, distance: 91.5
click at [373, 126] on input "/greater-[GEOGRAPHIC_DATA]" at bounding box center [331, 126] width 114 height 19
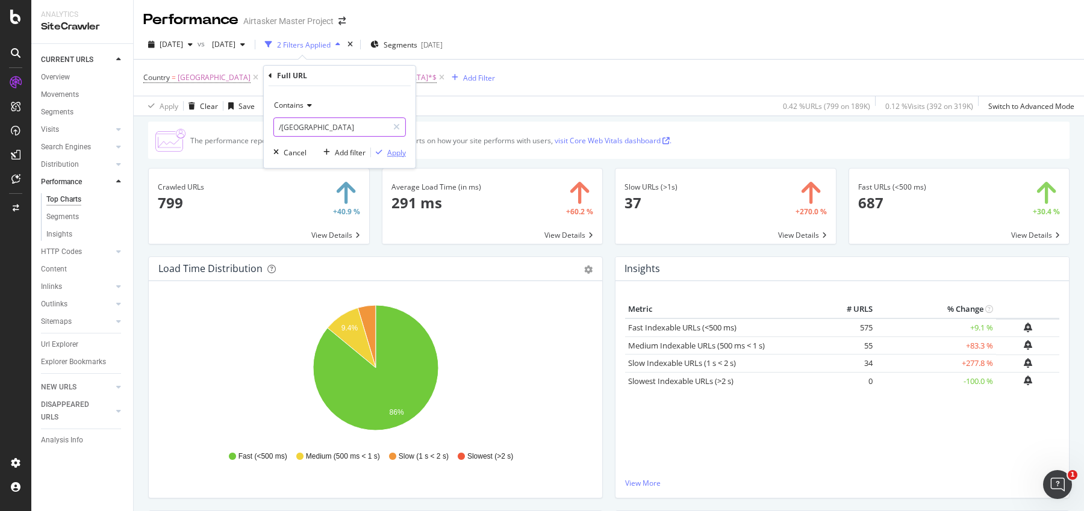
type input "/[GEOGRAPHIC_DATA]"
click at [398, 149] on div "Apply" at bounding box center [396, 152] width 19 height 10
click at [340, 76] on span "^.*/greater-[GEOGRAPHIC_DATA]*$" at bounding box center [376, 77] width 122 height 17
drag, startPoint x: 282, startPoint y: 129, endPoint x: 383, endPoint y: 132, distance: 101.8
click at [385, 132] on input "/greater-[GEOGRAPHIC_DATA]" at bounding box center [331, 126] width 114 height 19
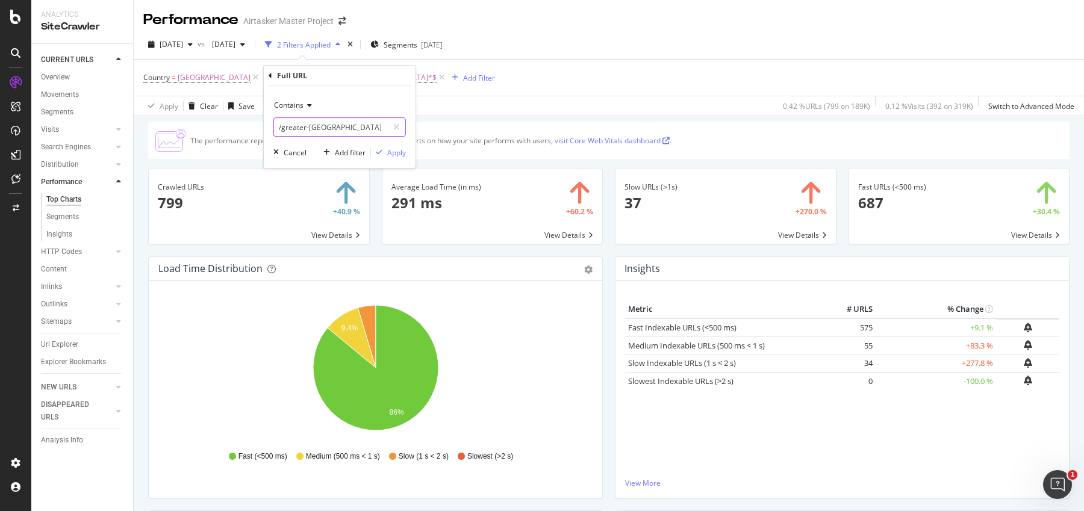
click at [383, 132] on input "/greater-[GEOGRAPHIC_DATA]" at bounding box center [331, 126] width 114 height 19
drag, startPoint x: 368, startPoint y: 129, endPoint x: 282, endPoint y: 128, distance: 86.7
click at [282, 128] on input "/greater-[GEOGRAPHIC_DATA]" at bounding box center [331, 126] width 114 height 19
type input "/[GEOGRAPHIC_DATA]"
click at [396, 153] on div "Apply" at bounding box center [396, 152] width 19 height 10
